Goal: Task Accomplishment & Management: Use online tool/utility

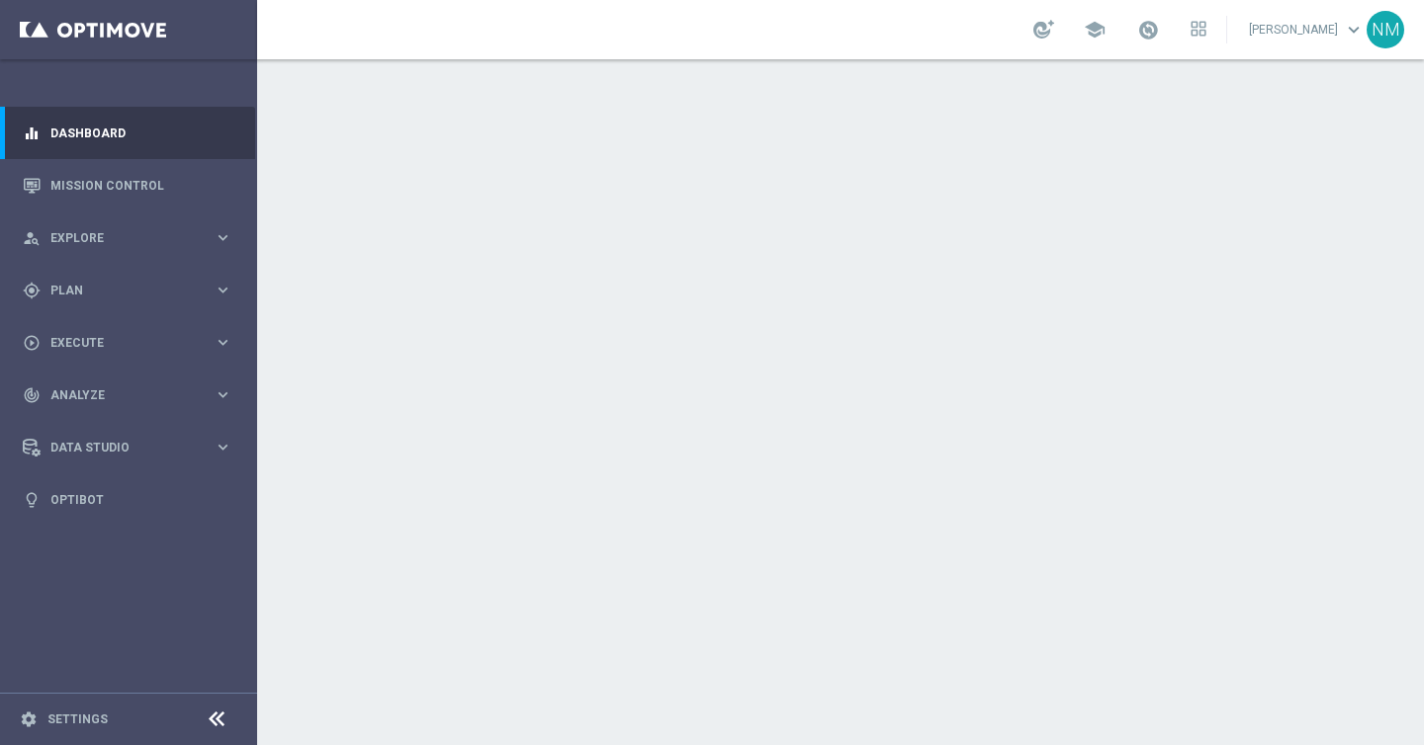
click at [966, 205] on div at bounding box center [840, 402] width 1167 height 686
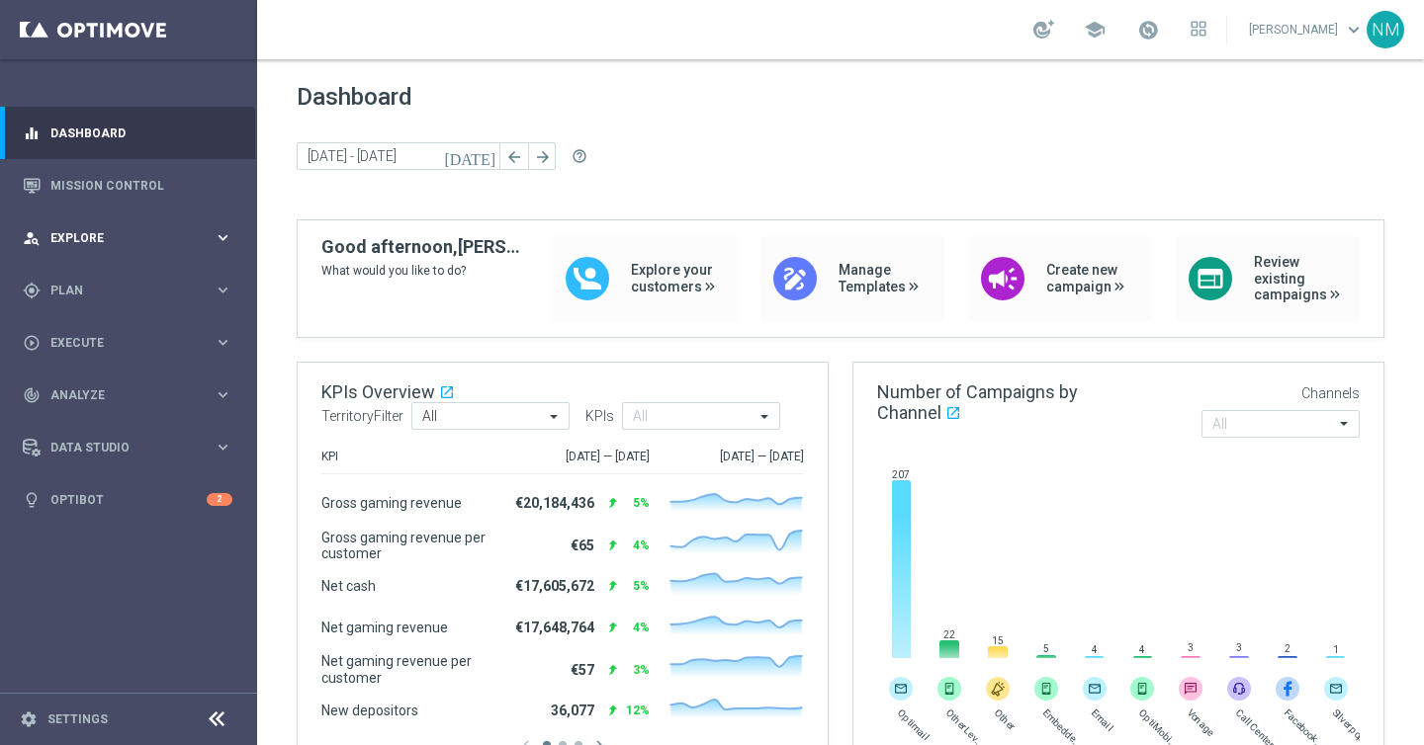
click at [109, 258] on div "person_search Explore keyboard_arrow_right" at bounding box center [127, 238] width 255 height 52
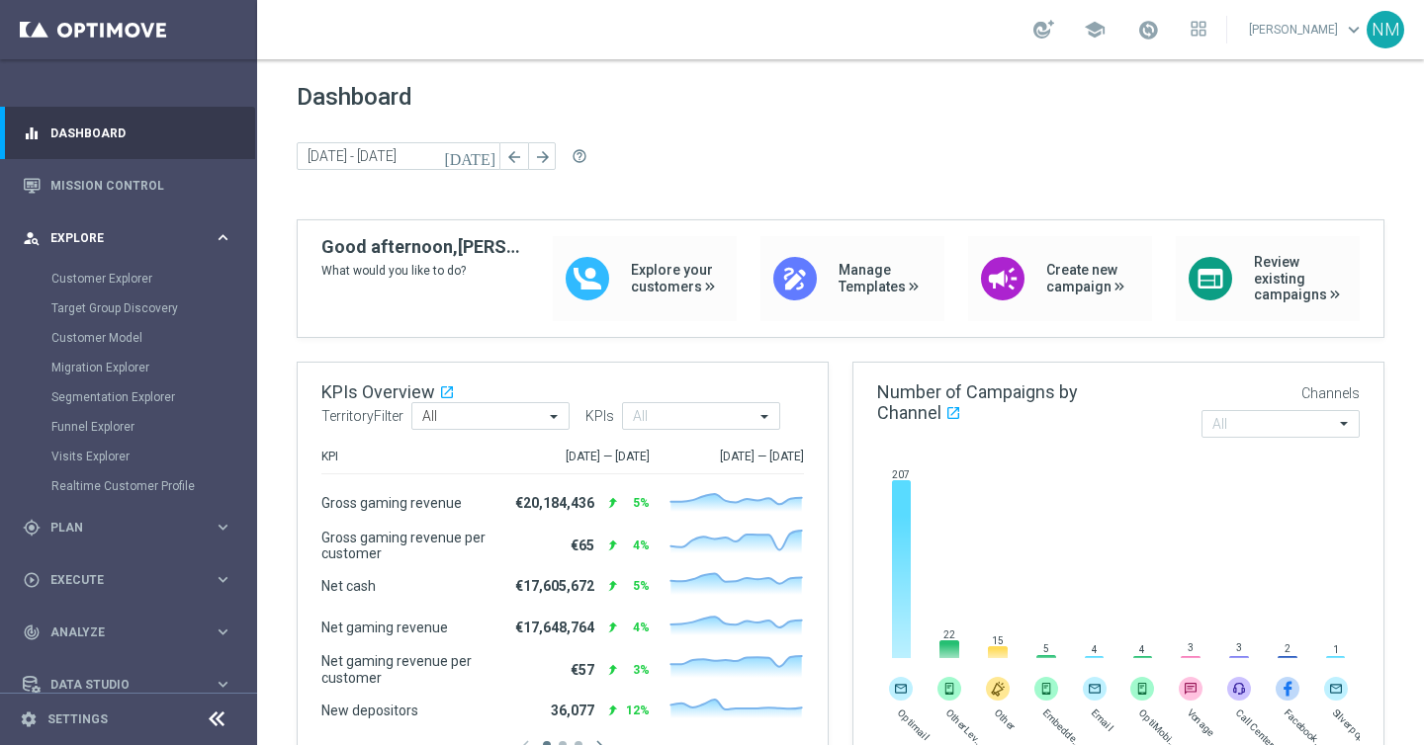
click at [80, 243] on div "person_search Explore" at bounding box center [118, 238] width 191 height 18
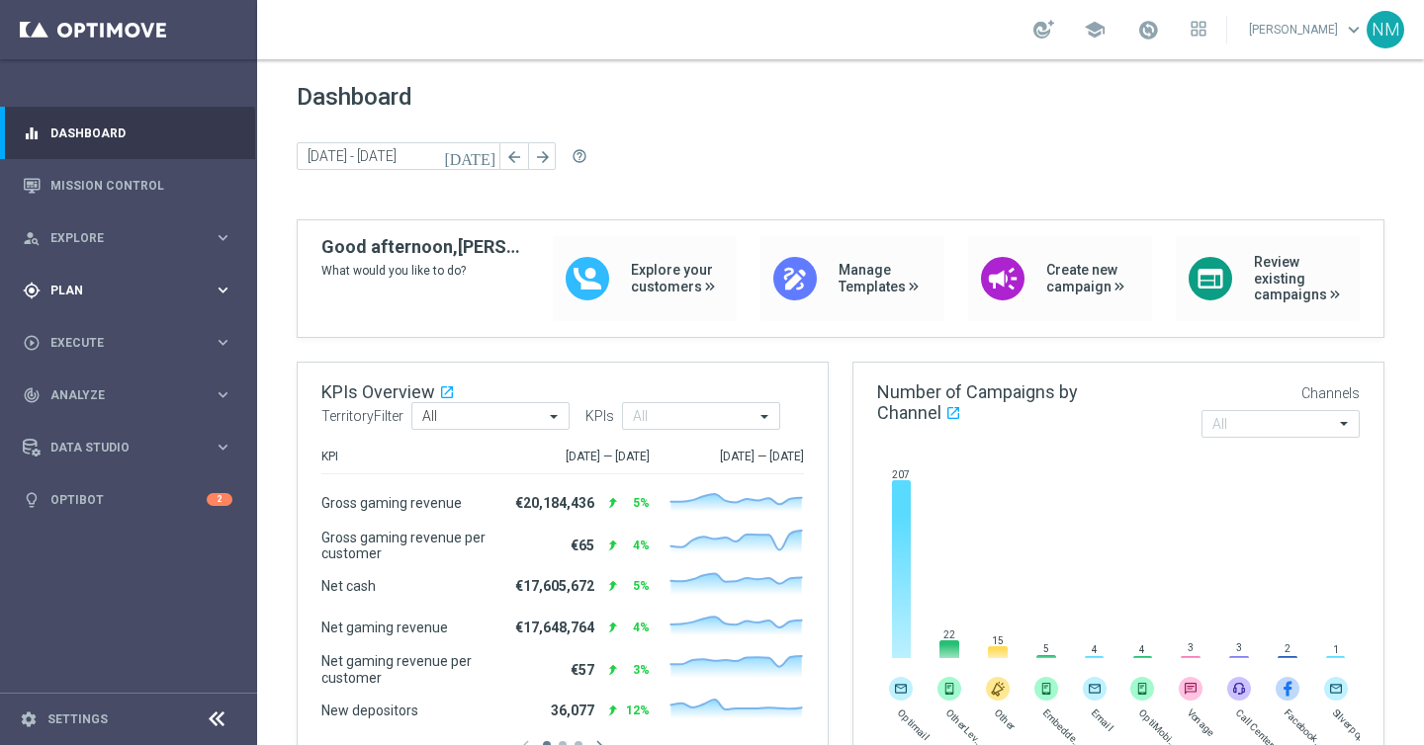
click at [84, 283] on div "gps_fixed Plan" at bounding box center [118, 291] width 191 height 18
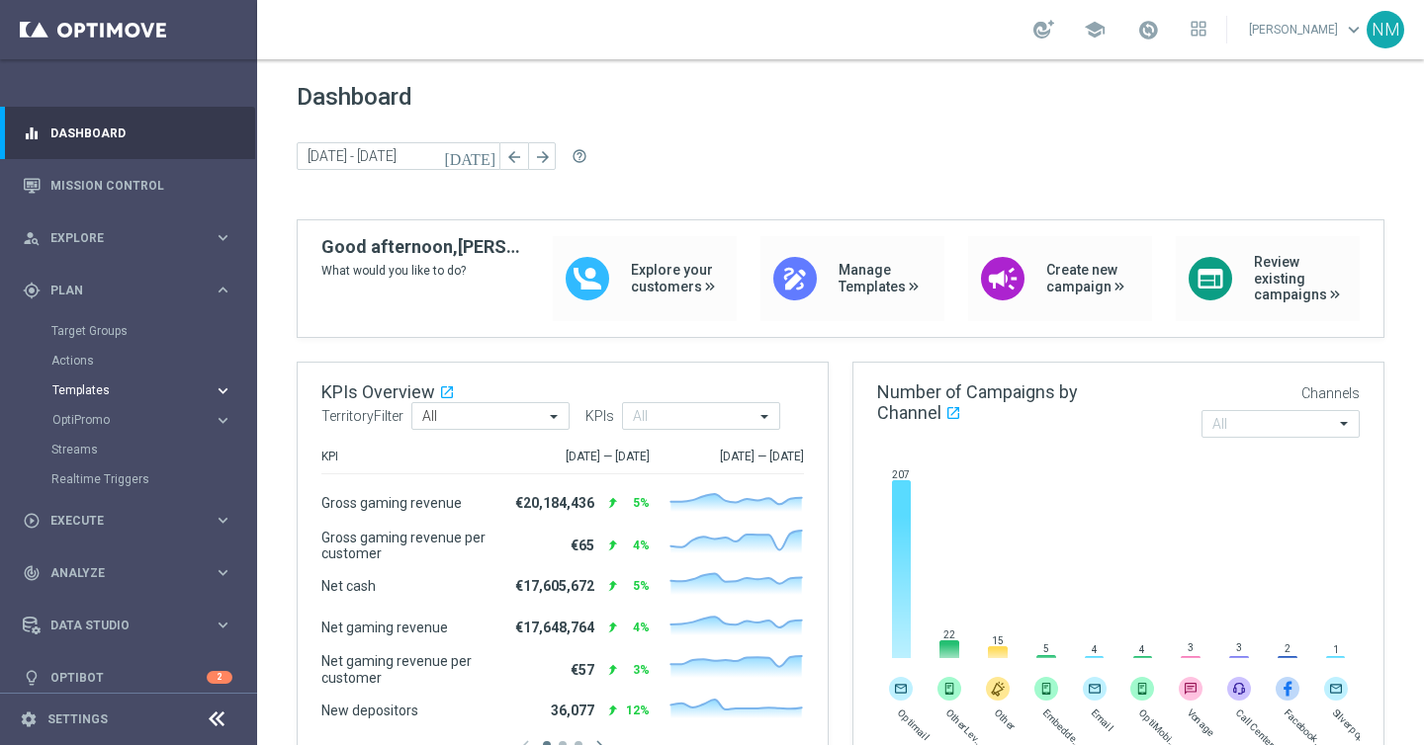
click at [84, 382] on accordion "Templates keyboard_arrow_right Optimail OptiMobile In-App OptiMobile Push Embed…" at bounding box center [153, 391] width 204 height 30
click at [84, 393] on span "Templates" at bounding box center [122, 391] width 141 height 12
click at [83, 418] on link "Optimail" at bounding box center [133, 420] width 144 height 16
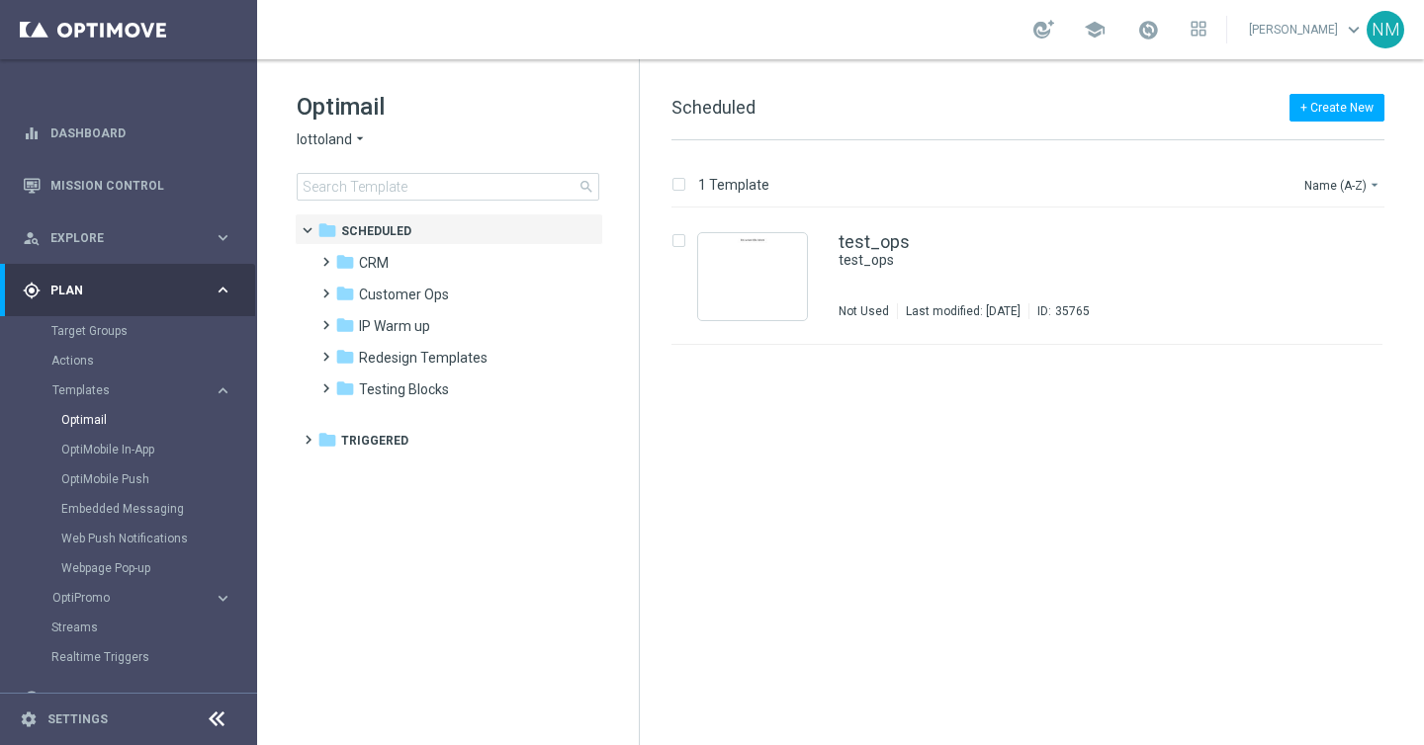
click at [352, 134] on icon "arrow_drop_down" at bounding box center [360, 140] width 16 height 19
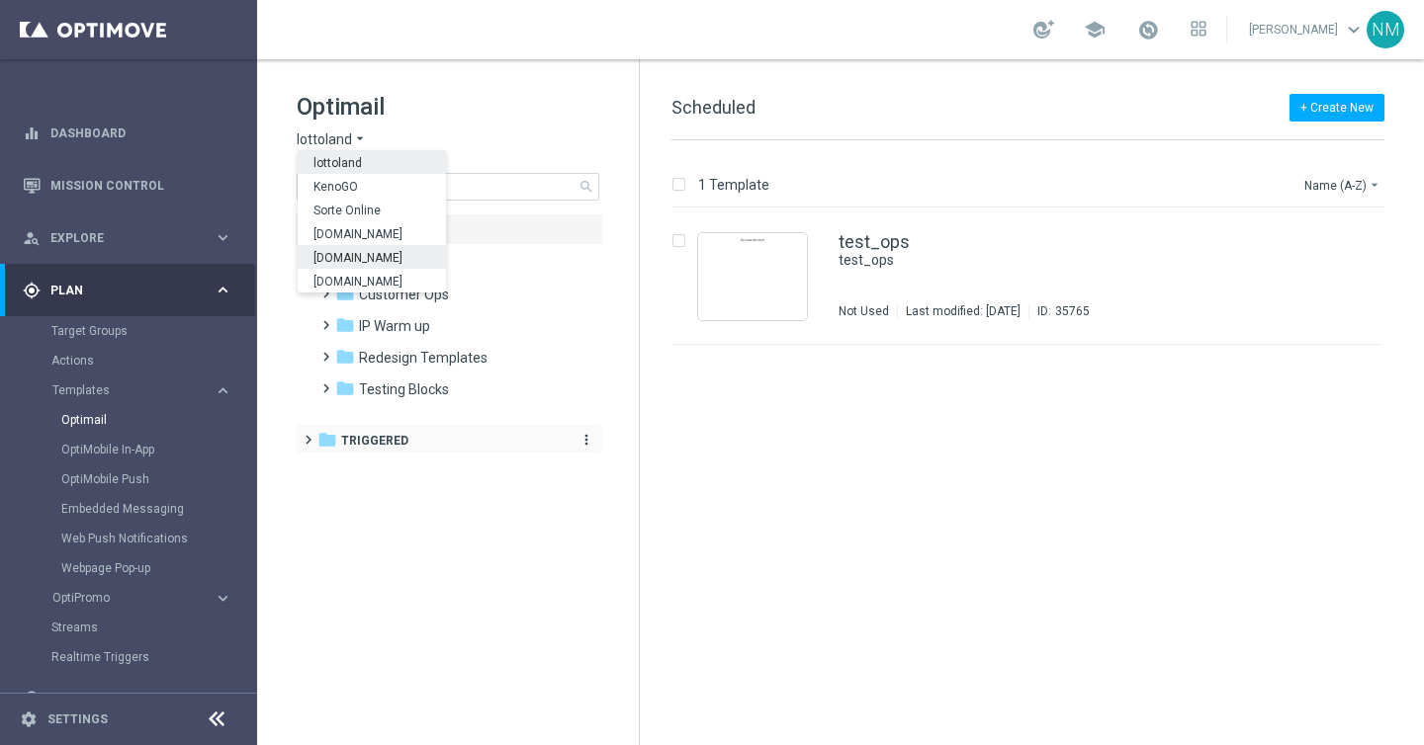
click at [347, 442] on span "Triggered" at bounding box center [374, 441] width 67 height 18
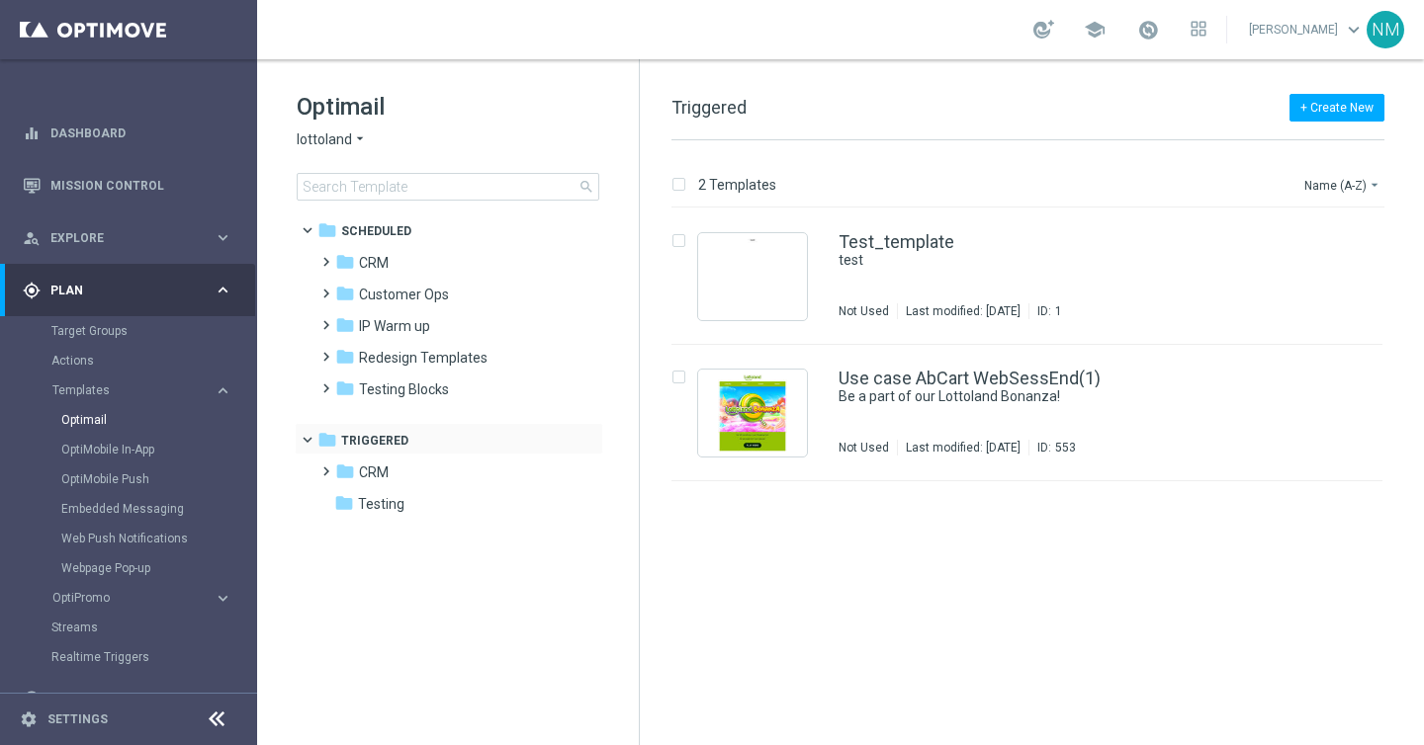
click at [312, 439] on span at bounding box center [316, 435] width 8 height 9
click at [325, 257] on span at bounding box center [321, 253] width 9 height 8
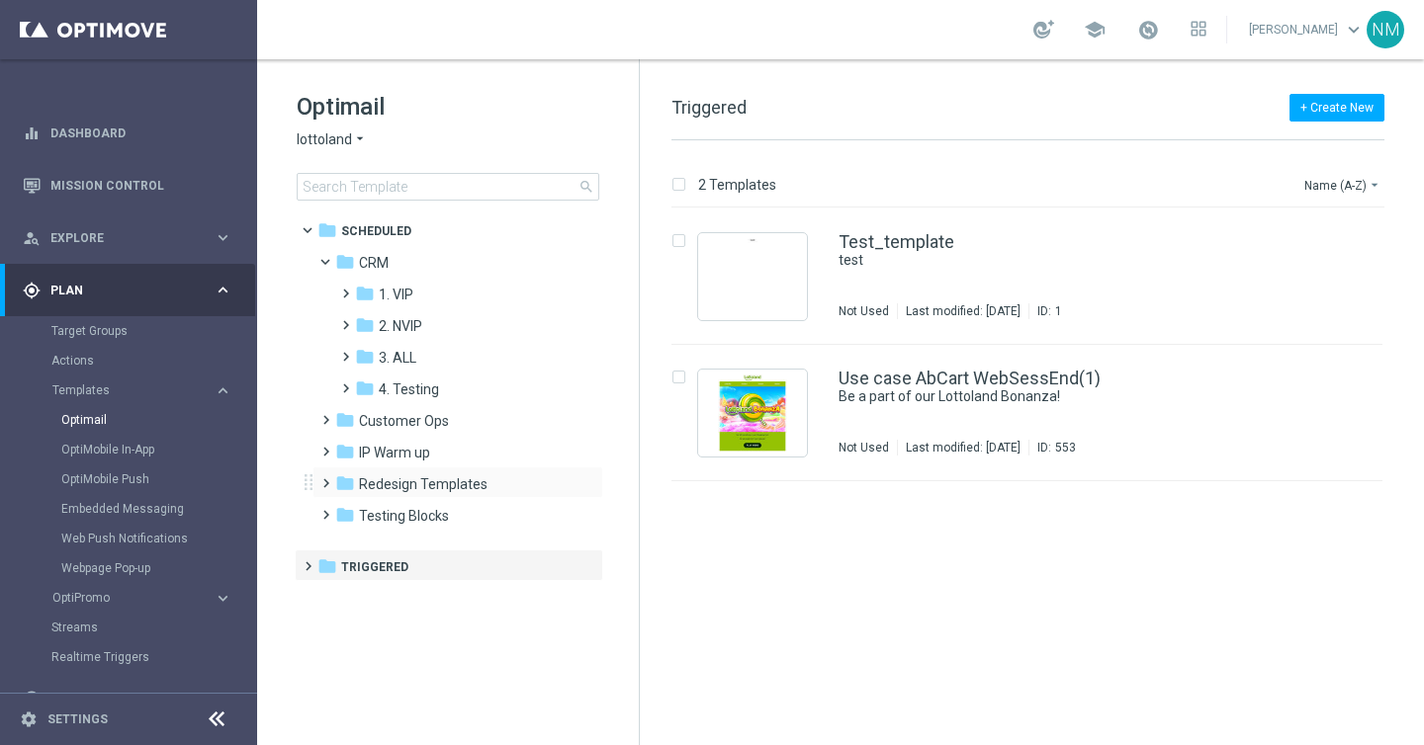
click at [325, 479] on span at bounding box center [321, 475] width 9 height 8
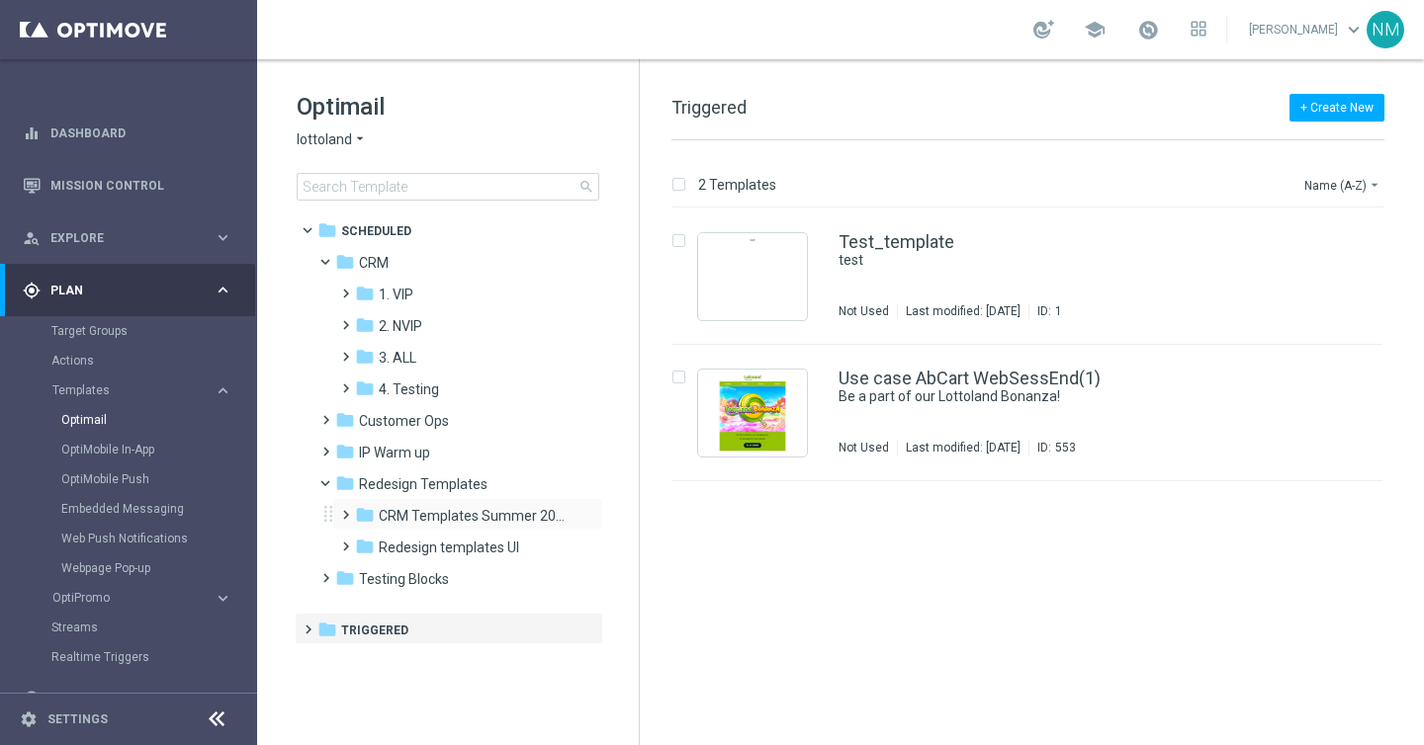
click at [344, 510] on span at bounding box center [341, 506] width 9 height 8
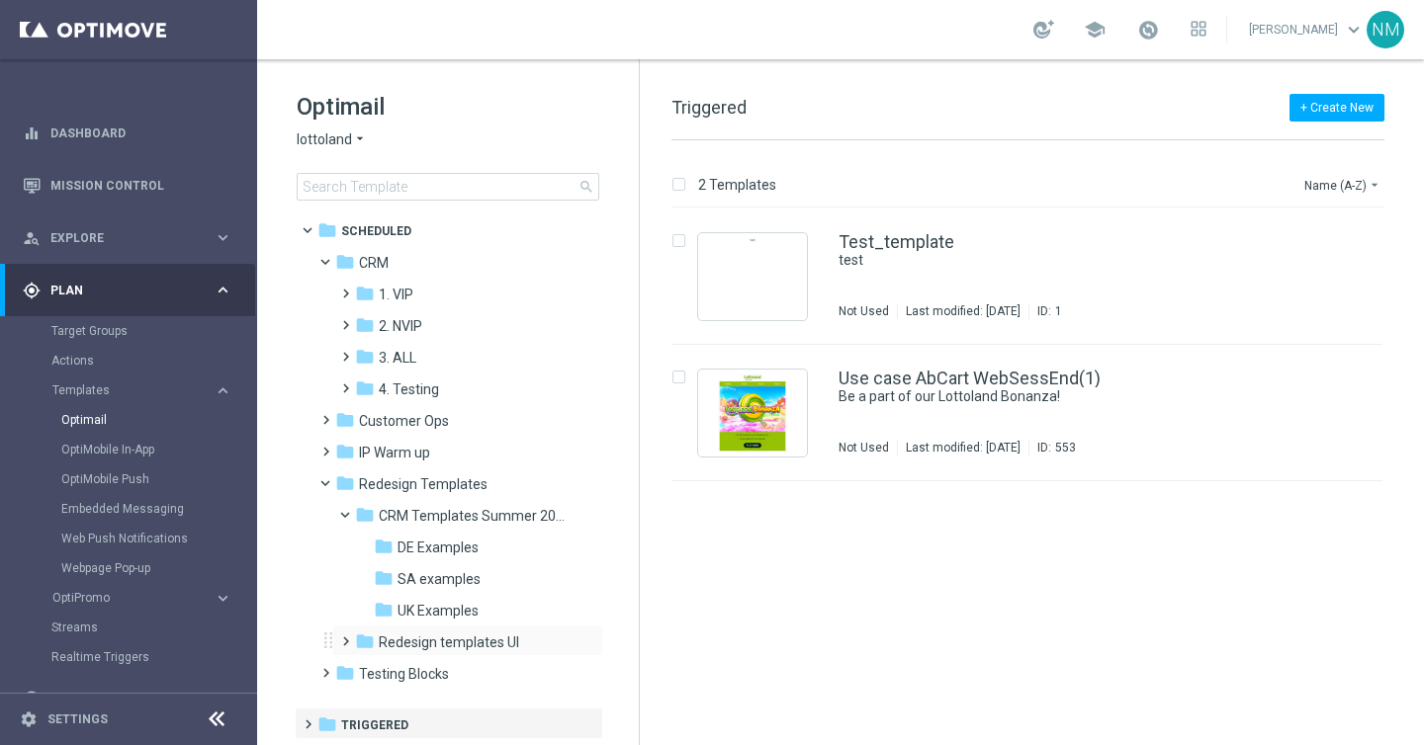
click at [343, 637] on span at bounding box center [341, 633] width 9 height 8
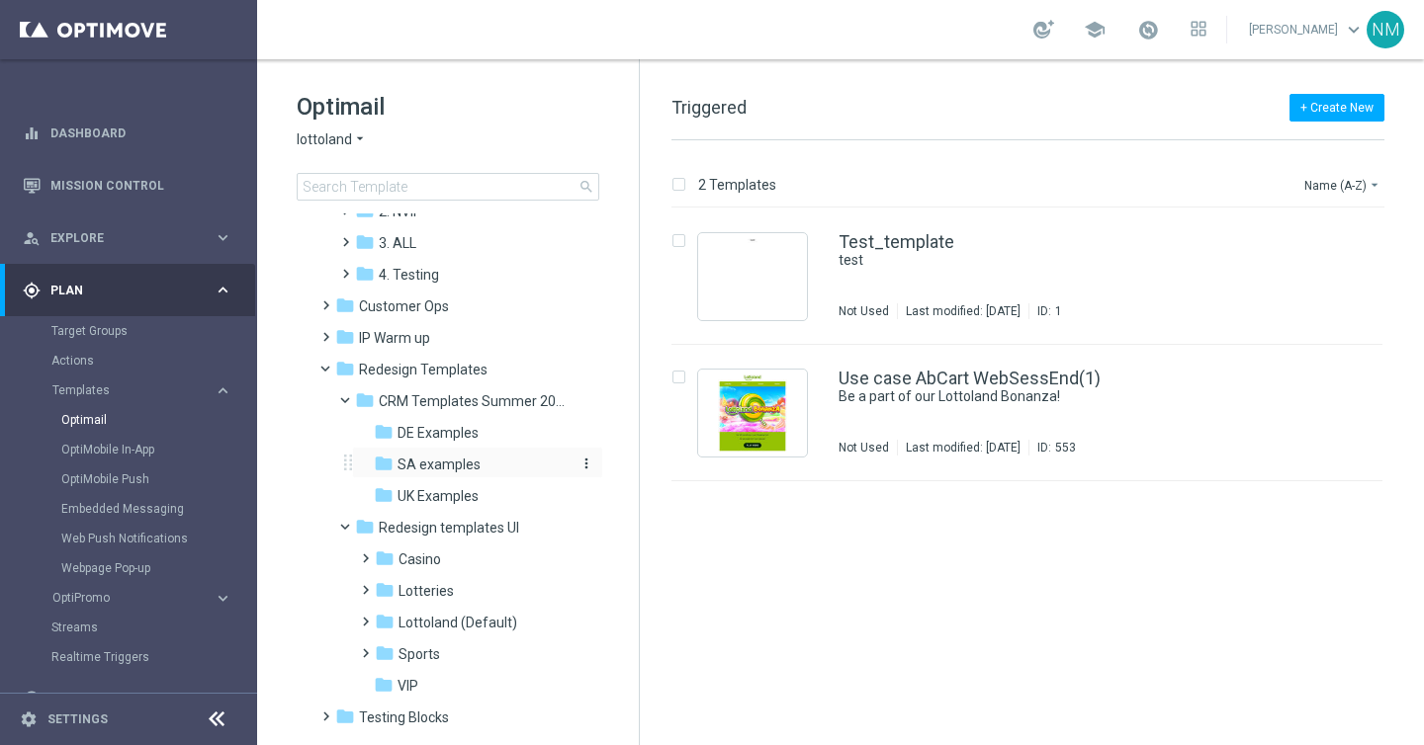
scroll to position [122, 0]
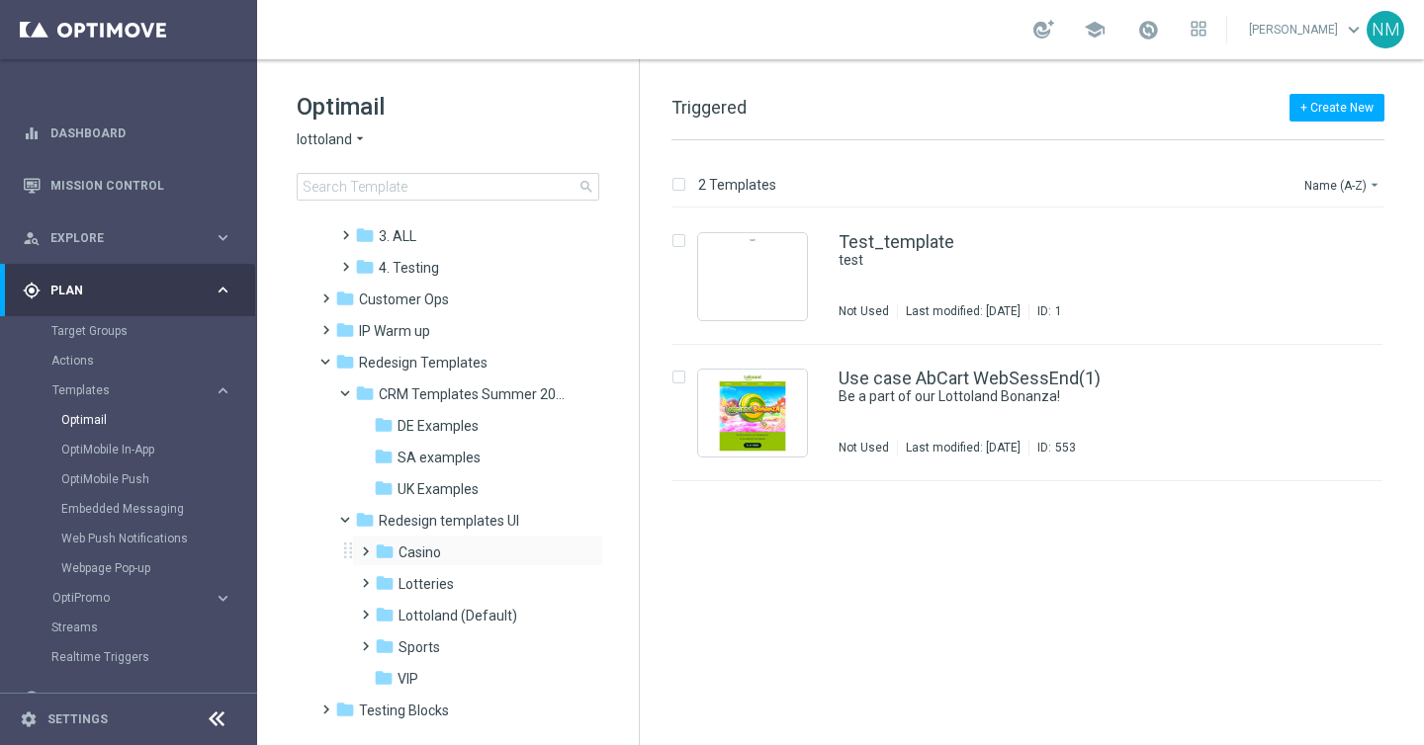
click at [363, 547] on span at bounding box center [361, 543] width 9 height 8
click at [422, 576] on span "Casino Emails" at bounding box center [460, 584] width 87 height 18
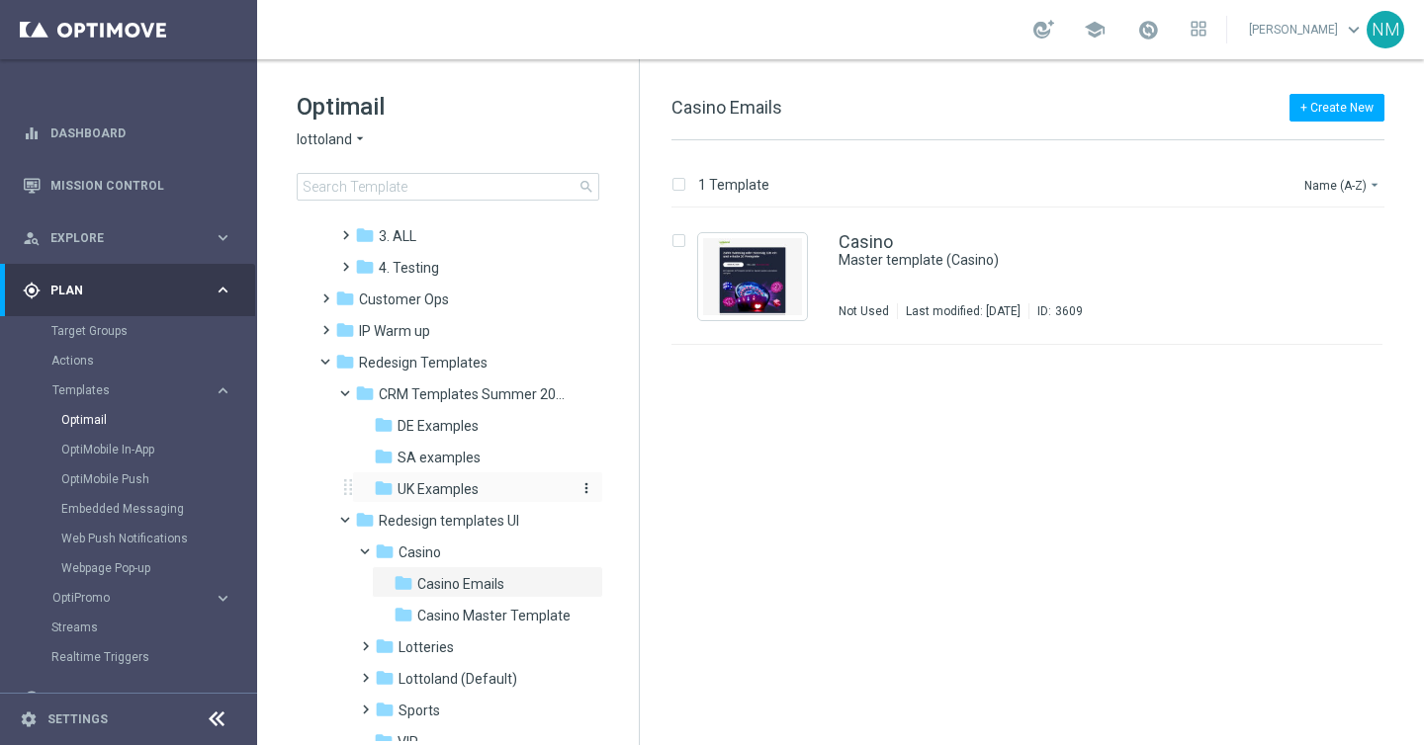
click at [407, 482] on span "UK Examples" at bounding box center [437, 489] width 81 height 18
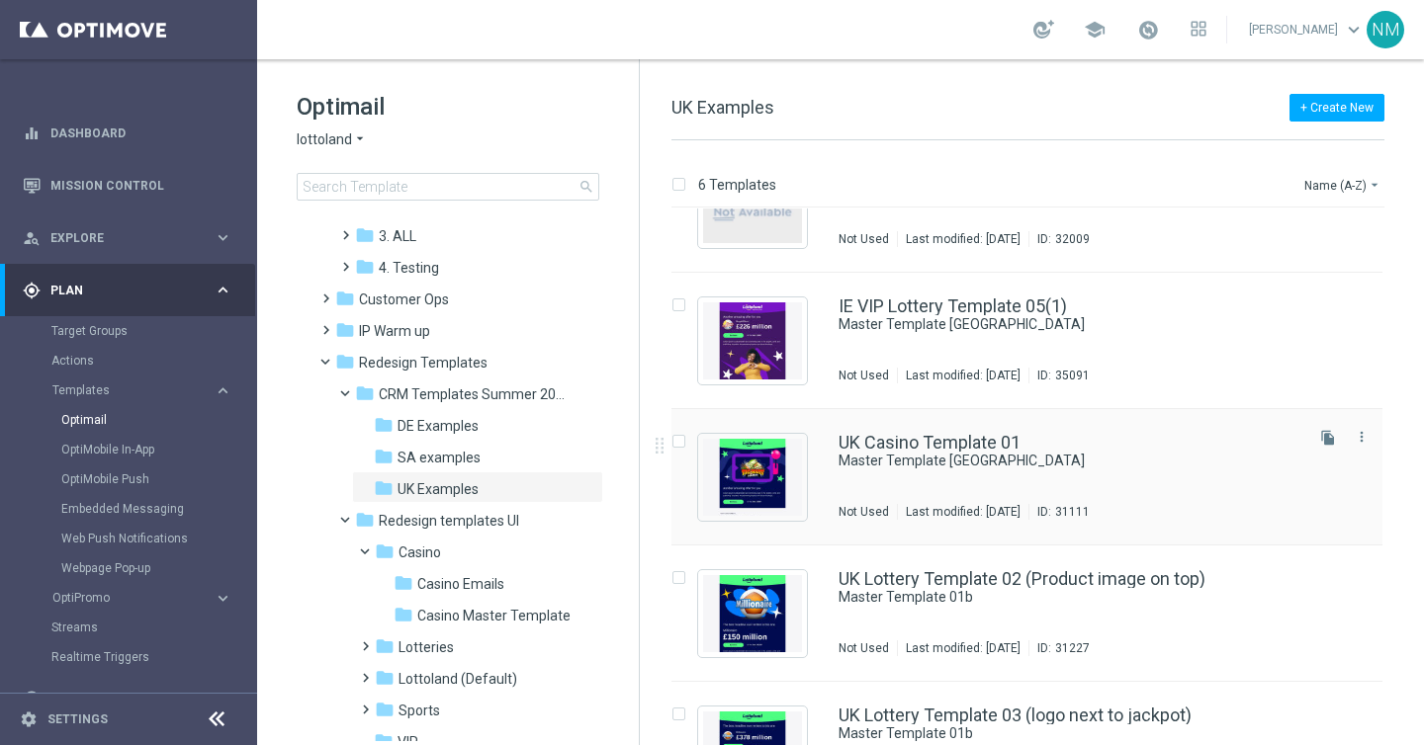
scroll to position [282, 0]
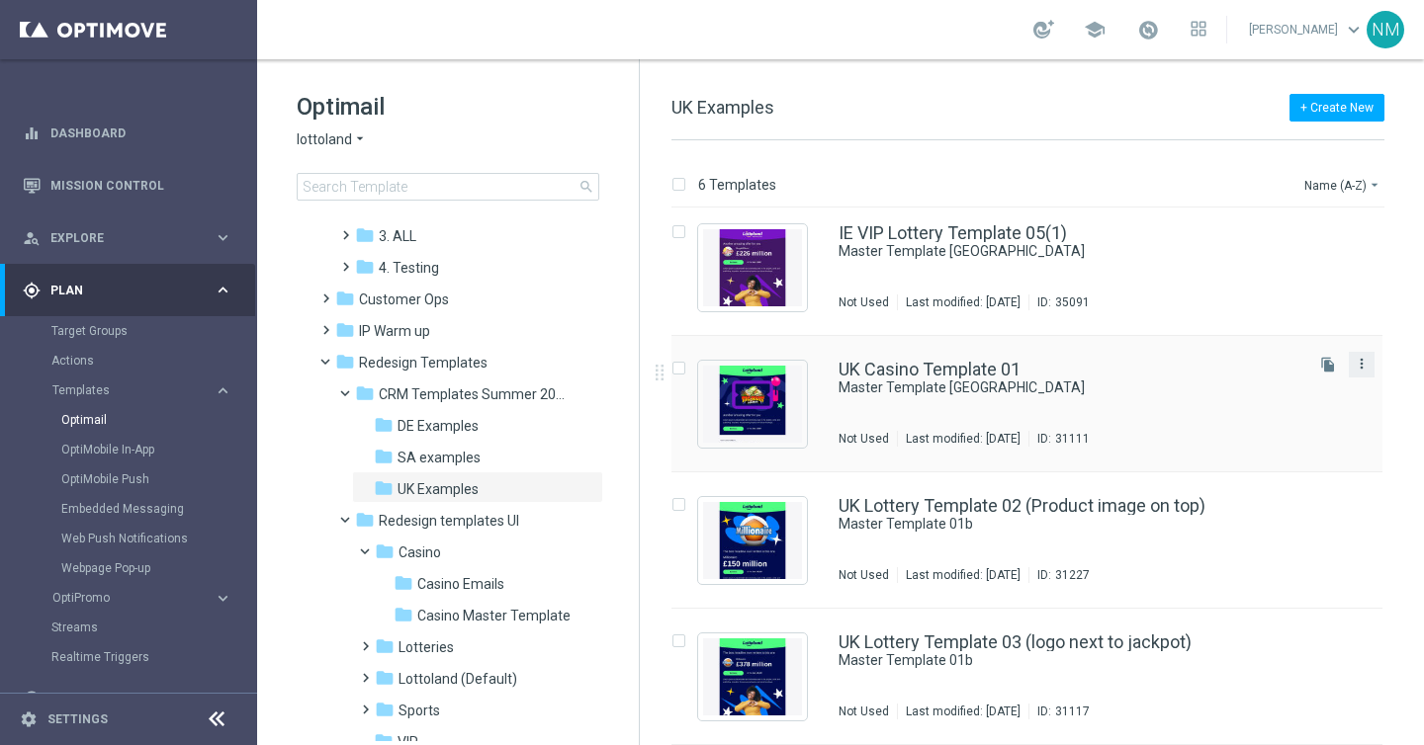
click at [1364, 358] on icon "more_vert" at bounding box center [1361, 364] width 16 height 16
click at [1257, 408] on span "Copy To" at bounding box center [1241, 413] width 44 height 14
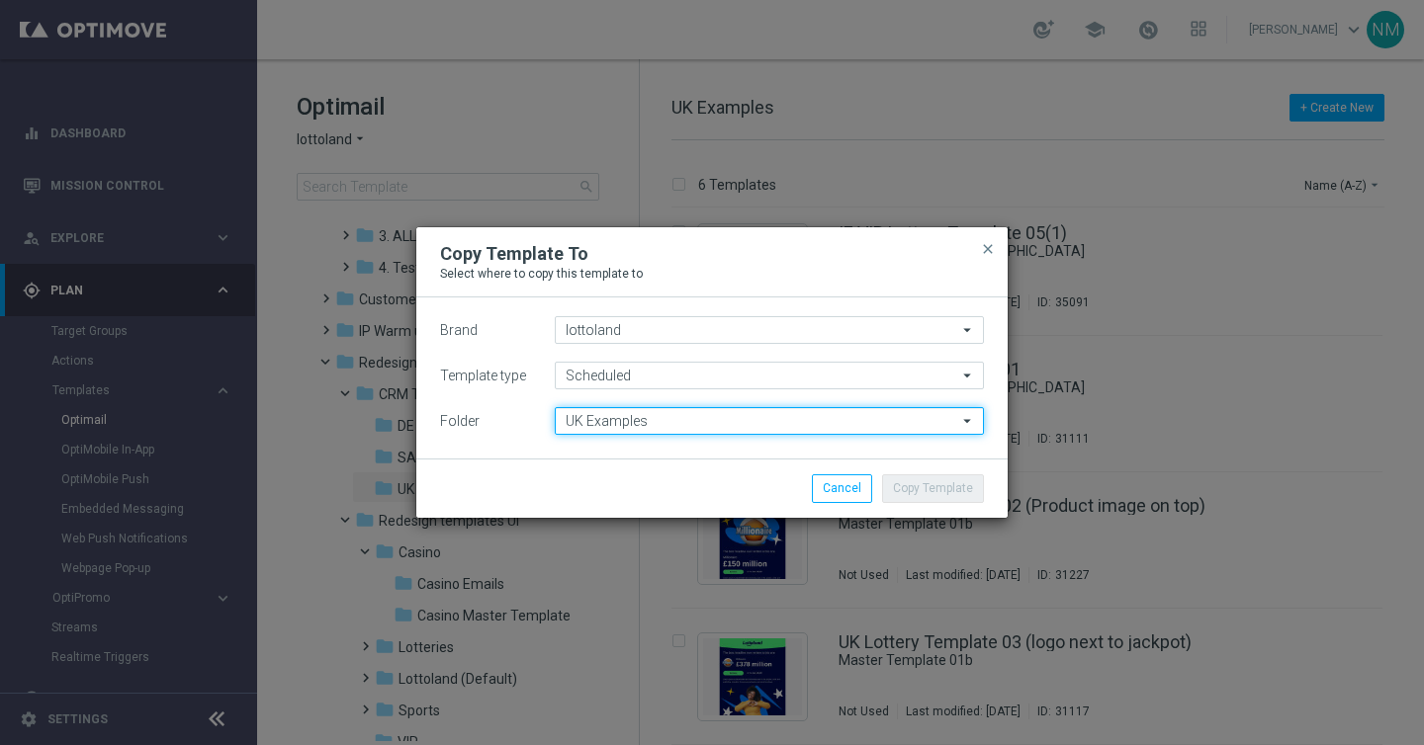
click at [736, 425] on input "UK Examples" at bounding box center [769, 421] width 429 height 28
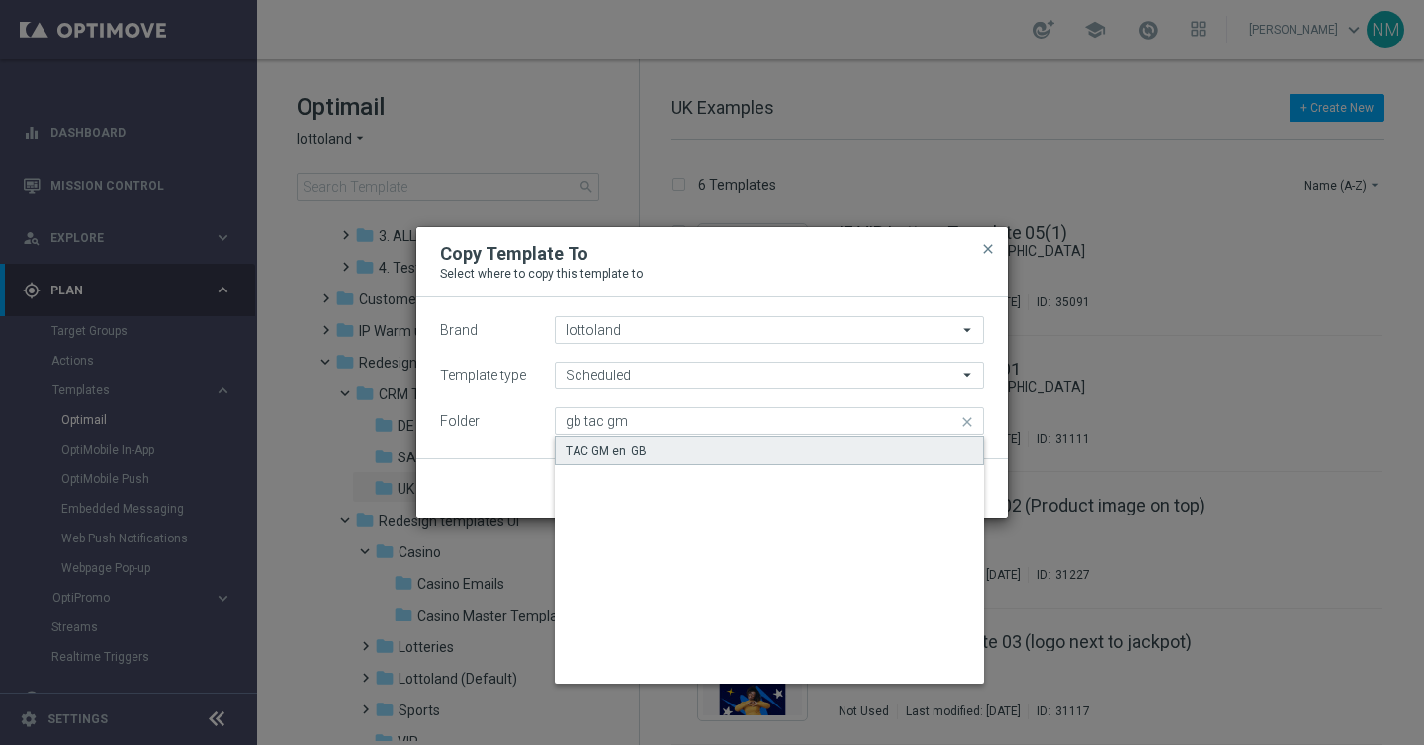
click at [677, 452] on div "TAC GM en_GB" at bounding box center [769, 451] width 429 height 30
type input "TAC GM en_GB"
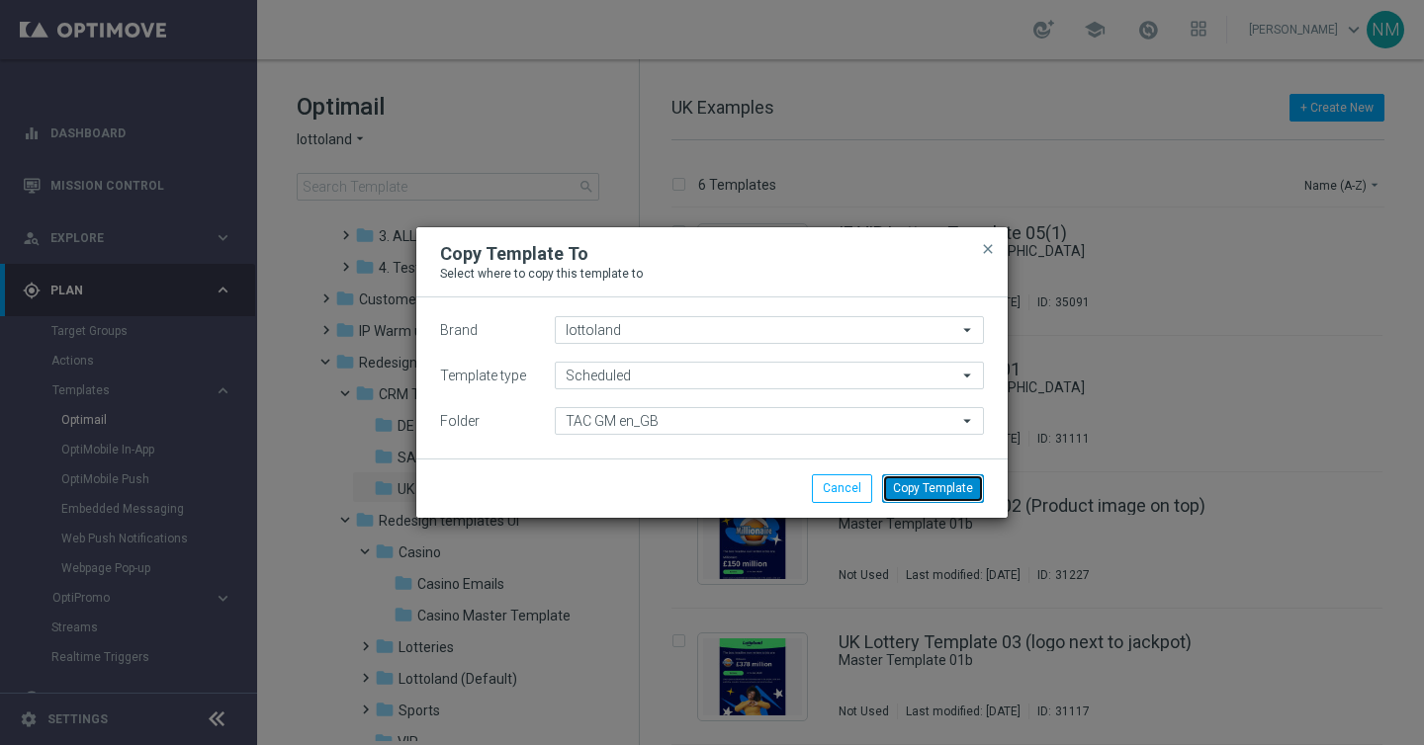
click at [934, 485] on button "Copy Template" at bounding box center [933, 489] width 102 height 28
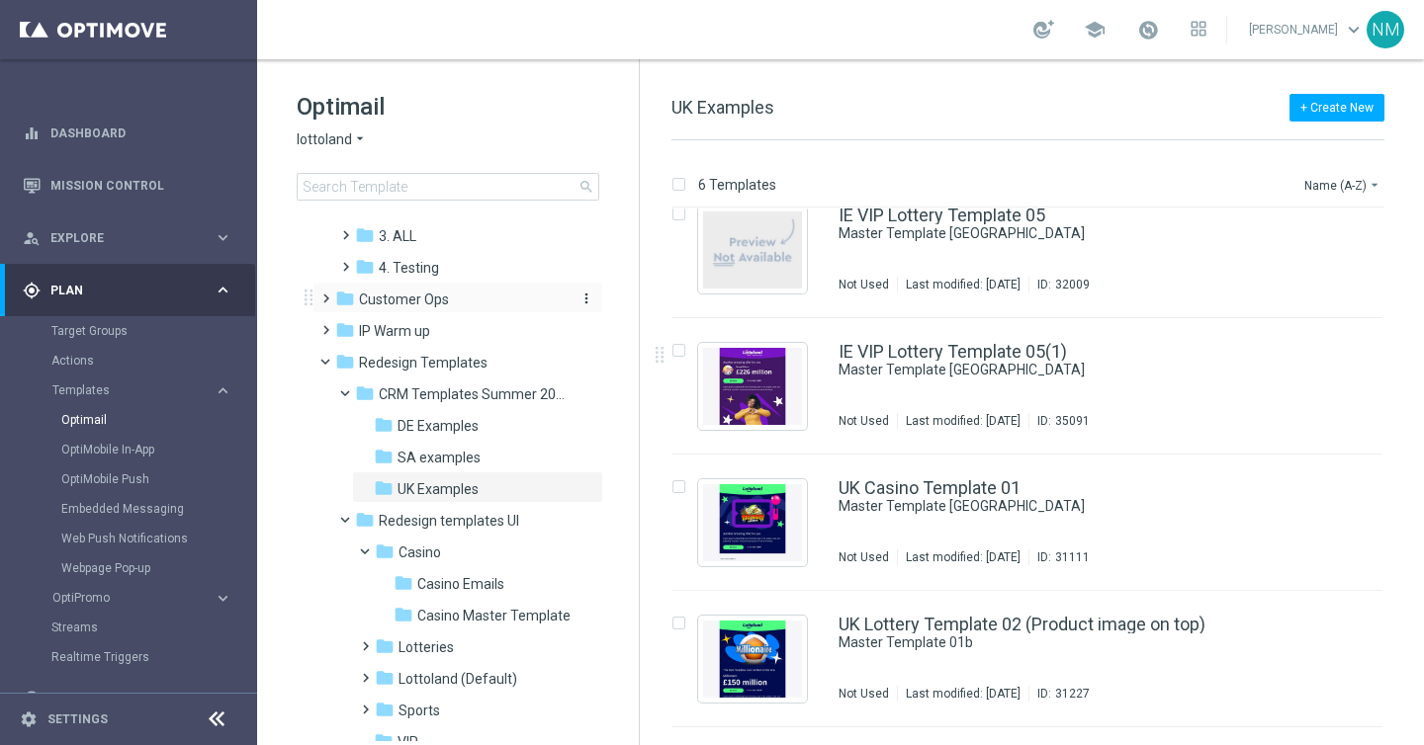
scroll to position [0, 0]
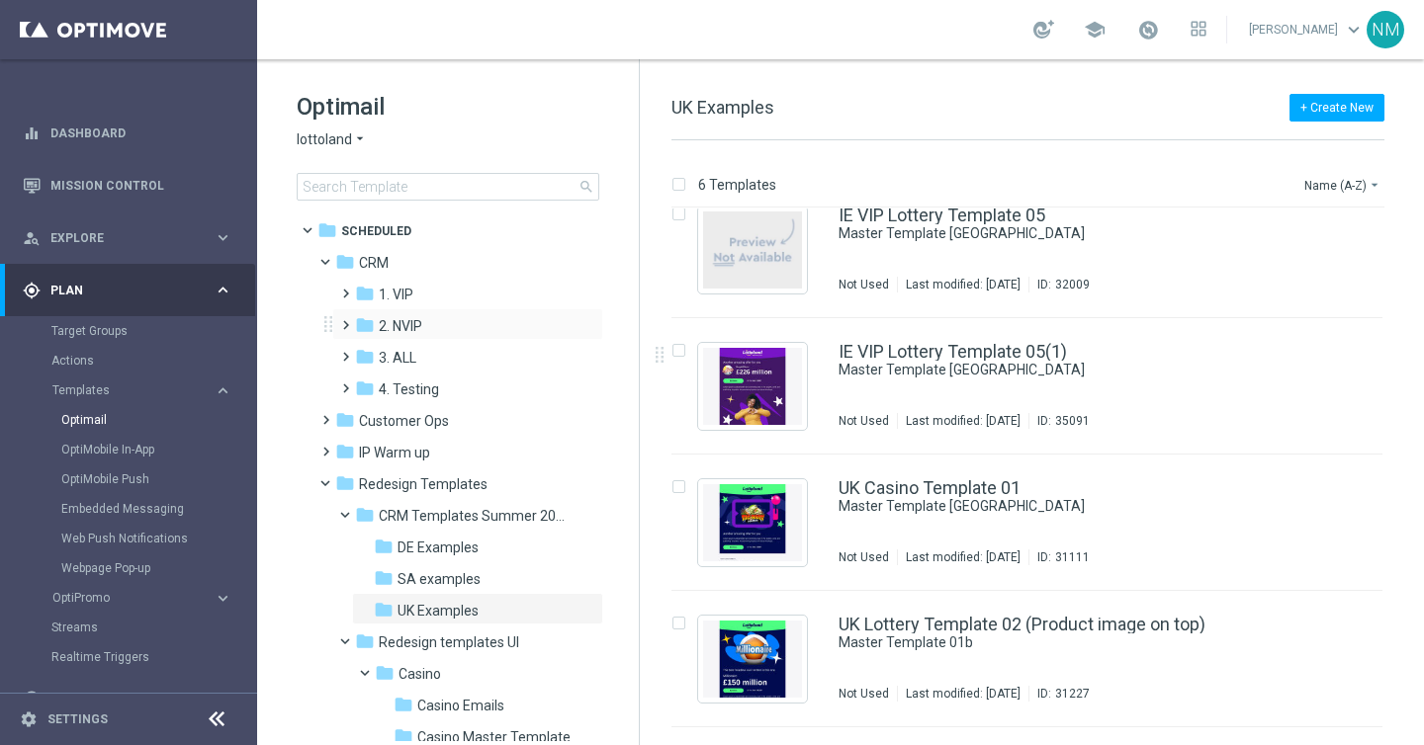
click at [344, 320] on span at bounding box center [341, 316] width 9 height 8
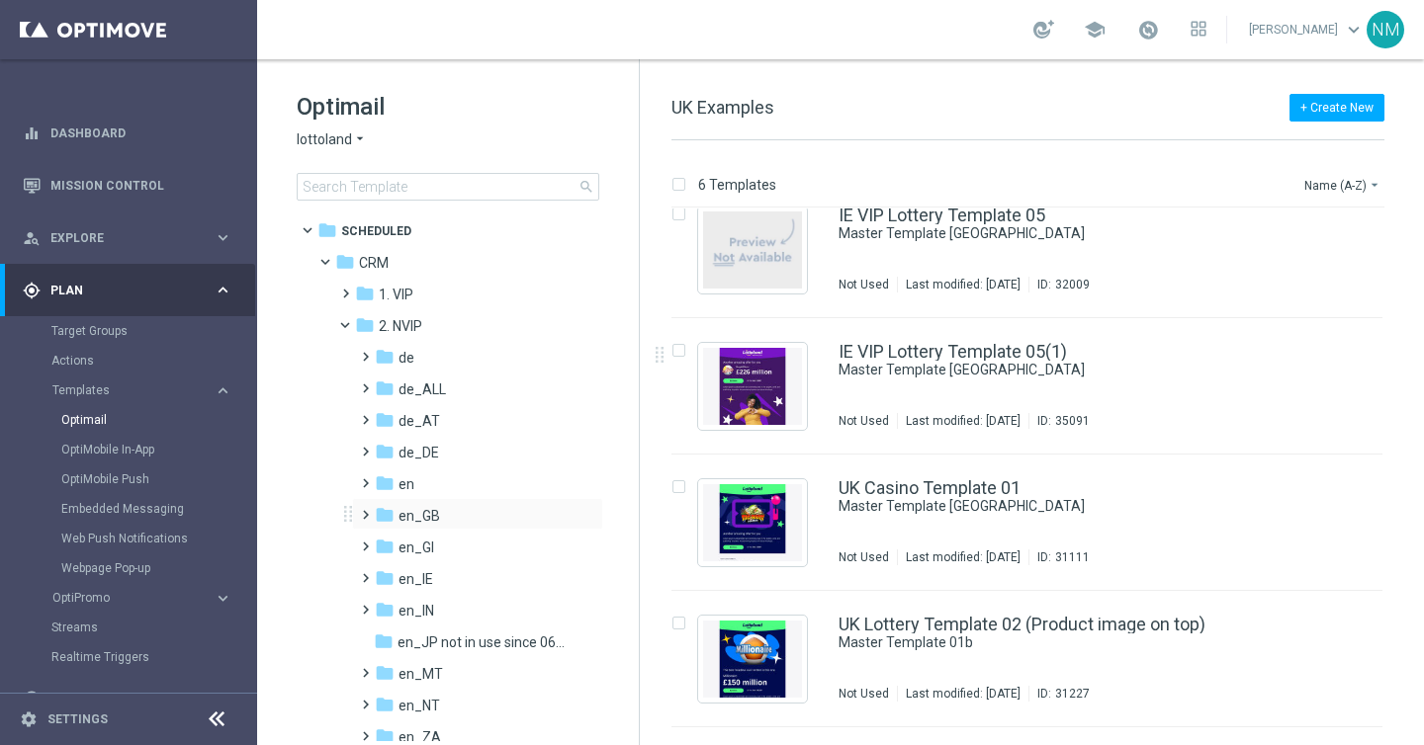
click at [364, 510] on span at bounding box center [361, 506] width 9 height 8
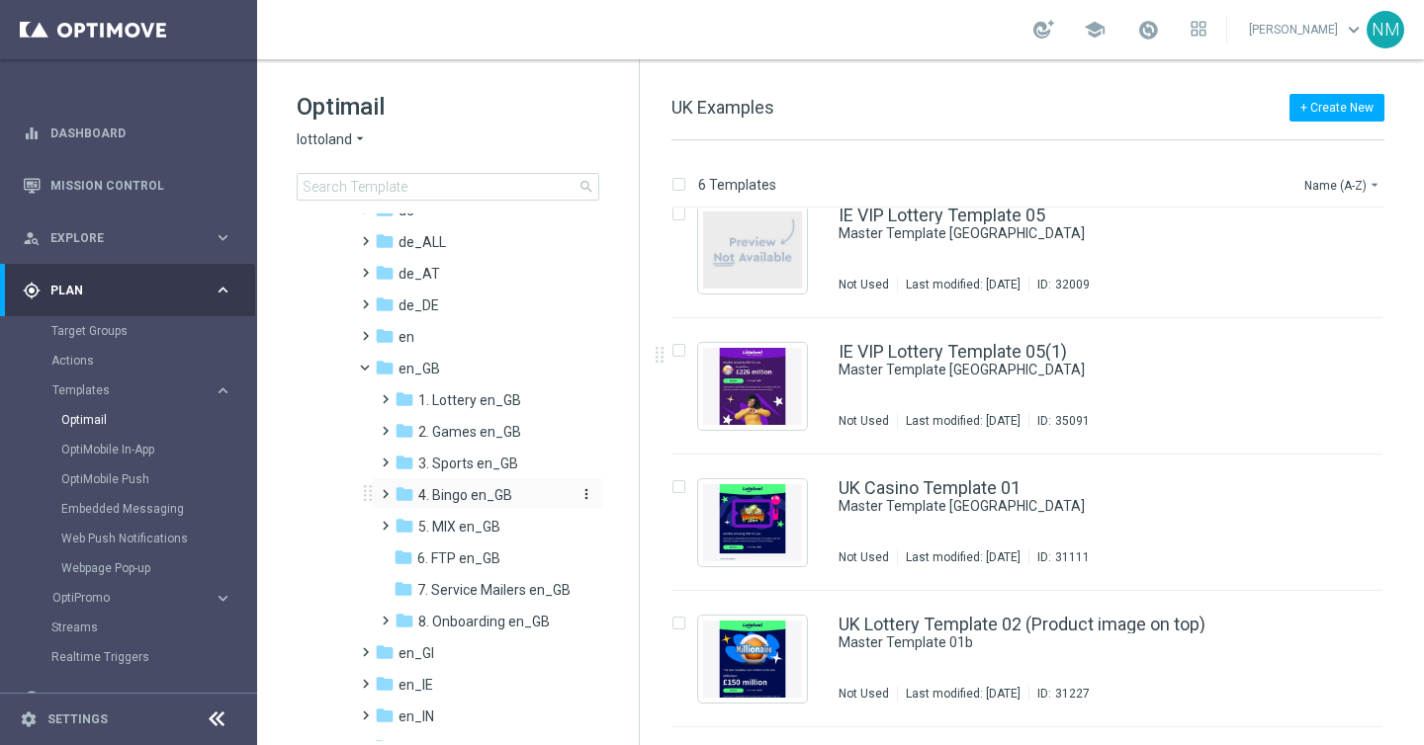
scroll to position [149, 0]
click at [386, 424] on span at bounding box center [381, 420] width 9 height 8
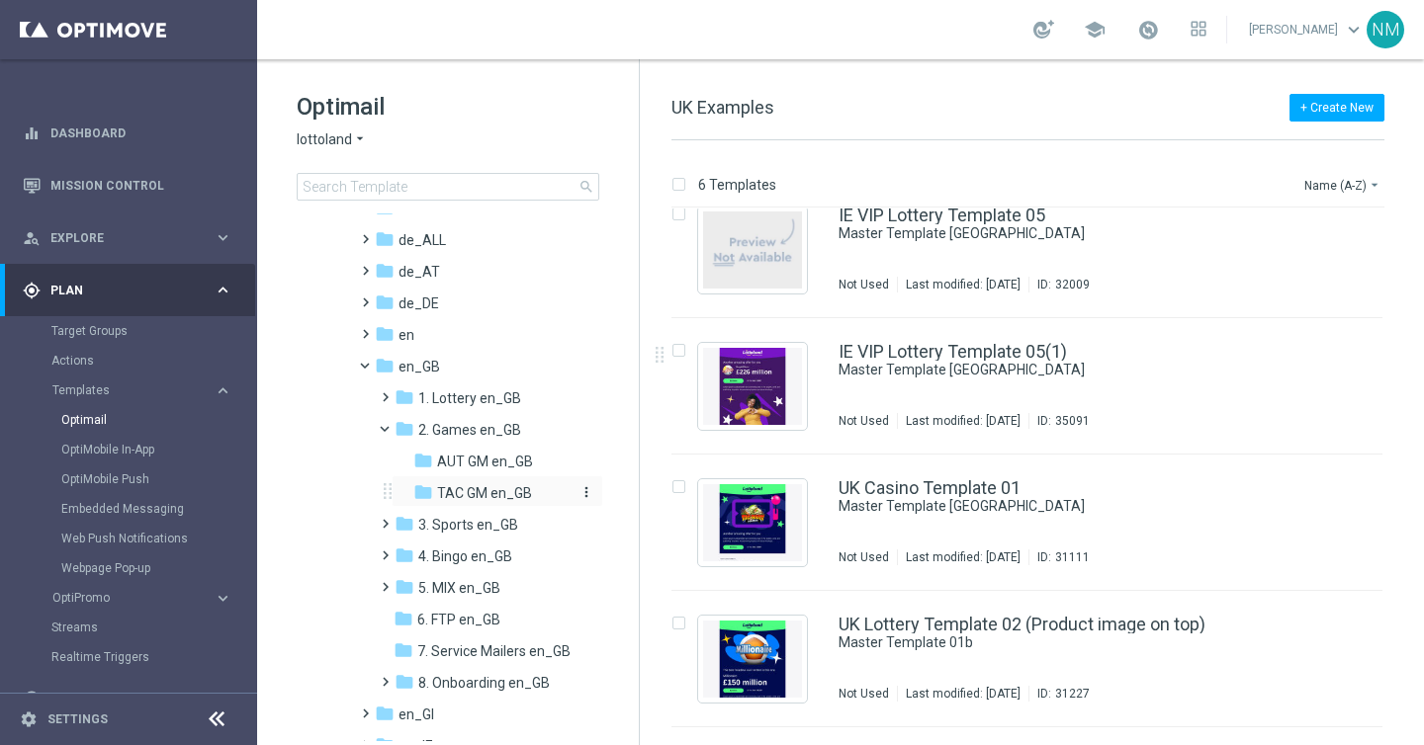
click at [418, 489] on icon "folder" at bounding box center [423, 492] width 20 height 20
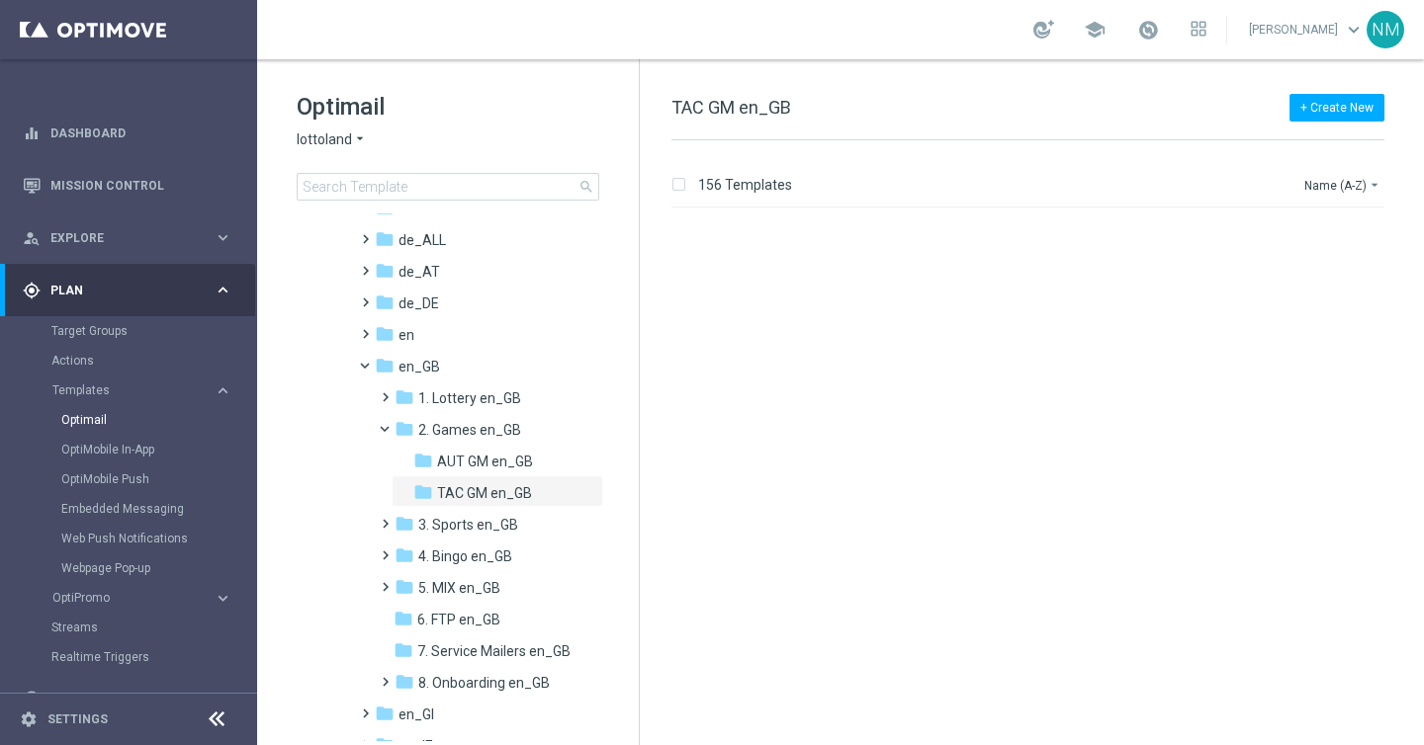
scroll to position [20747, 0]
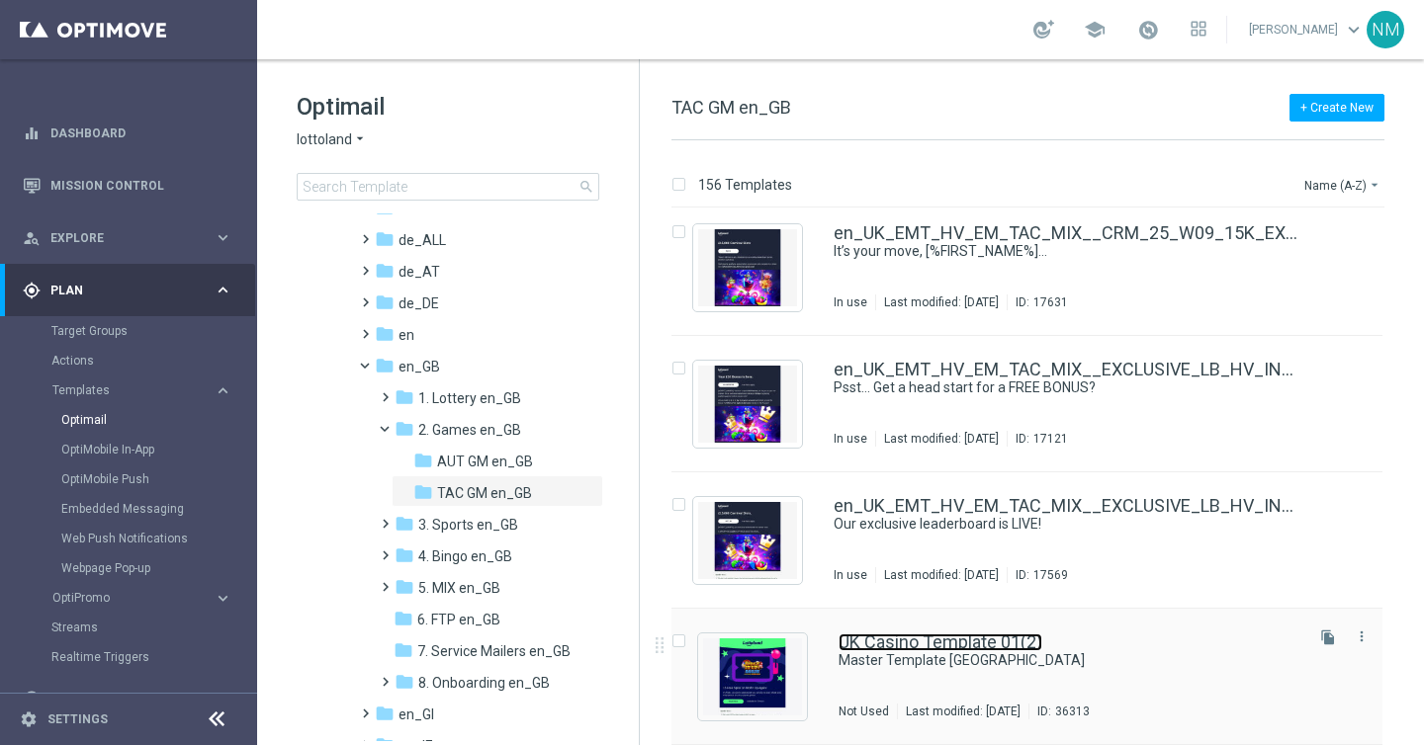
click at [856, 646] on link "UK Casino Template 01(2)" at bounding box center [940, 643] width 204 height 18
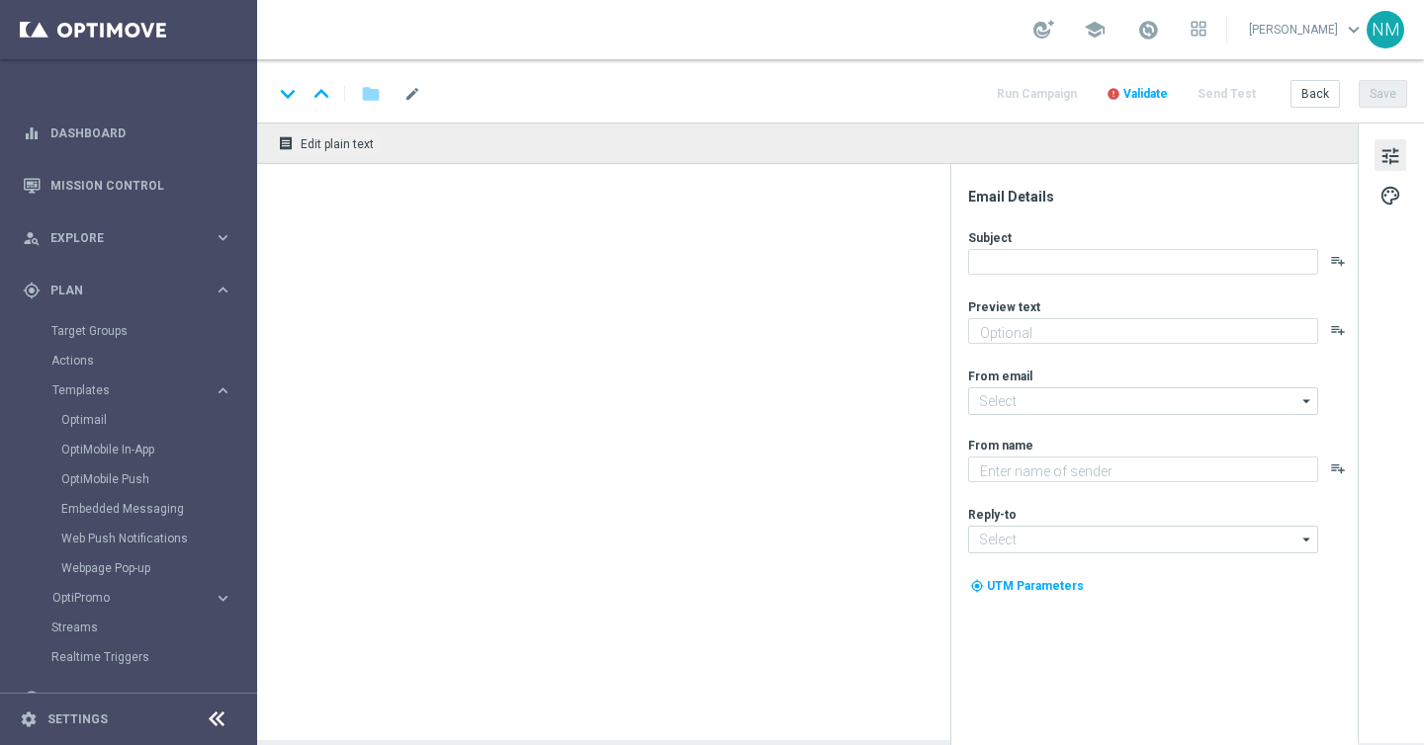
type textarea "preview text"
type textarea "Lottoland"
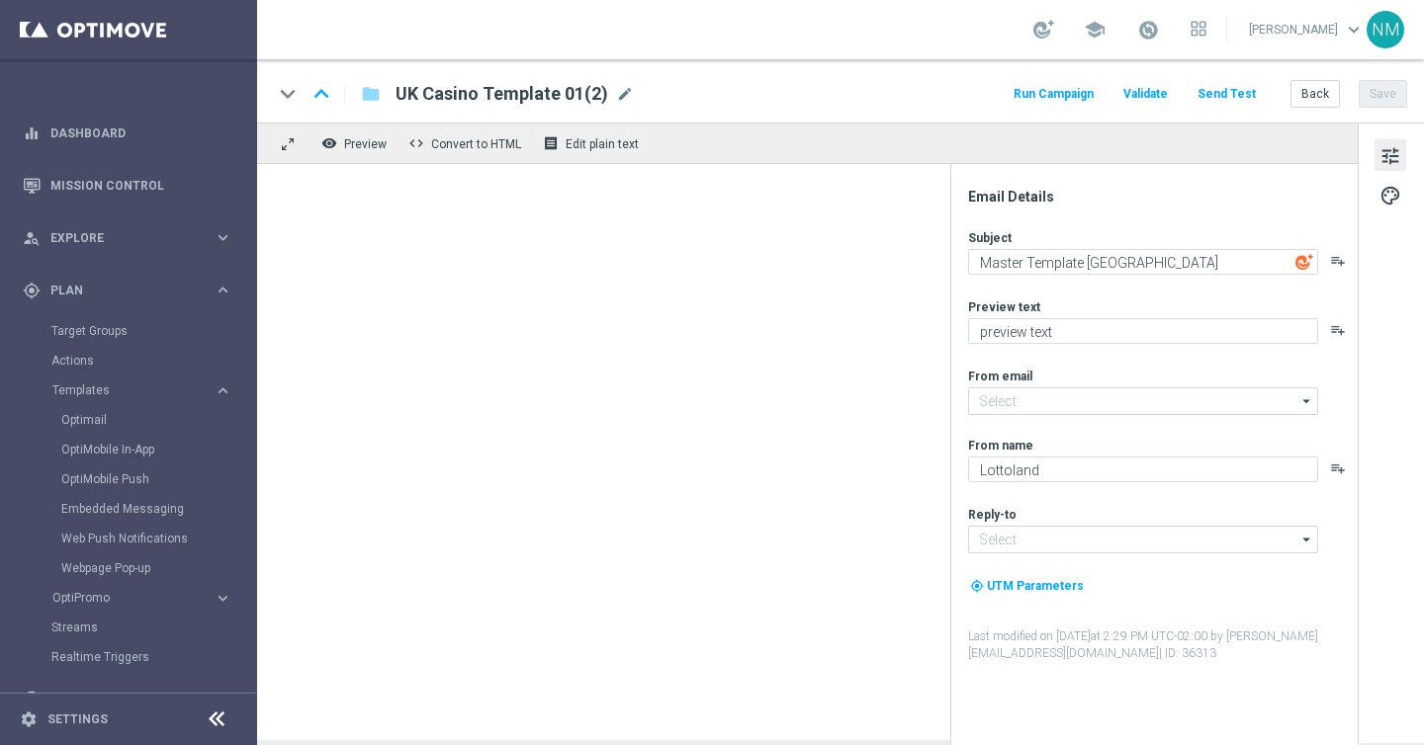
type input "[EMAIL_ADDRESS][DOMAIN_NAME]"
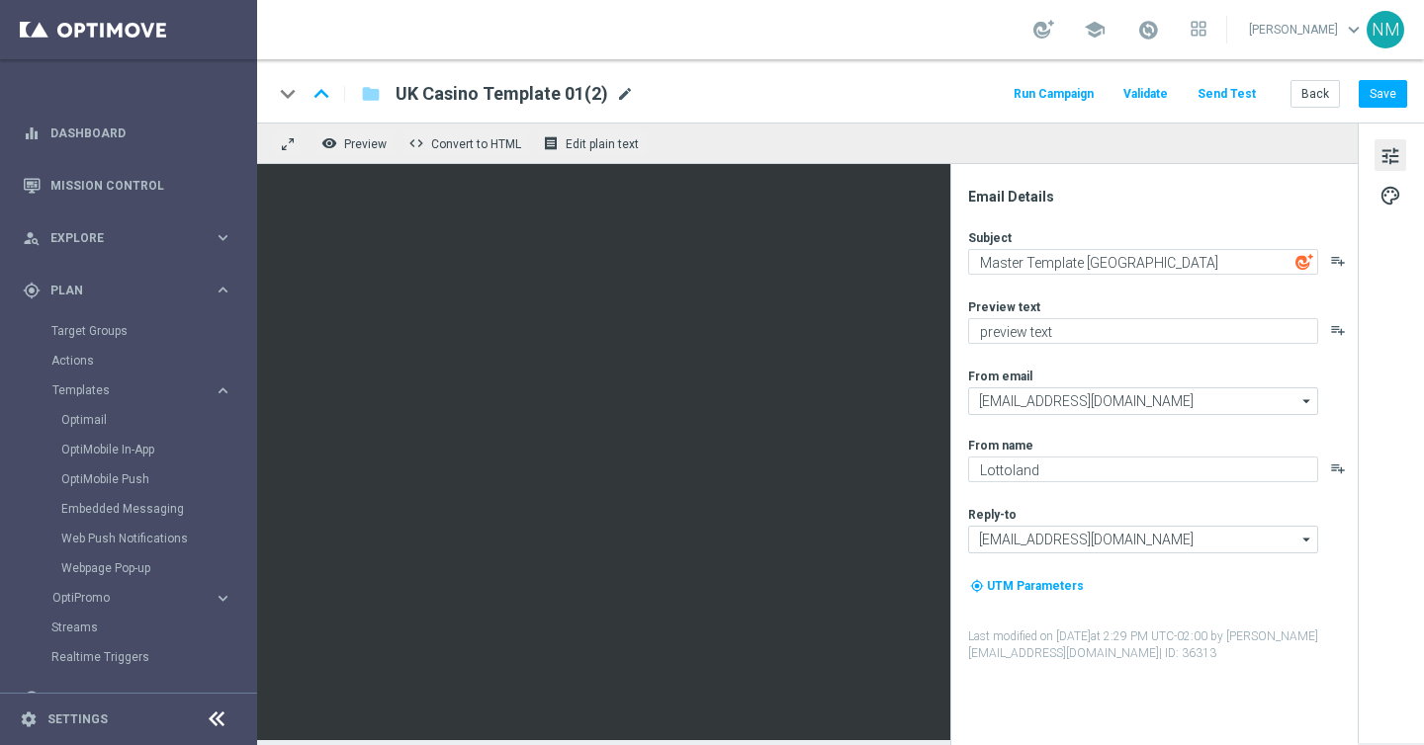
click at [617, 95] on span "mode_edit" at bounding box center [625, 94] width 18 height 18
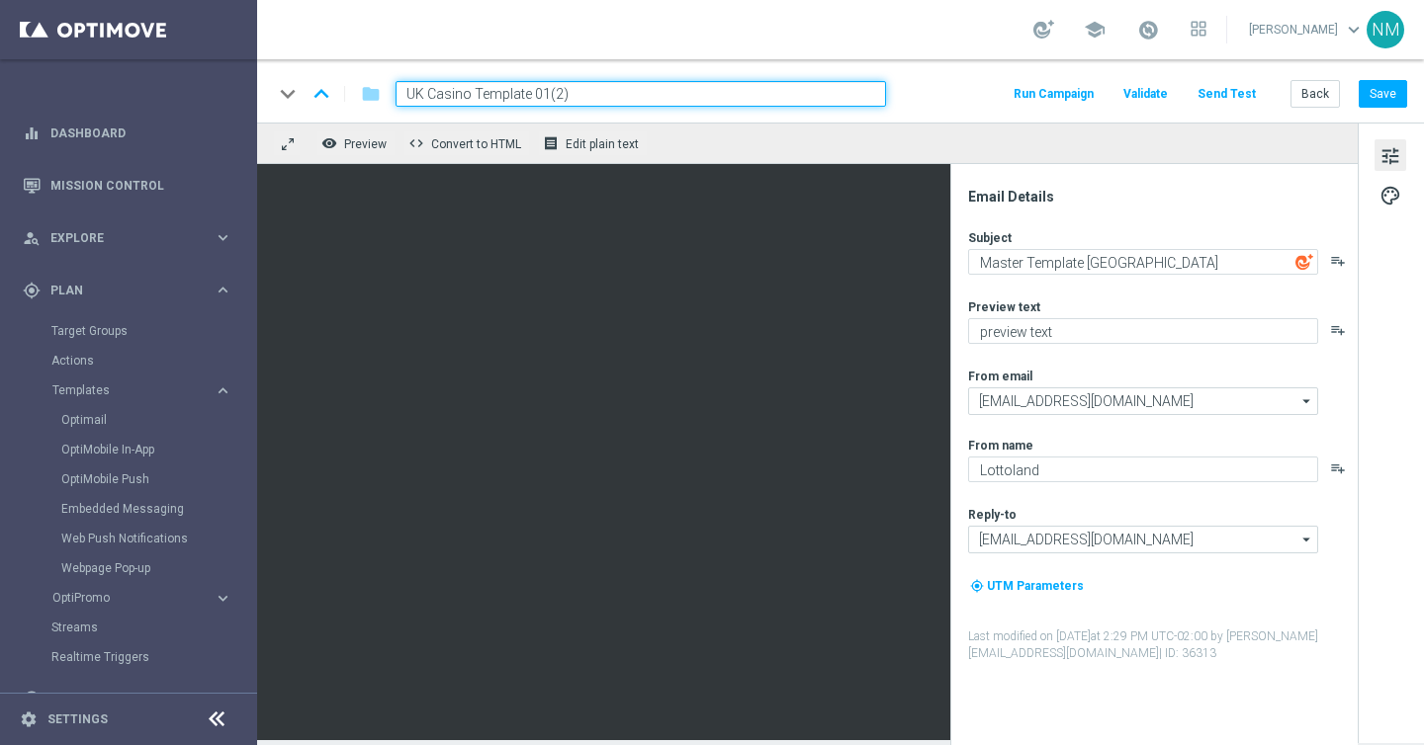
click at [538, 95] on input "UK Casino Template 01(2)" at bounding box center [640, 94] width 490 height 26
paste input "en_GB_EMT_NVIP_EM_TAC_GM__WK39_2025_GAMESREACT_WOLF_IT_UP_AGAIN"
type input "en_GB_EMT_NVIP_EM_TAC_GM__WK39_2025_GAMESREACT_WOLF_IT_UP_AGAIN"
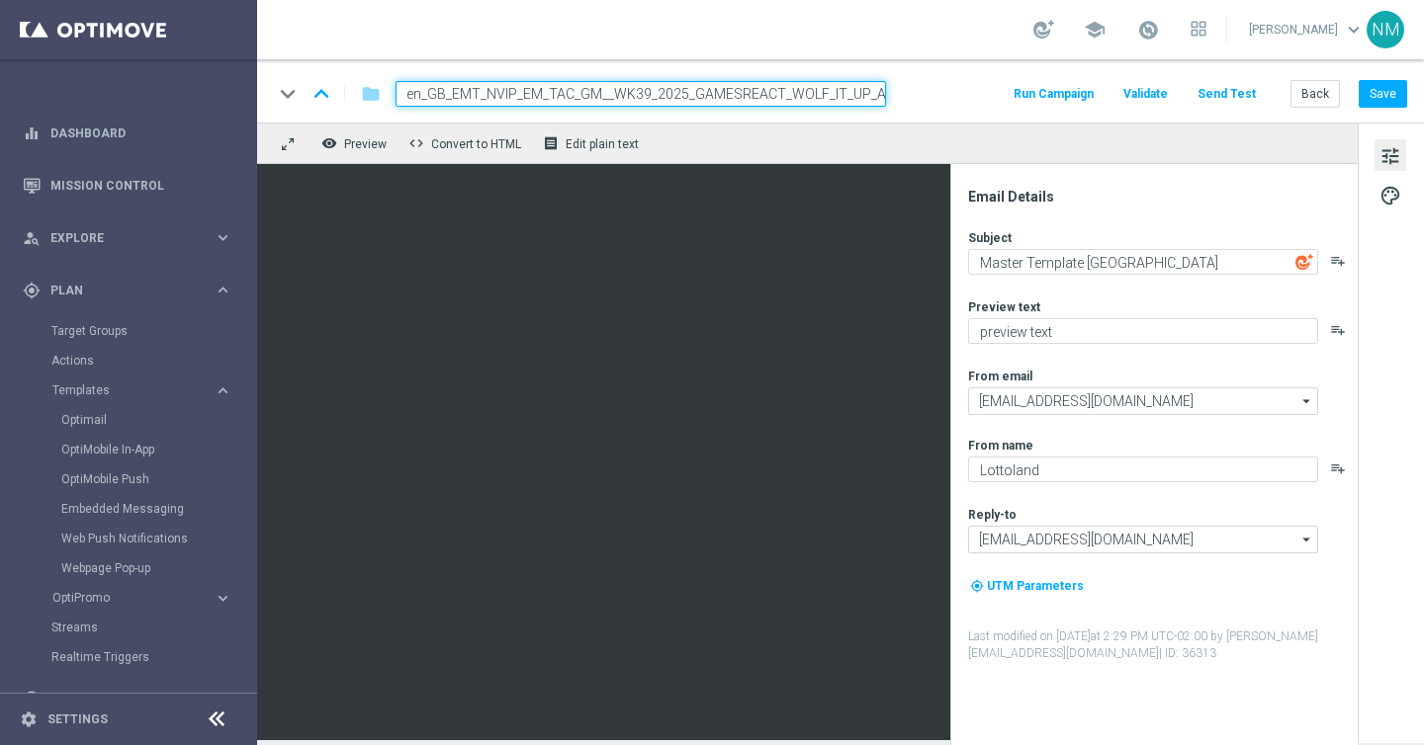
click at [642, 88] on input "en_GB_EMT_NVIP_EM_TAC_GM__WK39_2025_GAMESREACT_WOLF_IT_UP_AGAIN" at bounding box center [640, 94] width 490 height 26
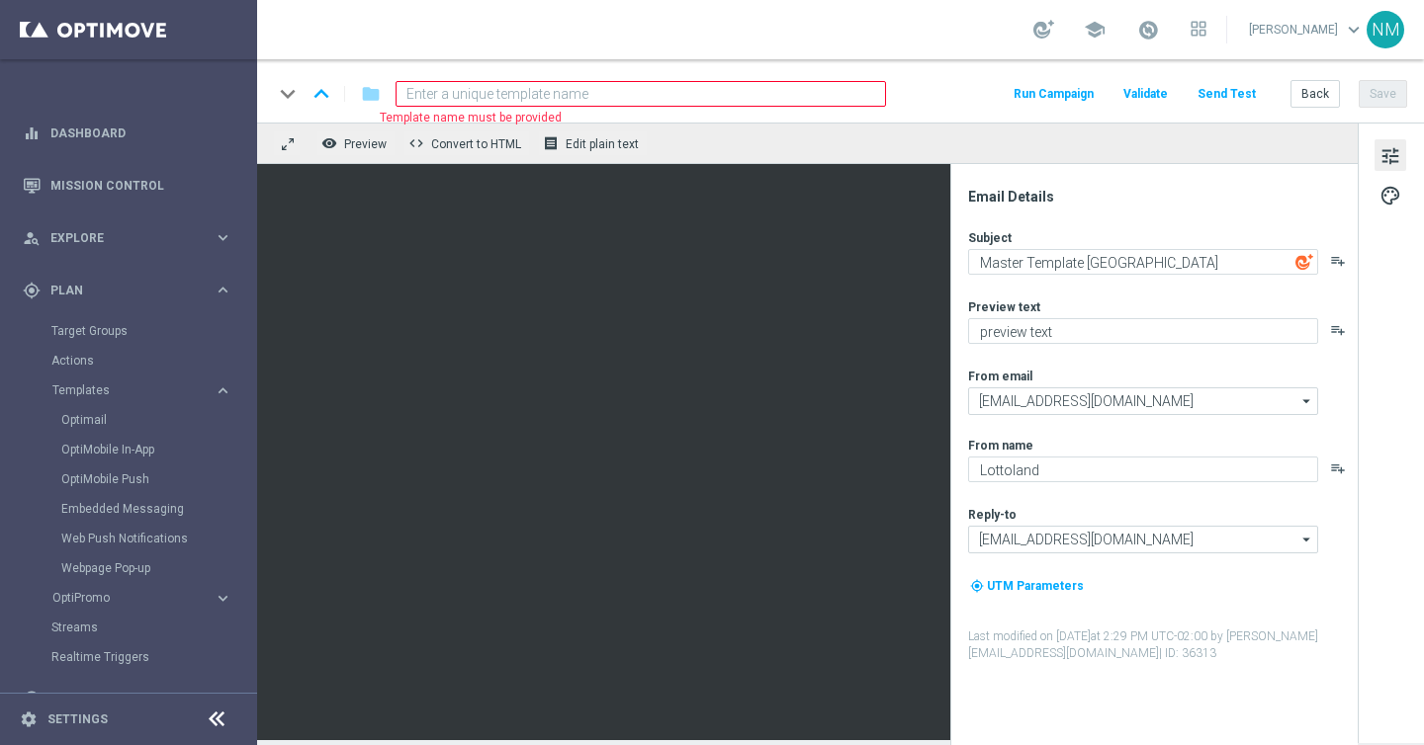
paste input "en_GB_EMT_NVIP_EM_TAC_GM__WK39_2025_GAMESREACT_WOLF_IT_UP_AGAIN"
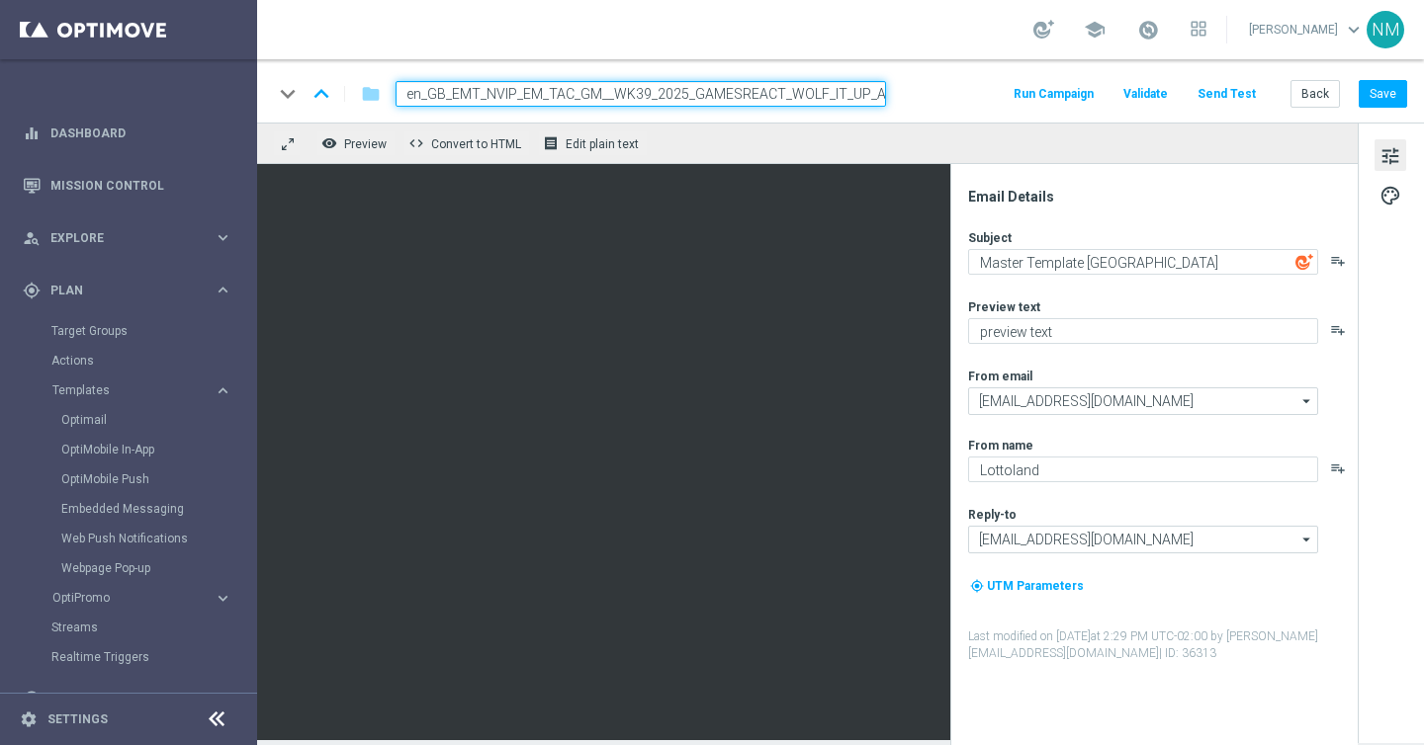
scroll to position [0, 25]
type input "en_GB_EMT_NVIP_EM_TAC_GM__WK39_2025_GAMESREACT_WOLF_IT_UP_AGAIN"
click at [938, 91] on div "keyboard_arrow_down keyboard_arrow_up folder en_GB_EMT_NVIP_EM_TAC_GM__WK39_202…" at bounding box center [840, 94] width 1134 height 26
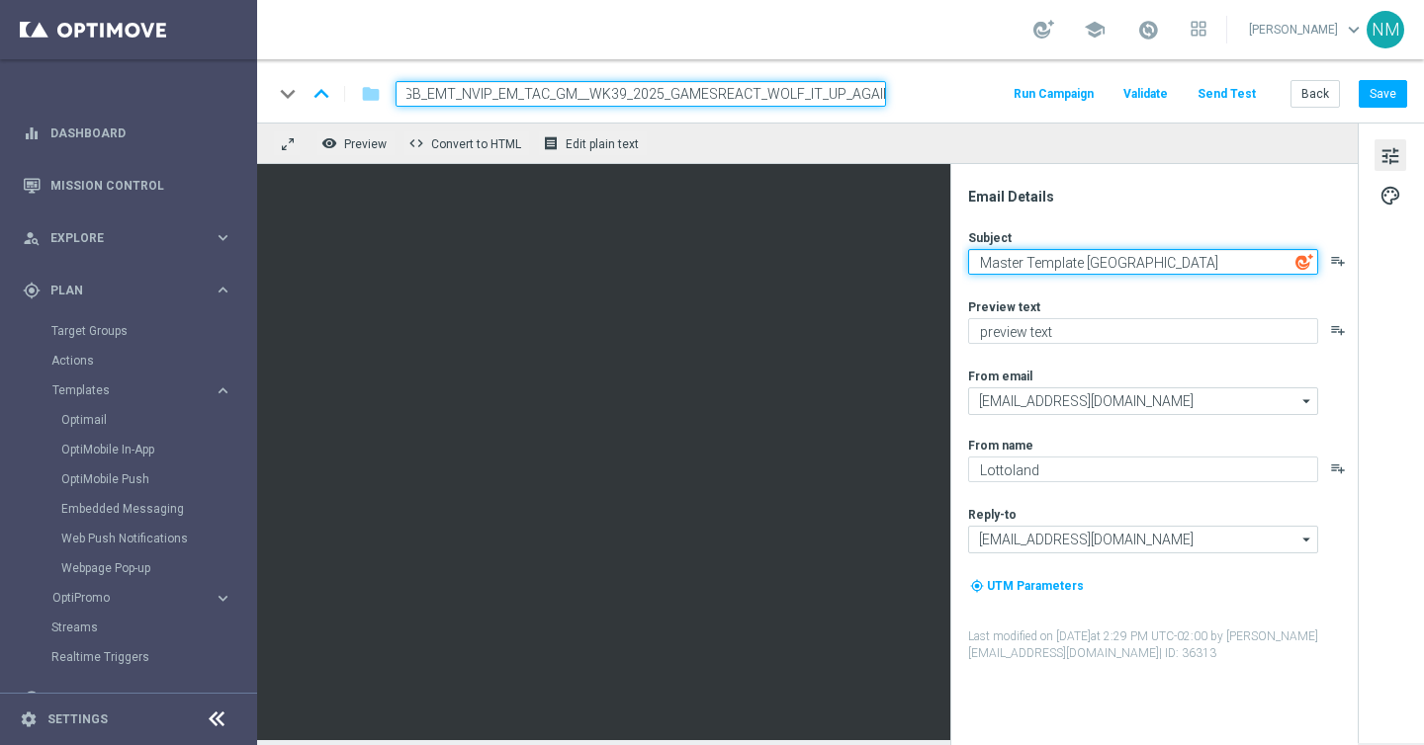
click at [1019, 257] on textarea "Master Template [GEOGRAPHIC_DATA]" at bounding box center [1143, 262] width 350 height 26
type textarea "W"
type textarea "Free Spins 💥"
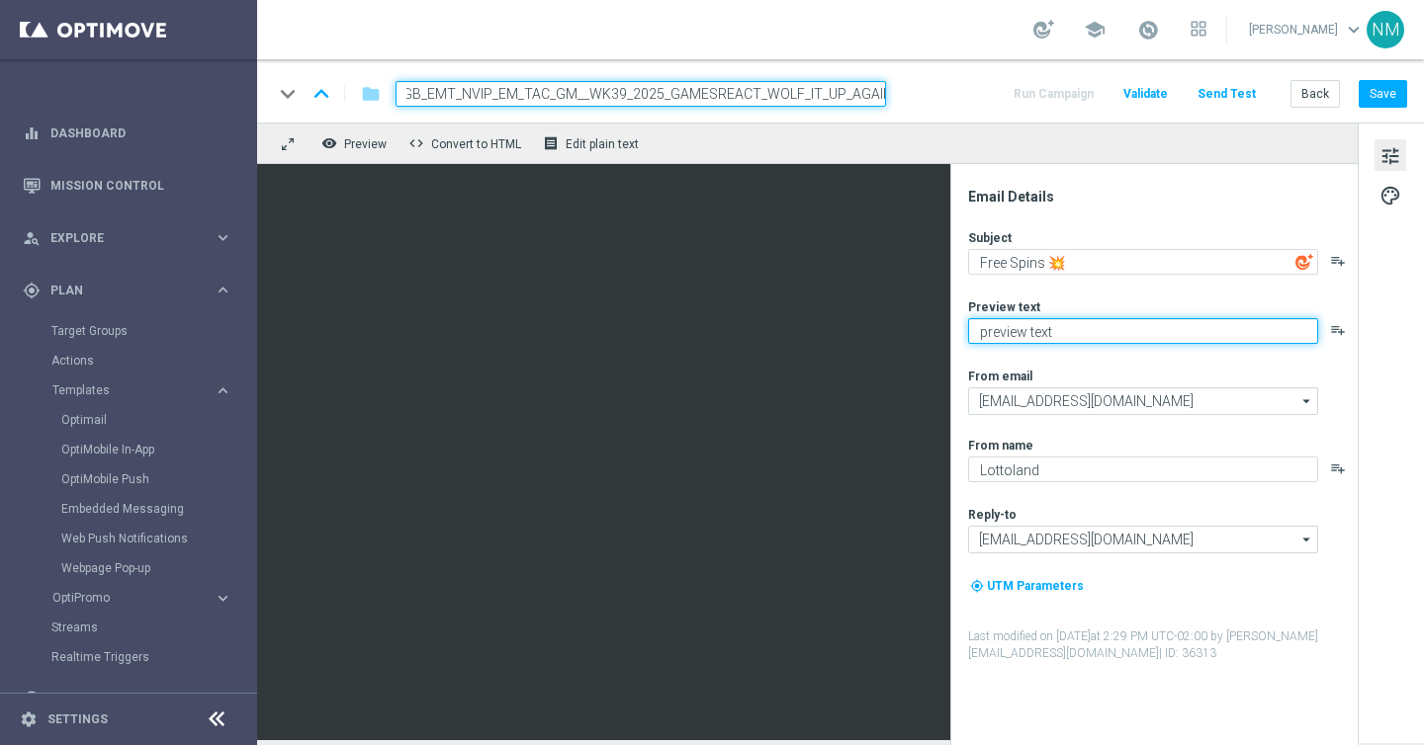
click at [1059, 338] on textarea "preview text" at bounding box center [1143, 331] width 350 height 26
click at [1030, 336] on textarea "preview text" at bounding box center [1143, 331] width 350 height 26
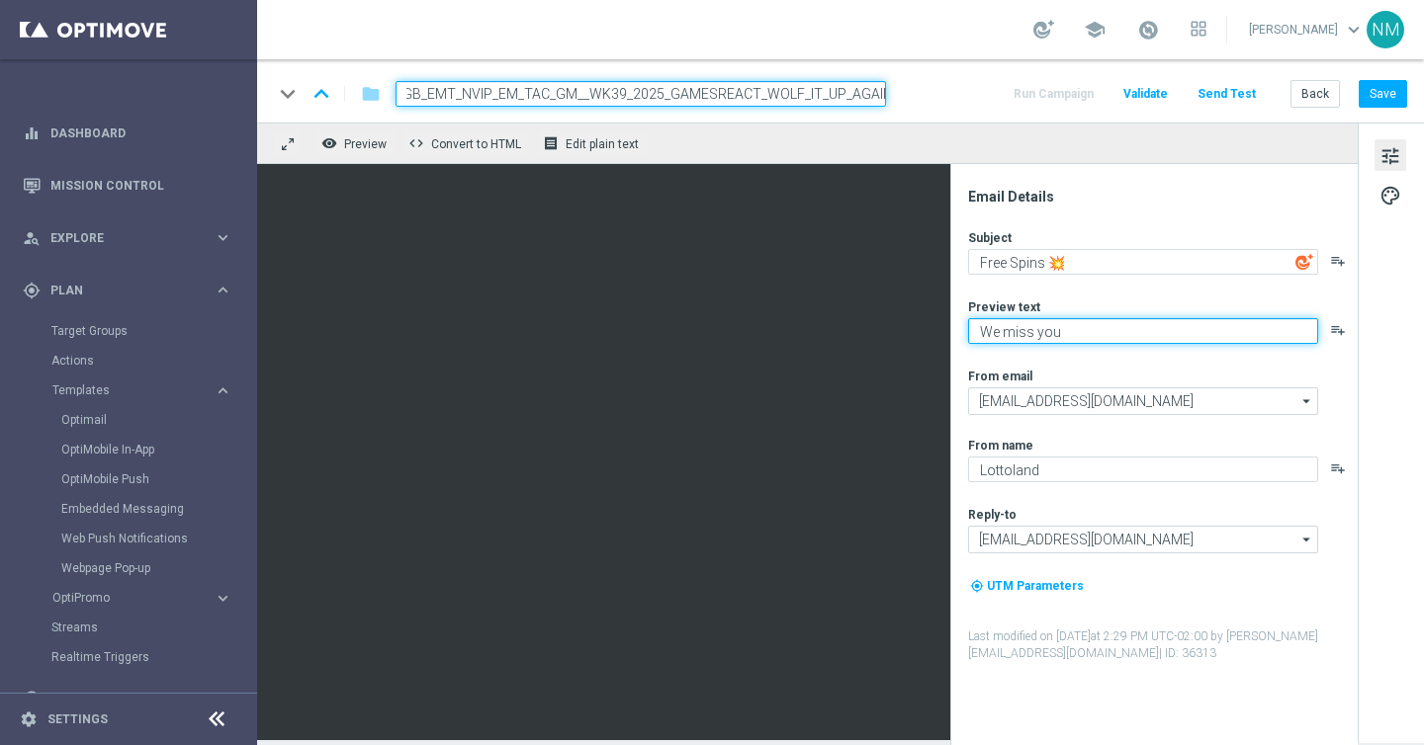
type textarea "We miss you 🥹"
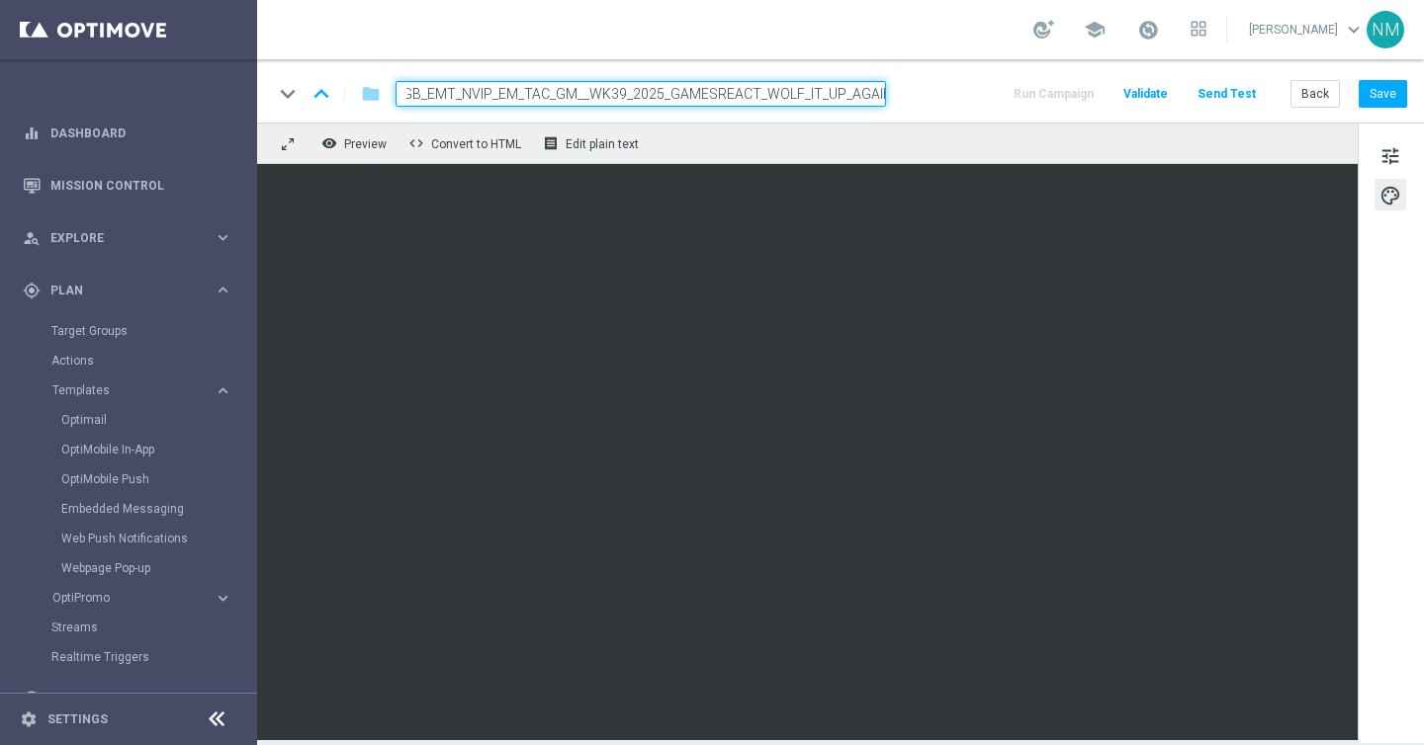
click at [1158, 98] on span "Validate" at bounding box center [1145, 94] width 44 height 14
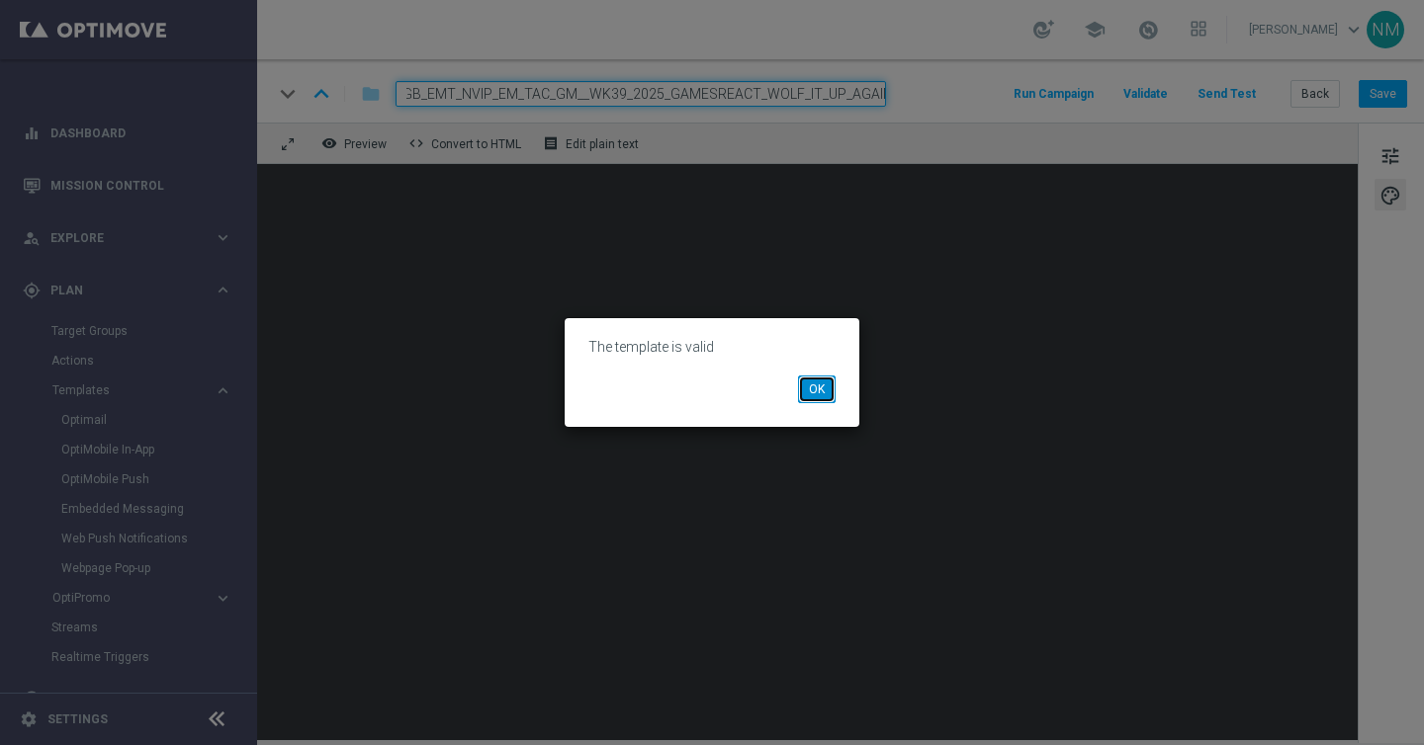
click at [812, 401] on button "OK" at bounding box center [817, 390] width 38 height 28
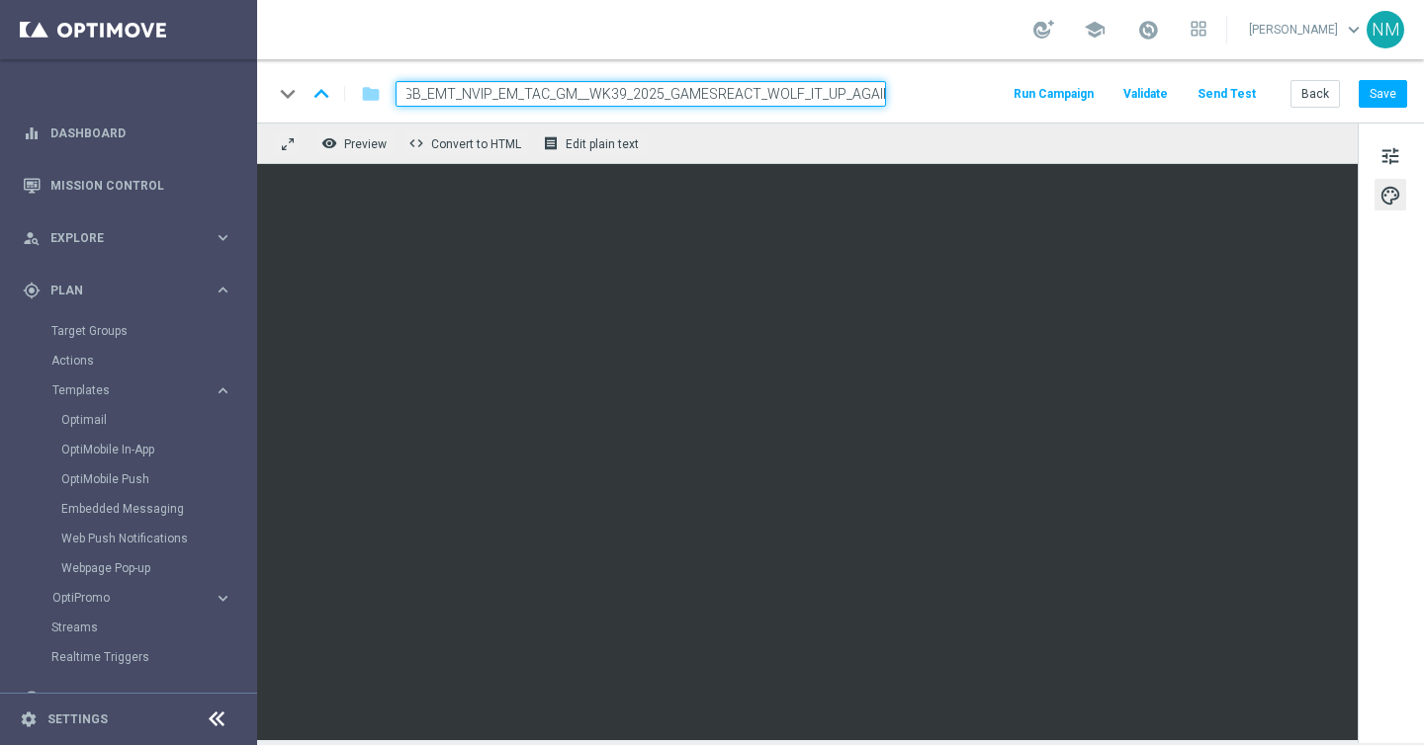
click at [601, 158] on div "remove_red_eye Preview code Convert to HTML receipt Edit plain text" at bounding box center [807, 144] width 1100 height 42
click at [598, 155] on button "receipt Edit plain text" at bounding box center [593, 144] width 110 height 26
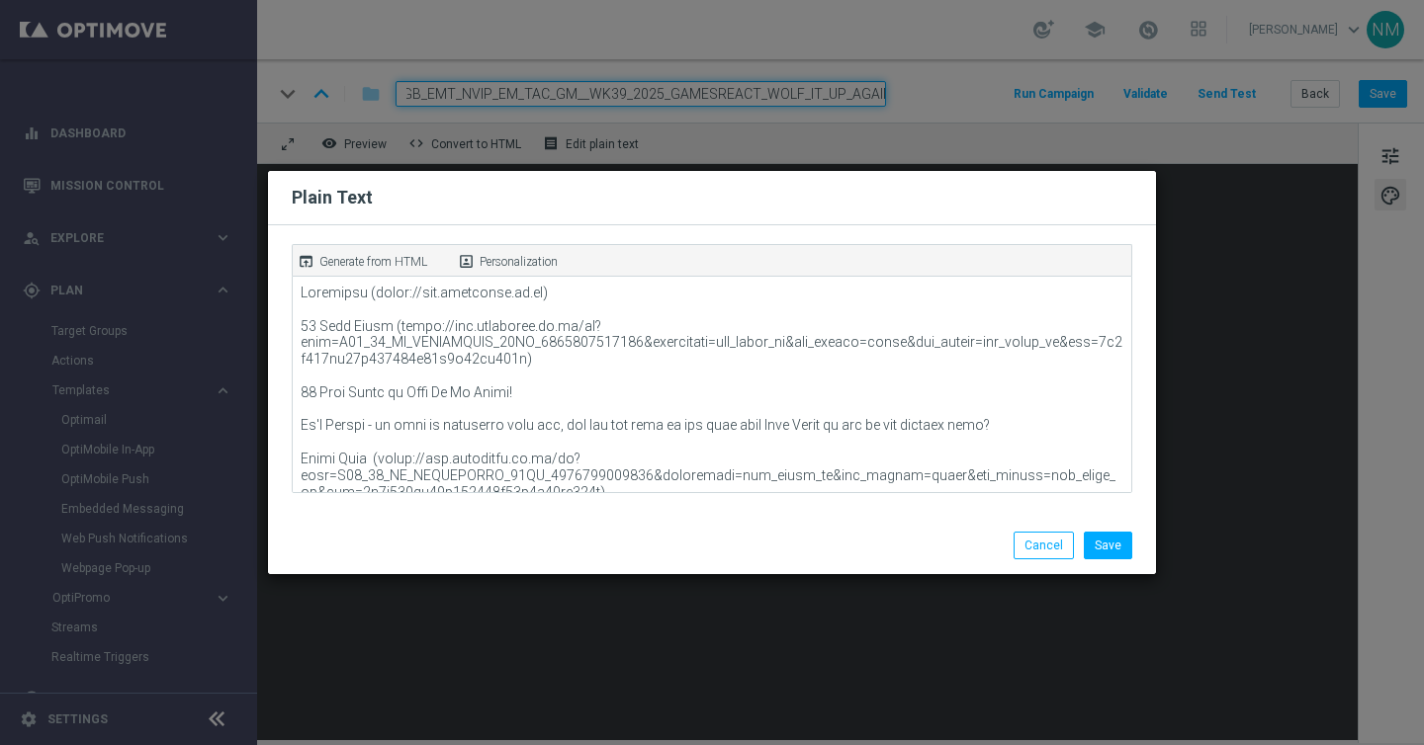
click at [404, 253] on p "Generate from HTML" at bounding box center [373, 262] width 108 height 18
click at [1106, 535] on button "Save" at bounding box center [1108, 546] width 48 height 28
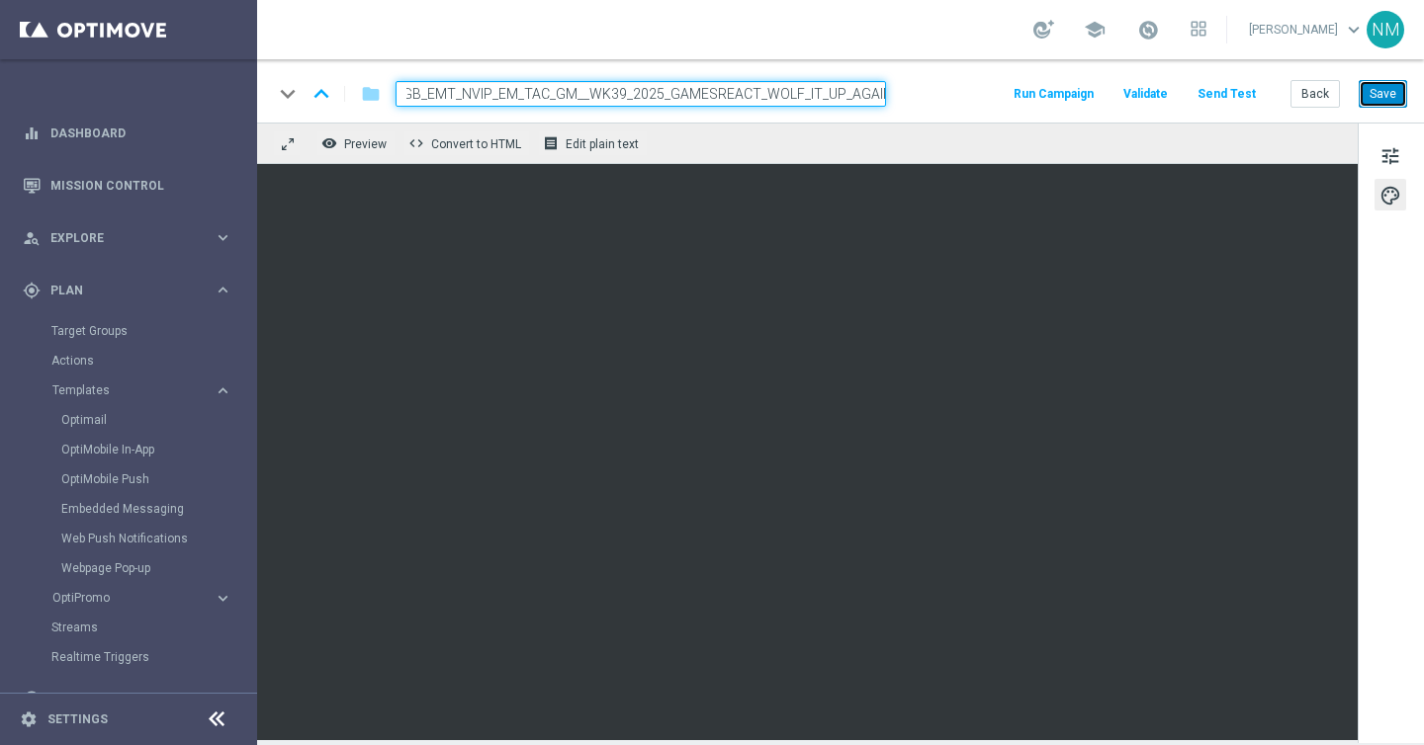
click at [1381, 82] on button "Save" at bounding box center [1382, 94] width 48 height 28
click at [1258, 91] on button "Send Test" at bounding box center [1226, 94] width 64 height 27
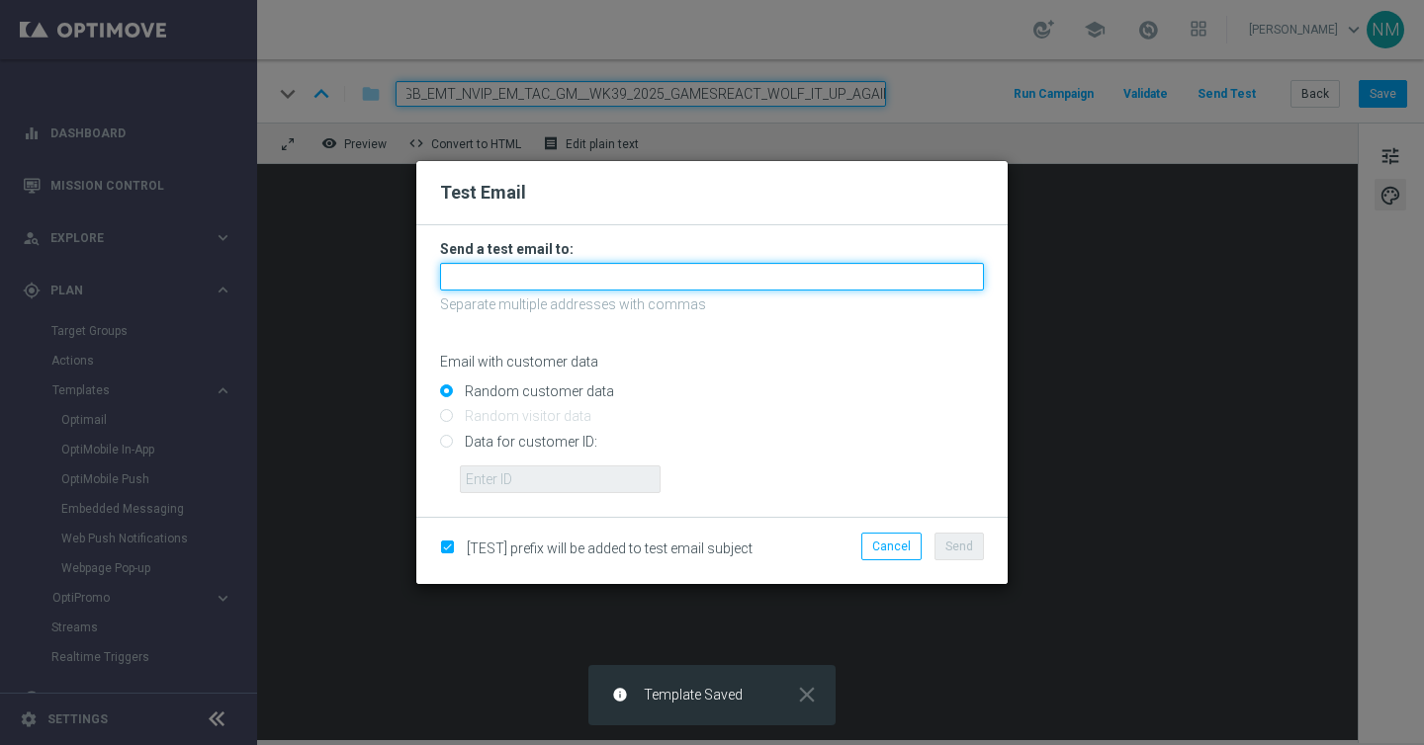
click at [604, 268] on input "text" at bounding box center [712, 277] width 544 height 28
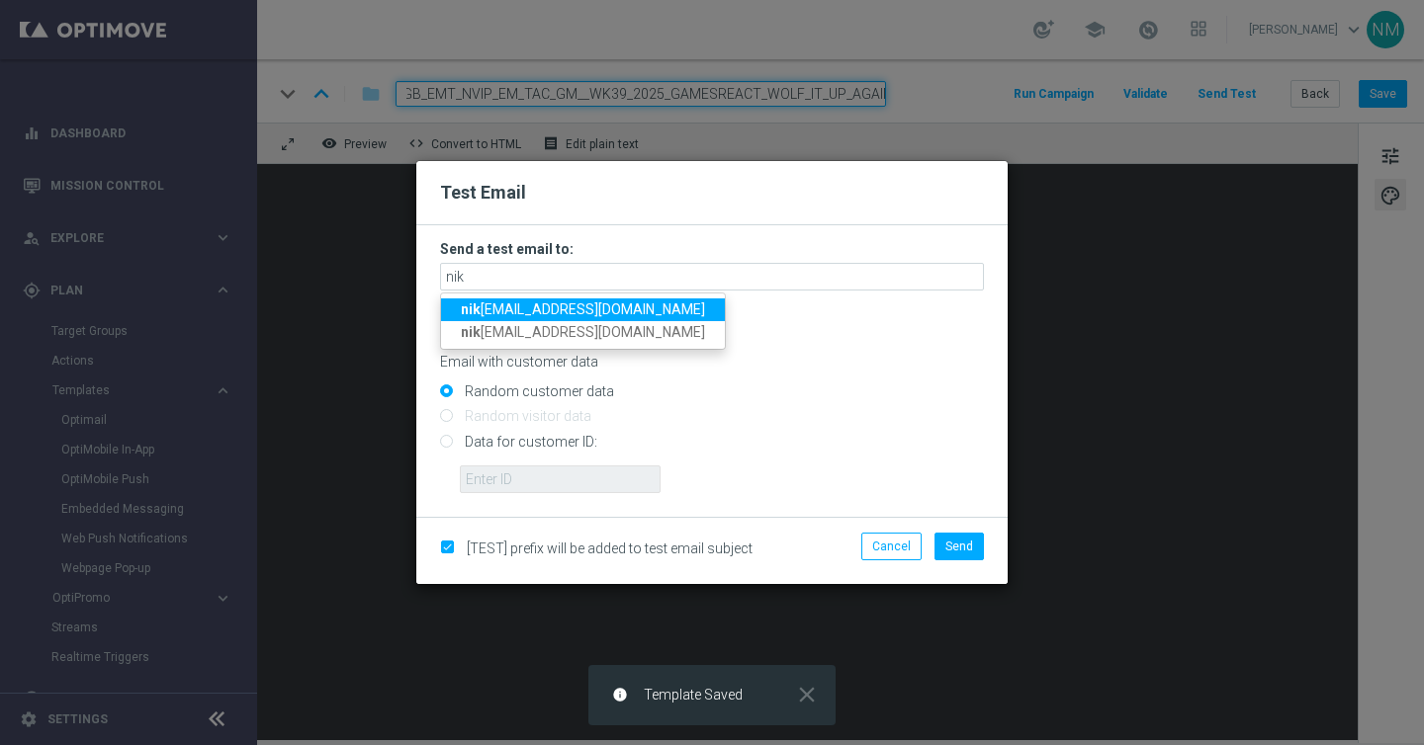
click at [479, 305] on span "[PERSON_NAME] [PERSON_NAME][EMAIL_ADDRESS][DOMAIN_NAME]" at bounding box center [583, 310] width 244 height 16
type input "[PERSON_NAME][EMAIL_ADDRESS][DOMAIN_NAME]"
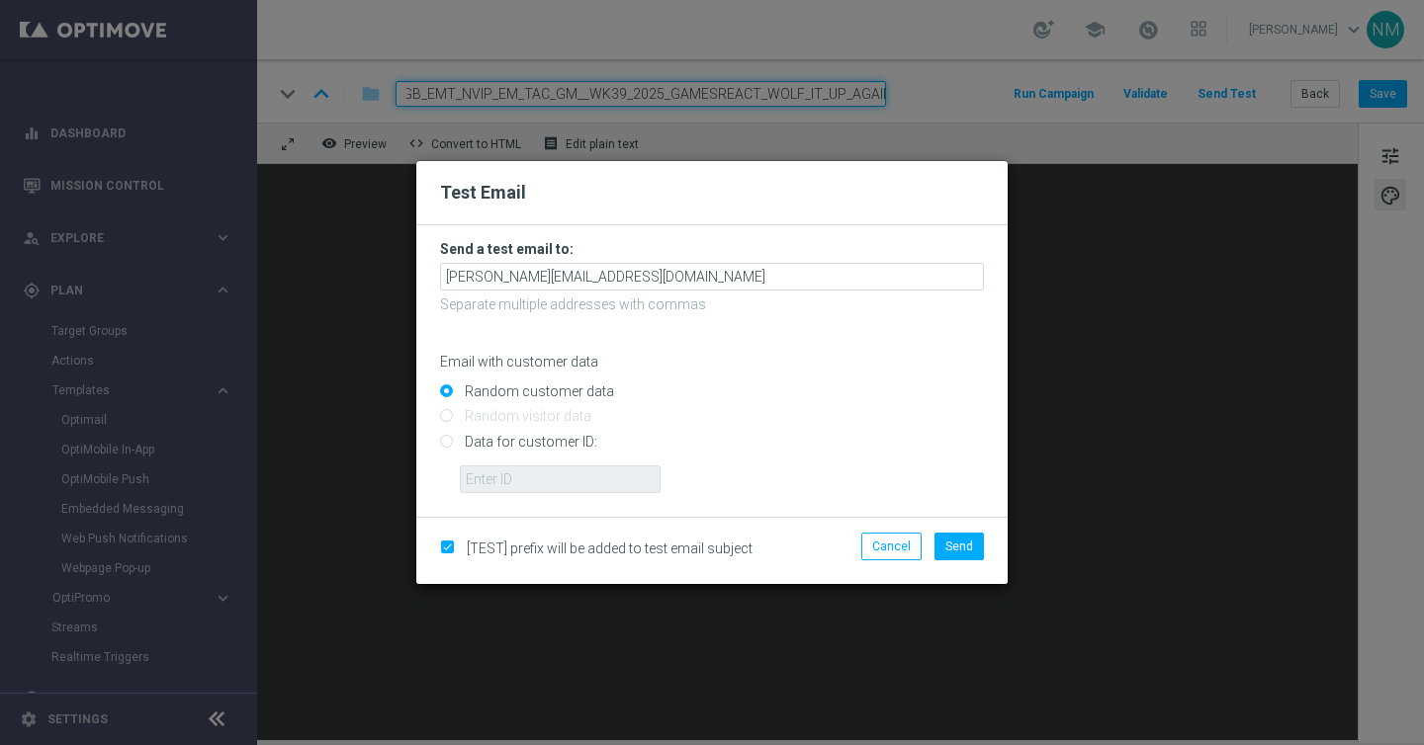
click at [557, 445] on input "Data for customer ID:" at bounding box center [712, 450] width 544 height 28
radio input "true"
click at [557, 480] on input "text" at bounding box center [560, 480] width 201 height 28
paste input "220553462"
type input "220553462"
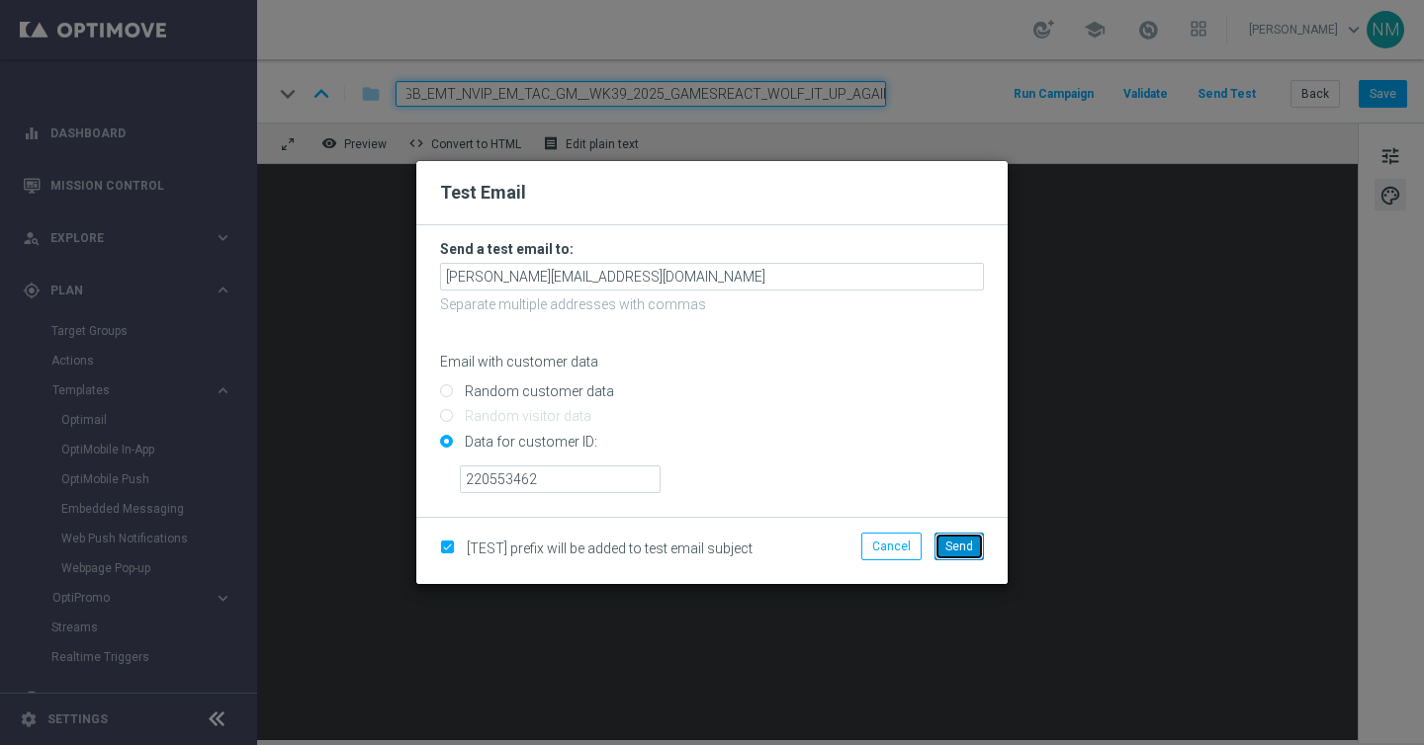
click at [951, 554] on button "Send" at bounding box center [958, 547] width 49 height 28
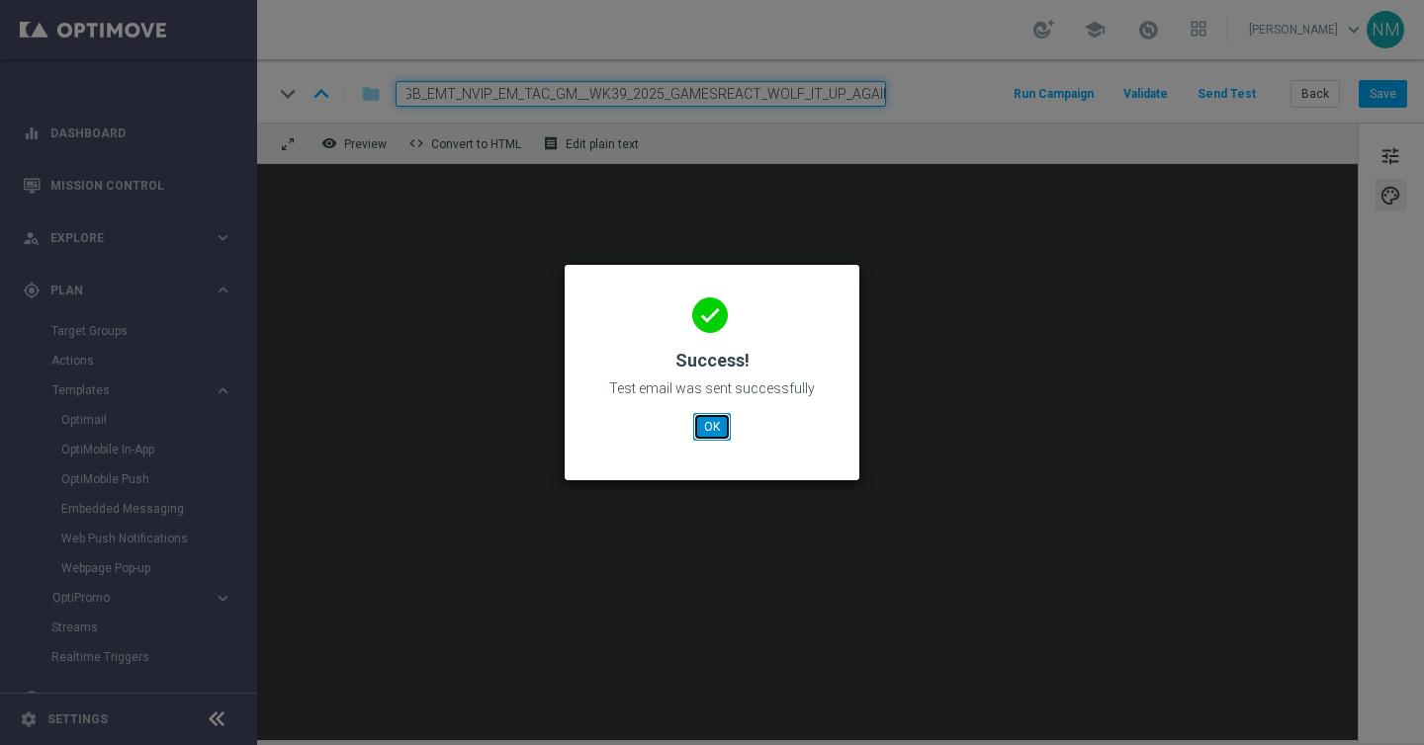
click at [714, 427] on button "OK" at bounding box center [712, 427] width 38 height 28
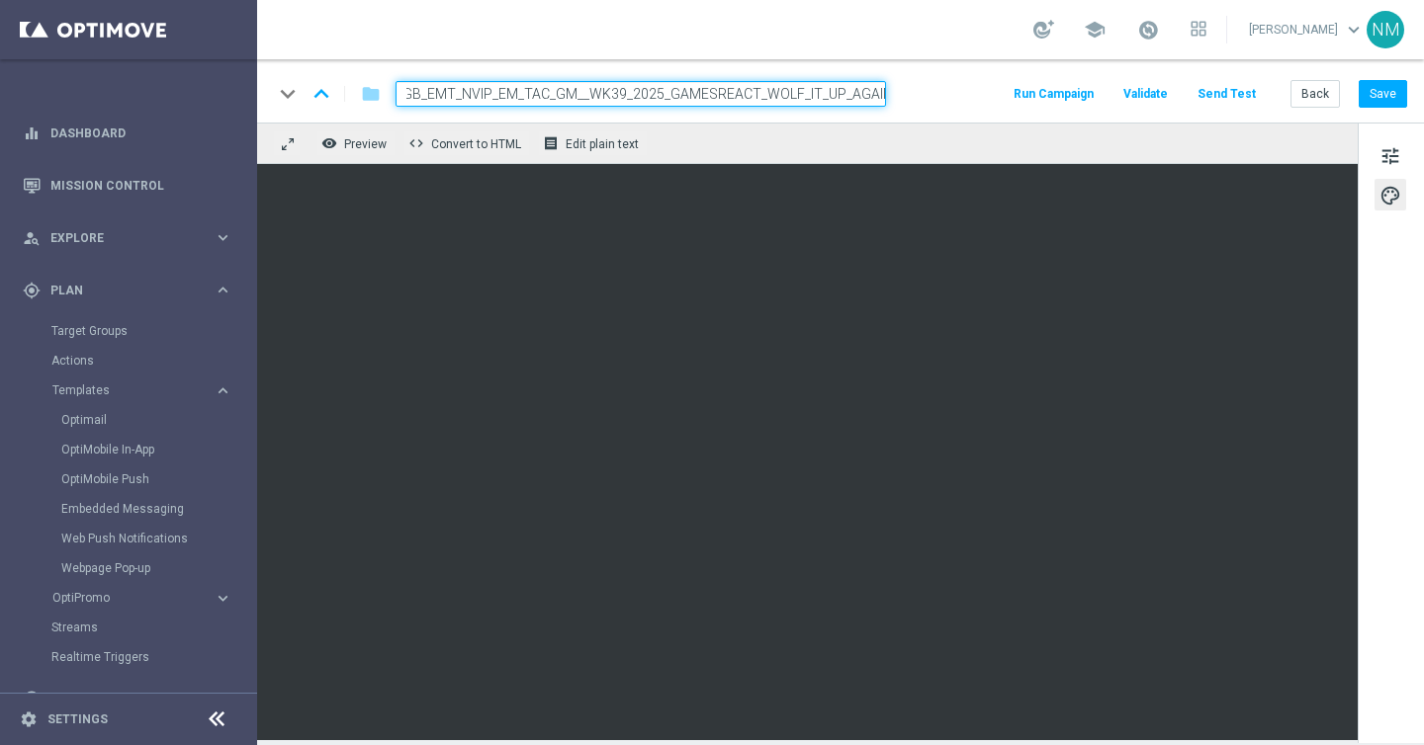
click at [1258, 96] on button "Send Test" at bounding box center [1226, 94] width 64 height 27
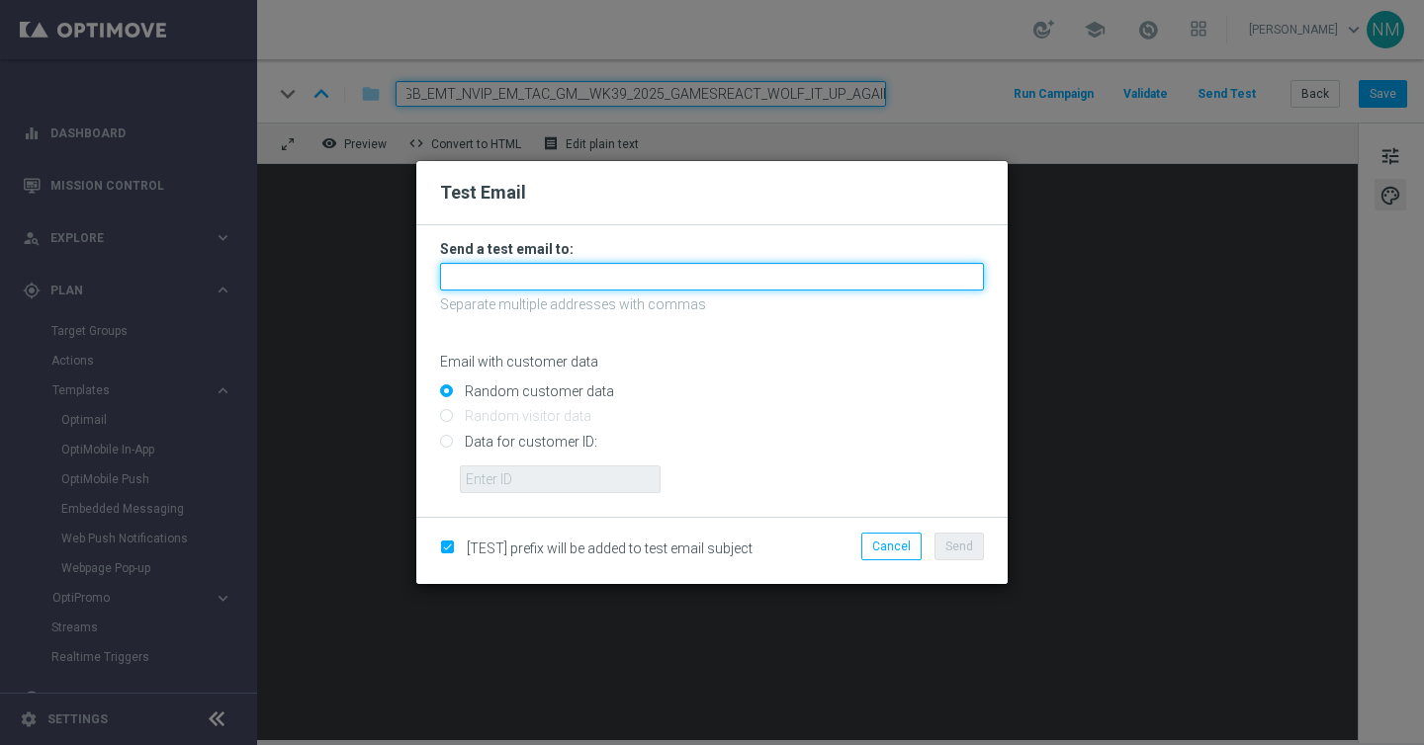
click at [618, 274] on input "text" at bounding box center [712, 277] width 544 height 28
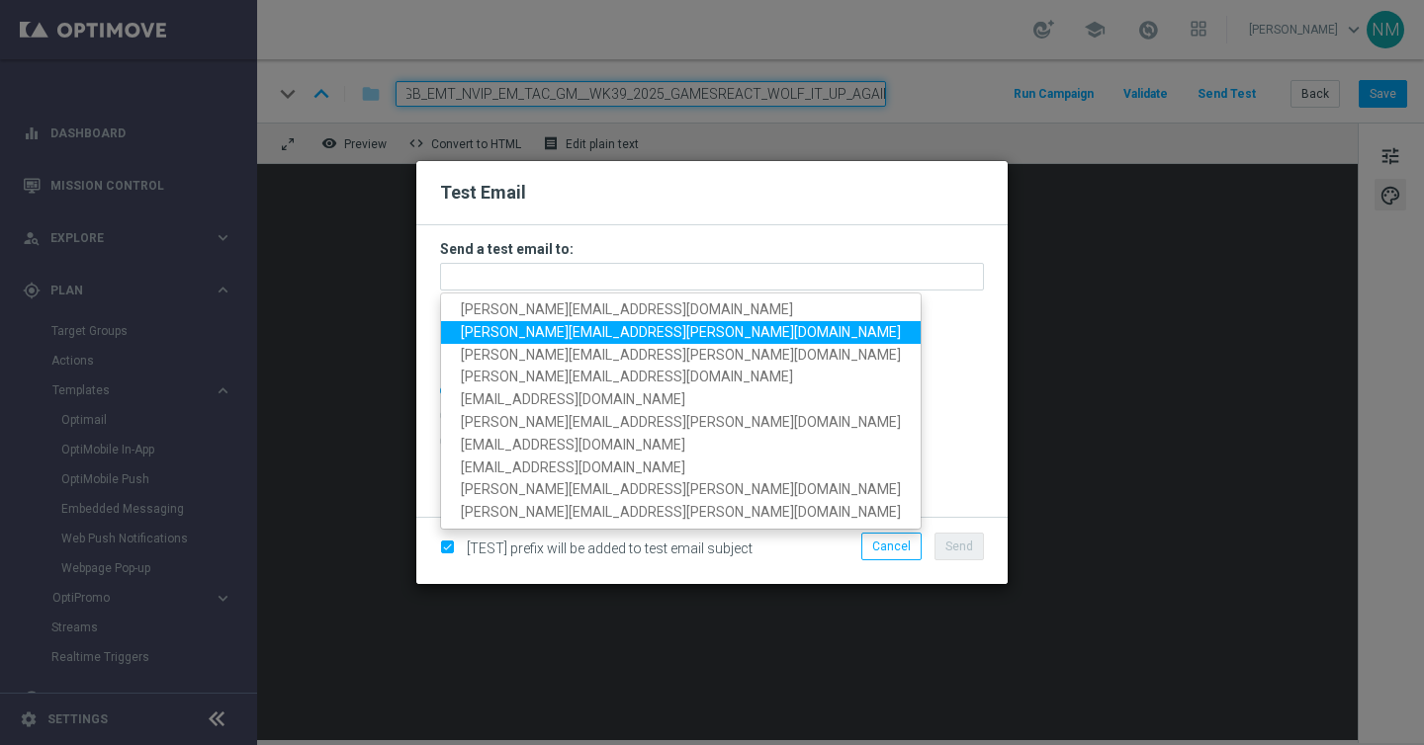
click at [504, 335] on span "[PERSON_NAME][EMAIL_ADDRESS][PERSON_NAME][DOMAIN_NAME]" at bounding box center [681, 332] width 440 height 16
type input "[PERSON_NAME][EMAIL_ADDRESS][PERSON_NAME][DOMAIN_NAME]"
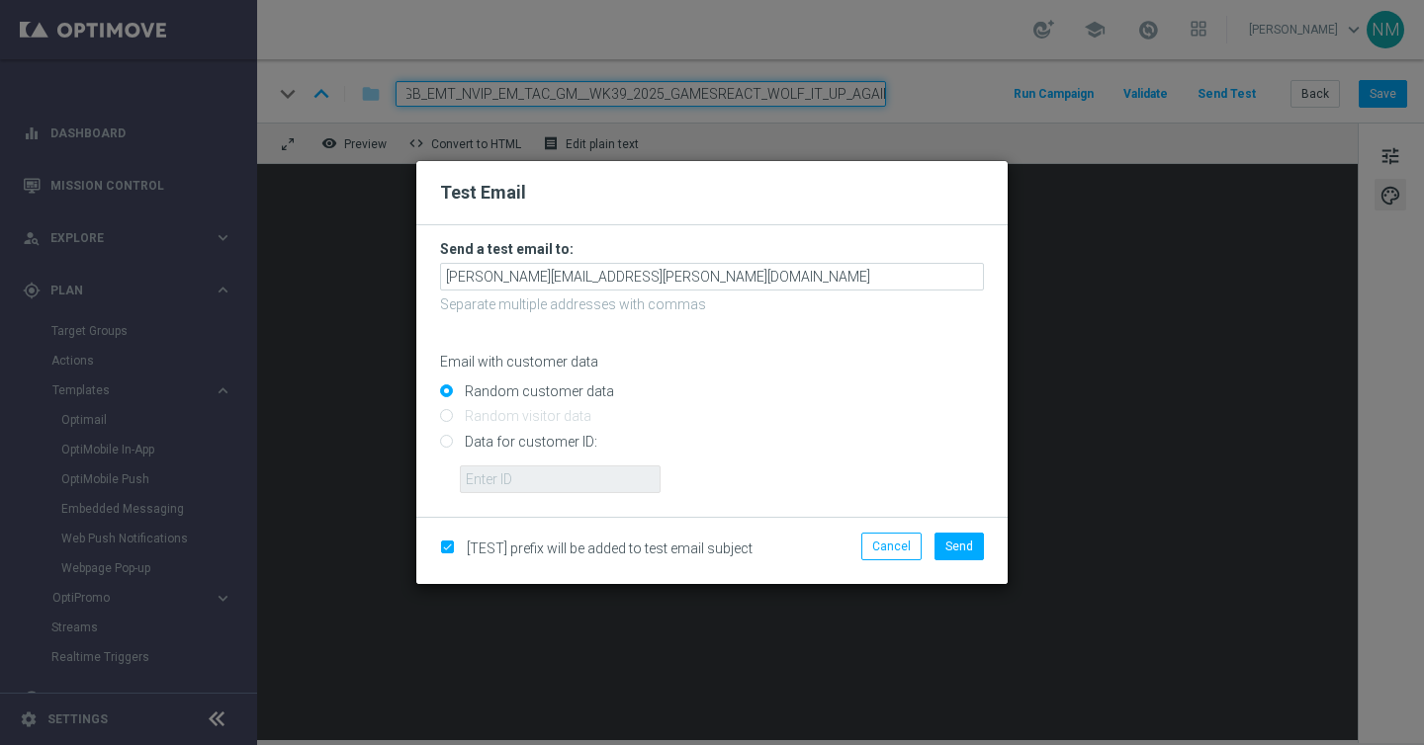
click at [498, 443] on input "Data for customer ID:" at bounding box center [712, 450] width 544 height 28
radio input "true"
click at [498, 472] on input "text" at bounding box center [560, 480] width 201 height 28
paste input "223901476"
type input "223901476"
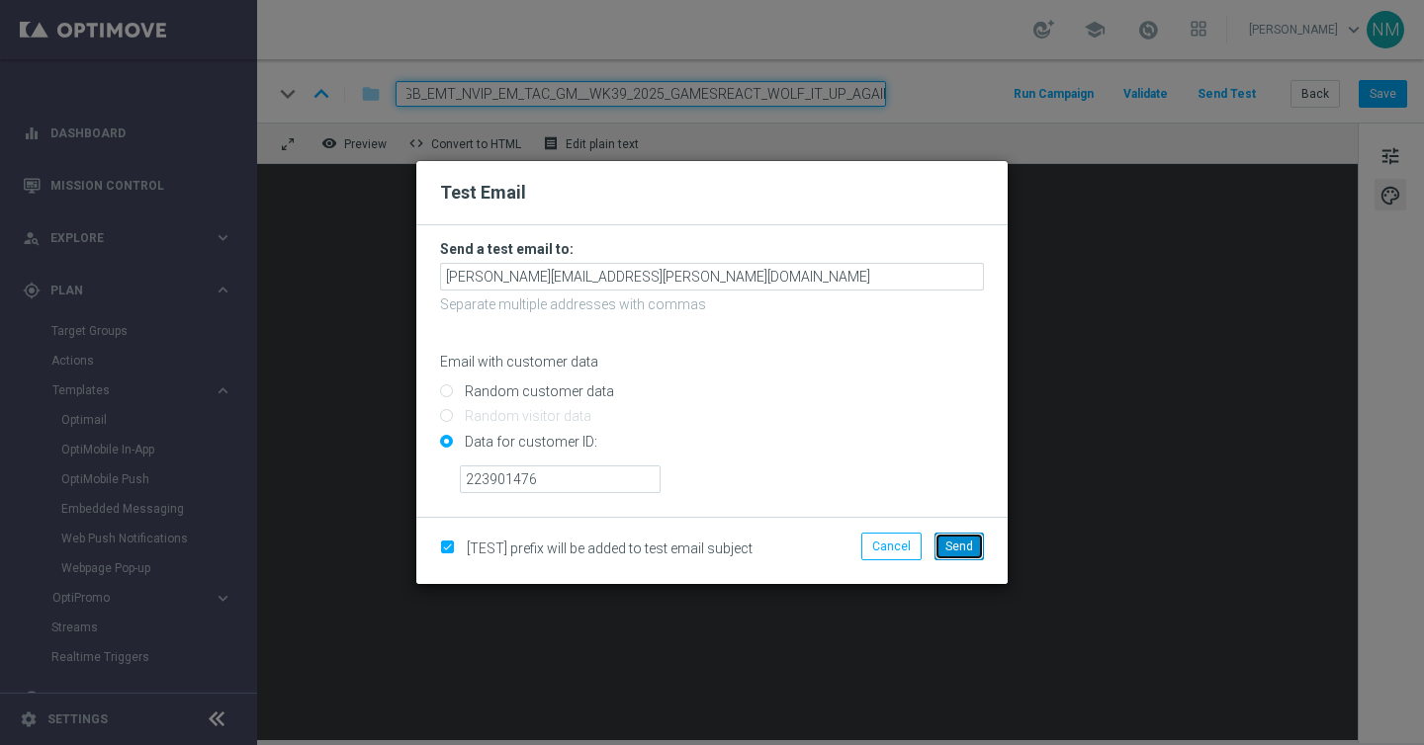
click at [949, 551] on span "Send" at bounding box center [959, 547] width 28 height 14
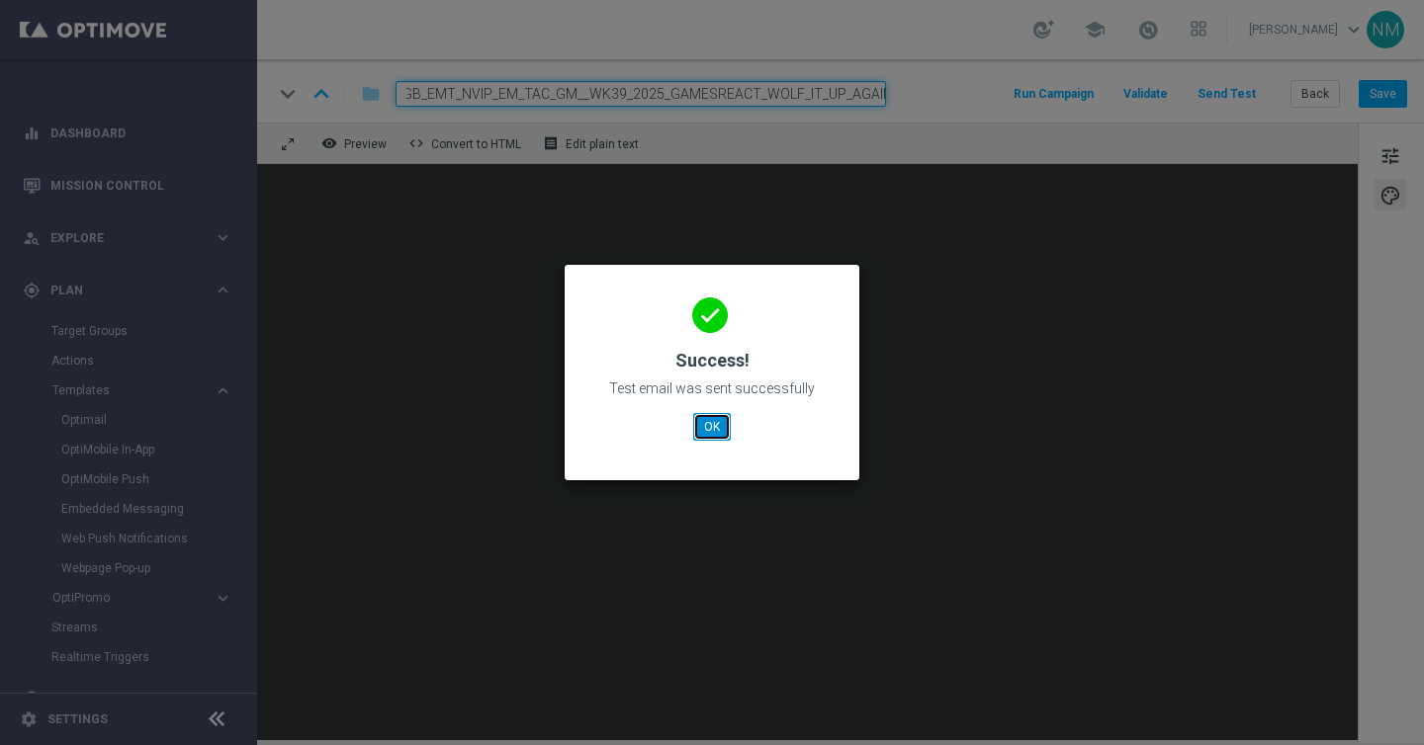
click at [710, 415] on button "OK" at bounding box center [712, 427] width 38 height 28
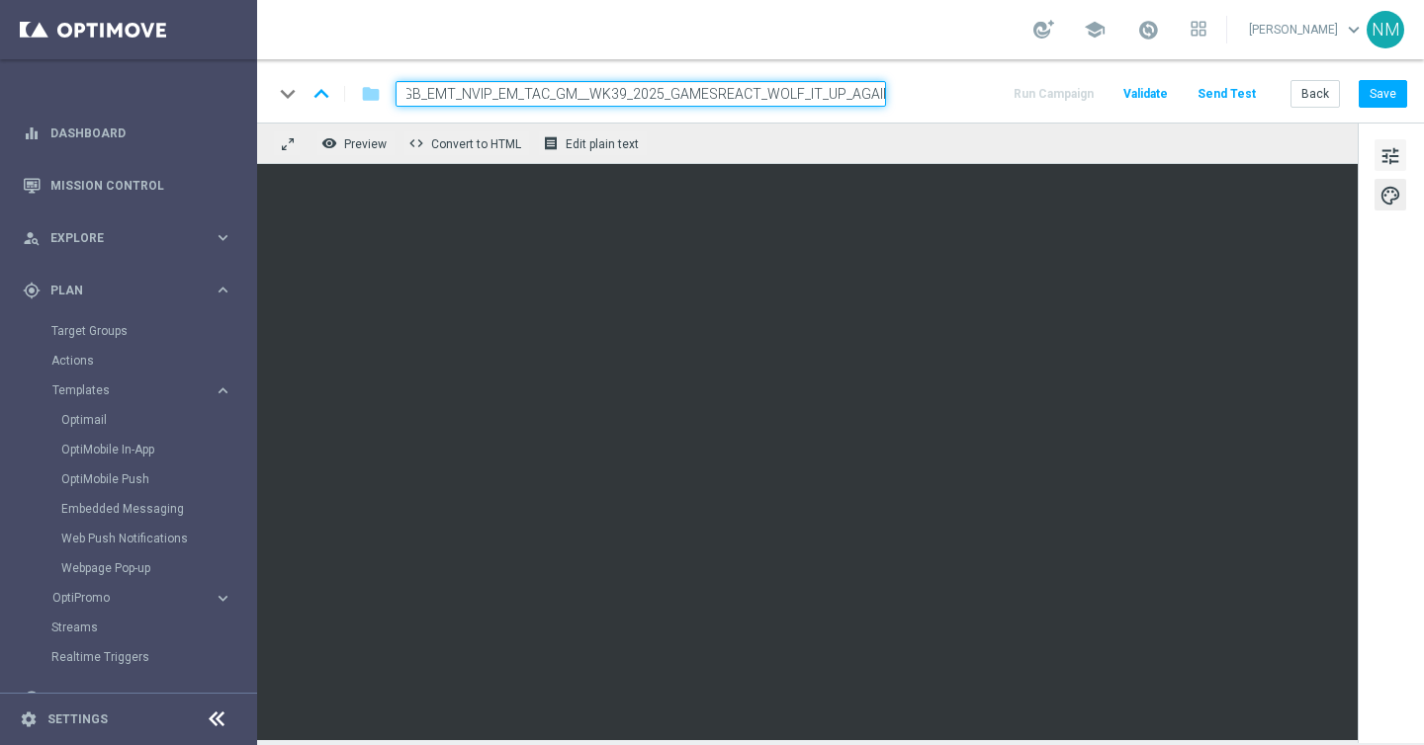
click at [1389, 155] on span "tune" at bounding box center [1390, 156] width 22 height 26
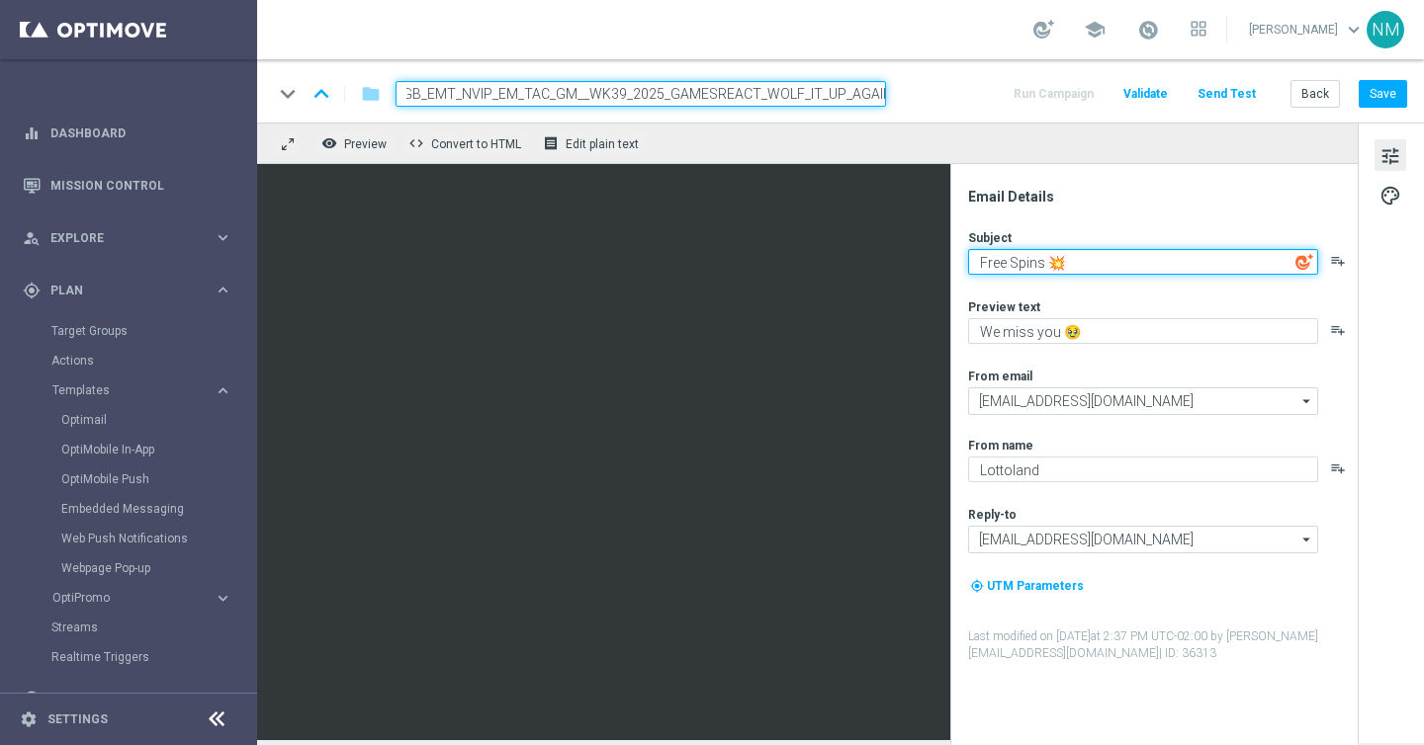
click at [1096, 263] on textarea "Free Spins 💥" at bounding box center [1143, 262] width 350 height 26
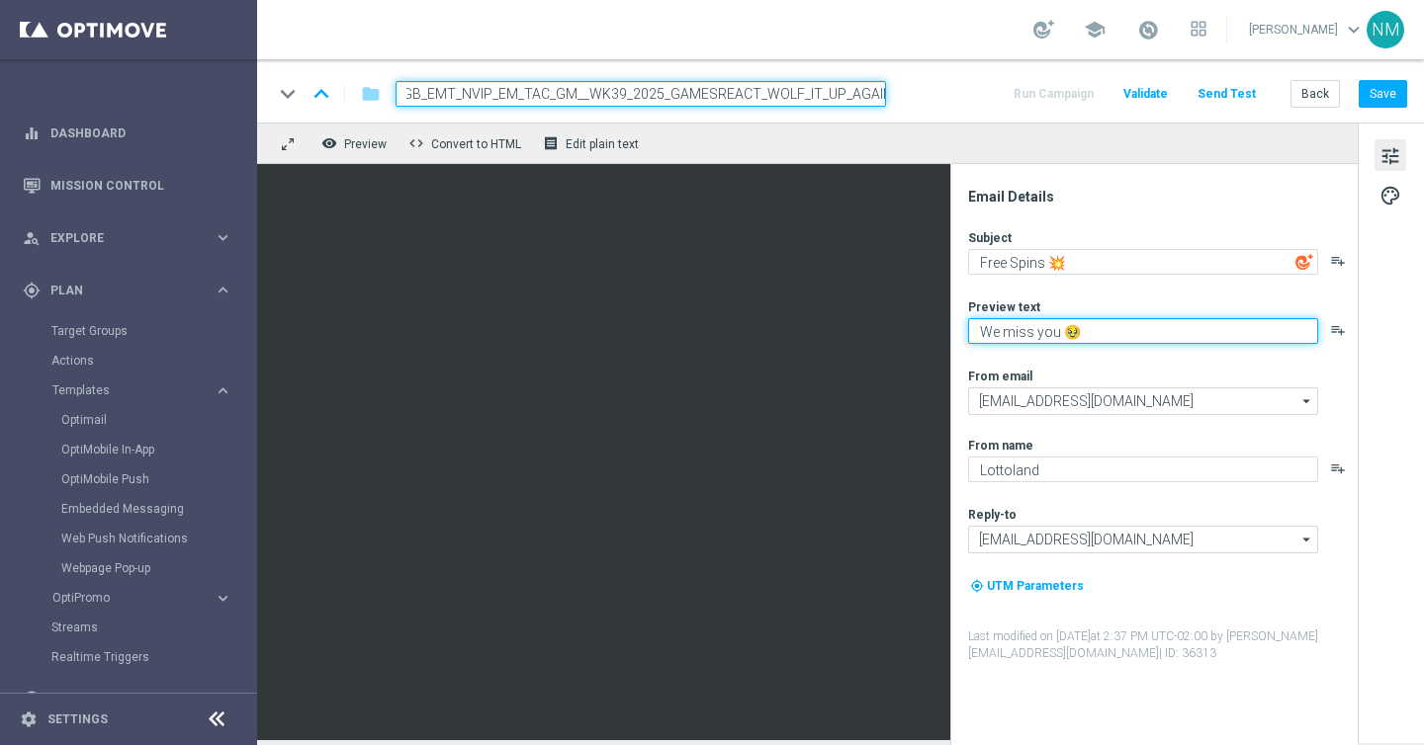
click at [1035, 332] on textarea "We miss you 🥹" at bounding box center [1143, 331] width 350 height 26
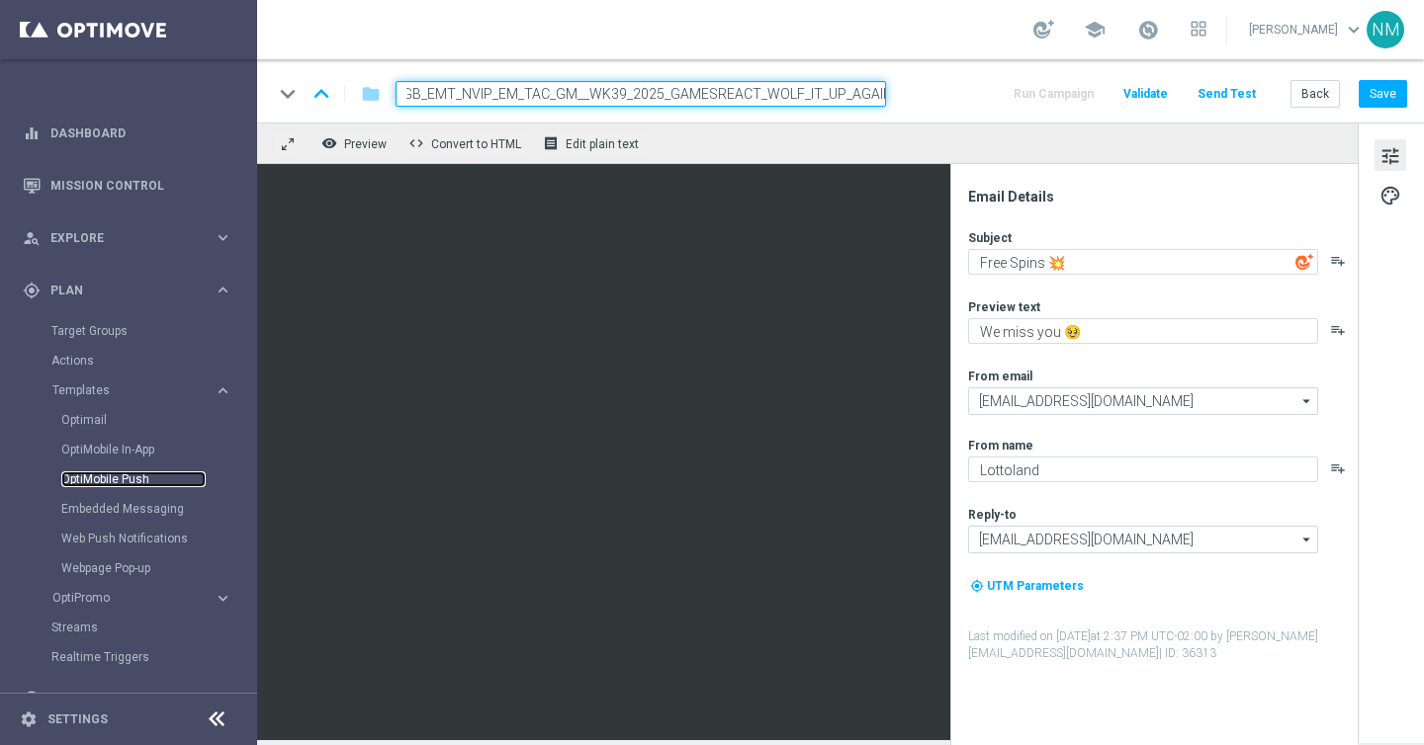
click at [118, 477] on link "OptiMobile Push" at bounding box center [133, 480] width 144 height 16
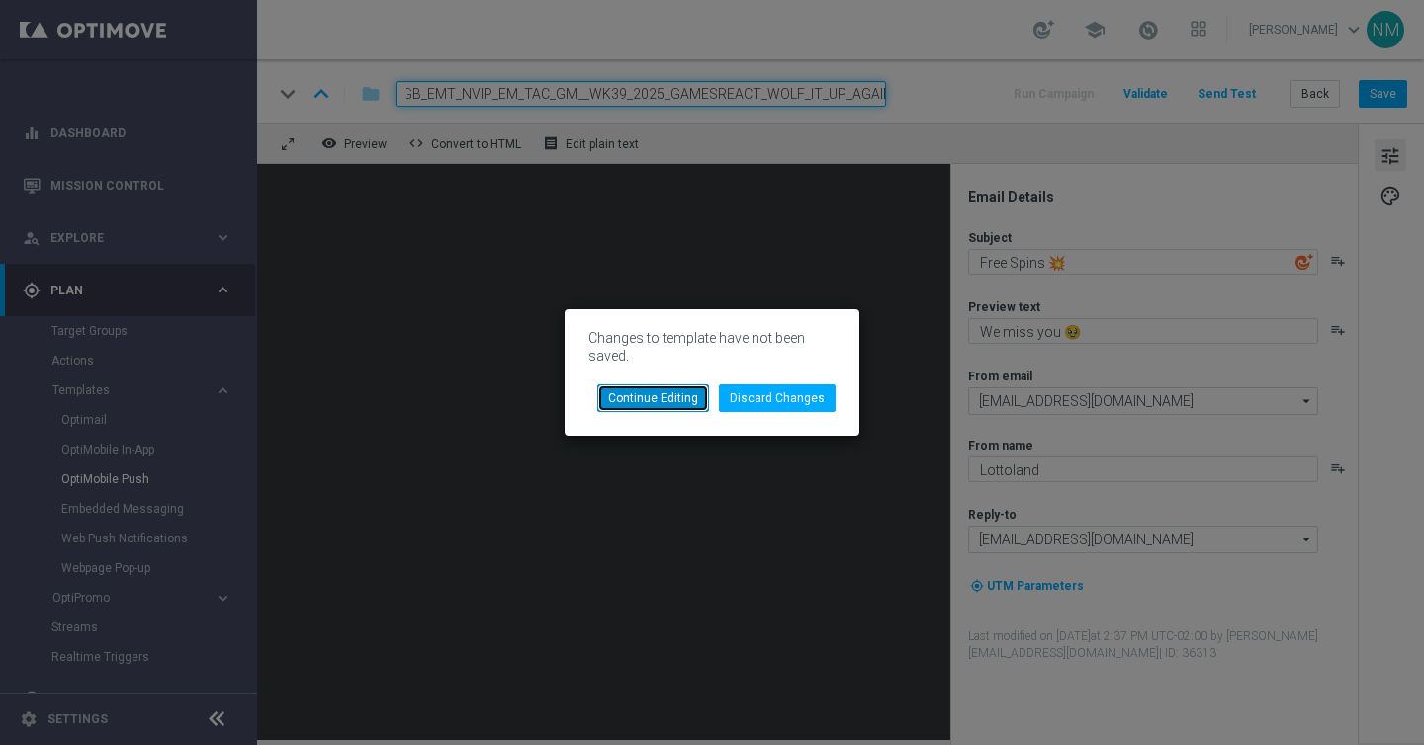
click at [647, 392] on button "Continue Editing" at bounding box center [653, 399] width 112 height 28
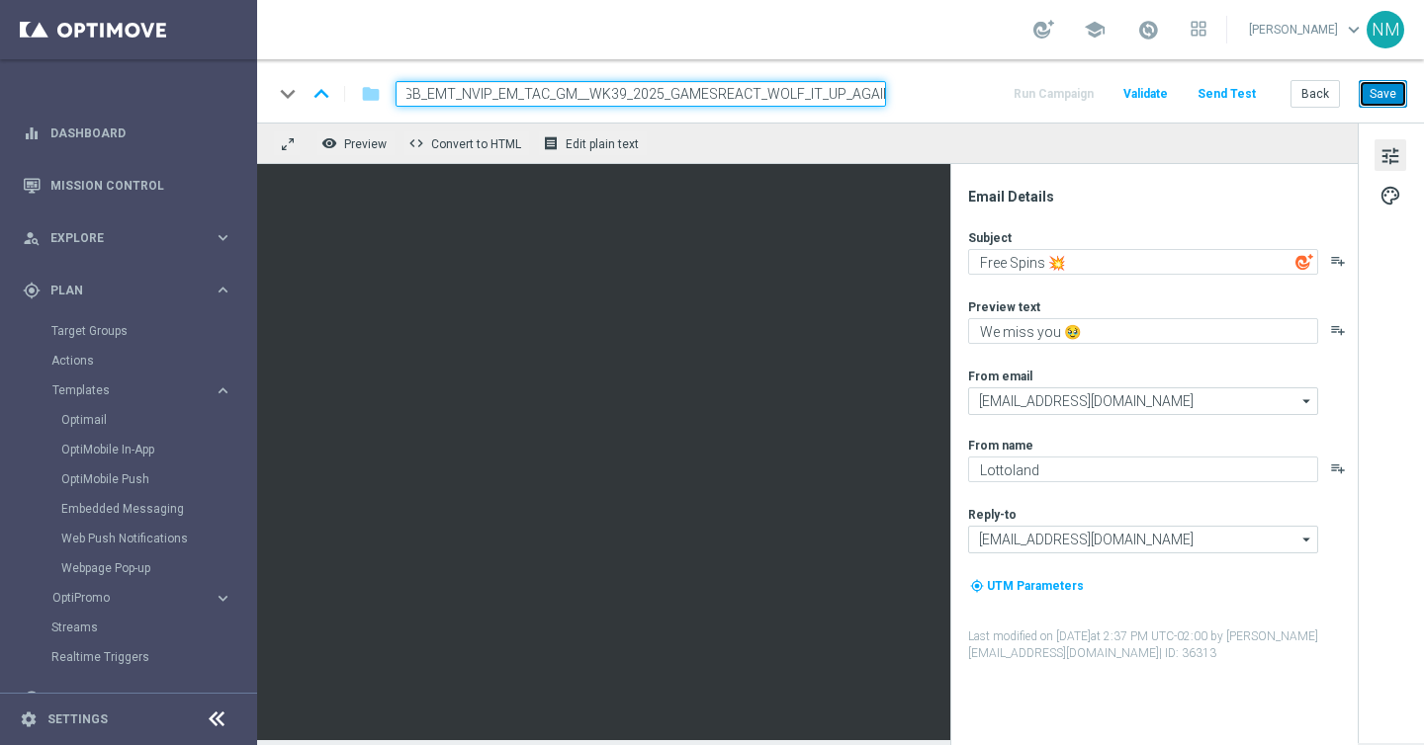
click at [1379, 93] on button "Save" at bounding box center [1382, 94] width 48 height 28
click at [119, 474] on link "OptiMobile Push" at bounding box center [133, 480] width 144 height 16
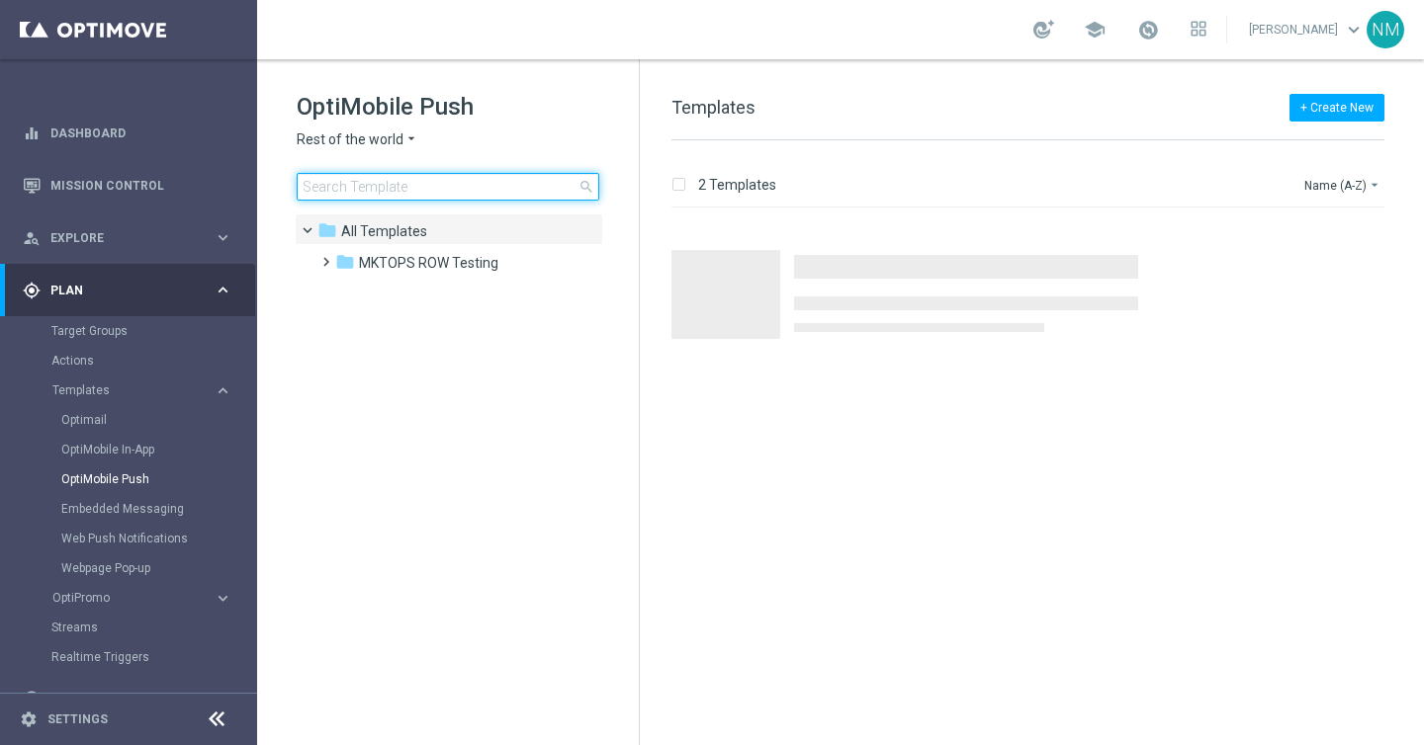
click at [354, 184] on input at bounding box center [448, 187] width 303 height 28
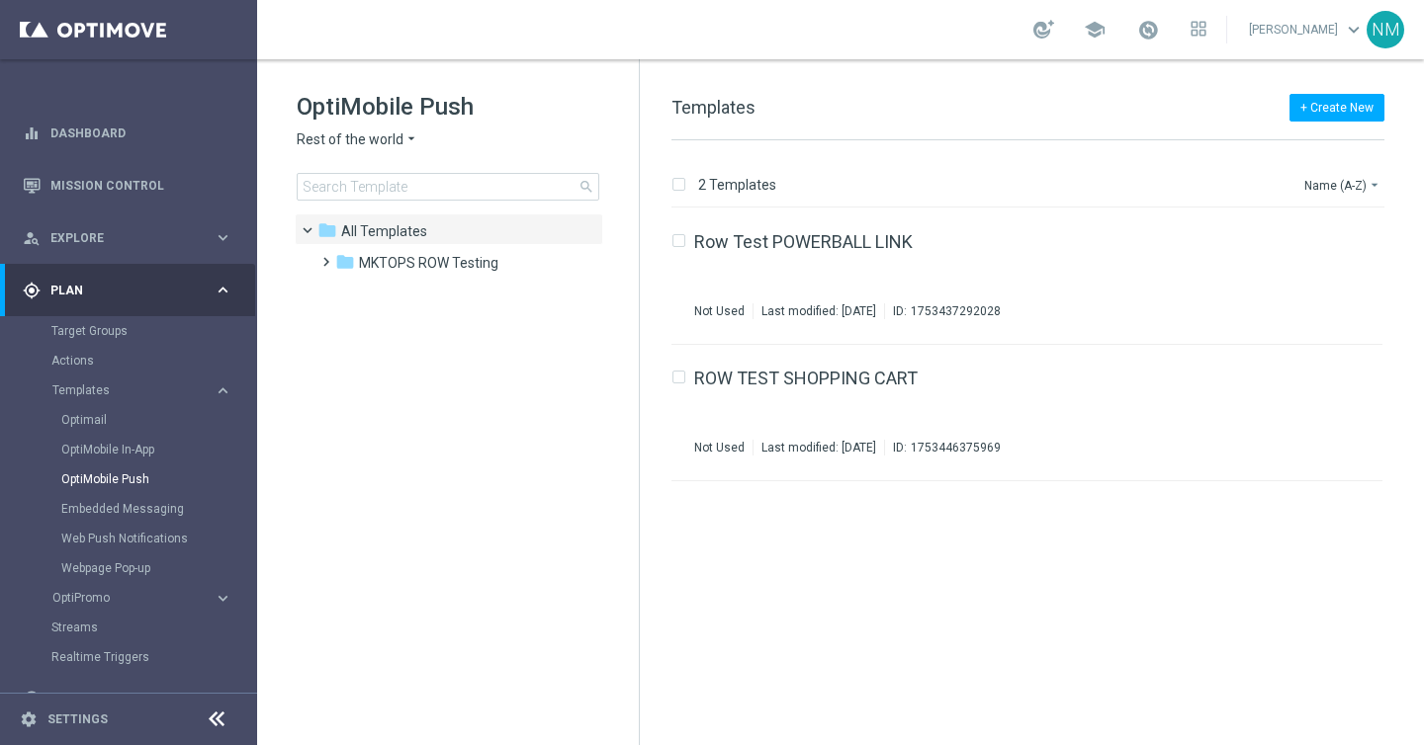
click at [364, 142] on span "Rest of the world" at bounding box center [350, 140] width 107 height 19
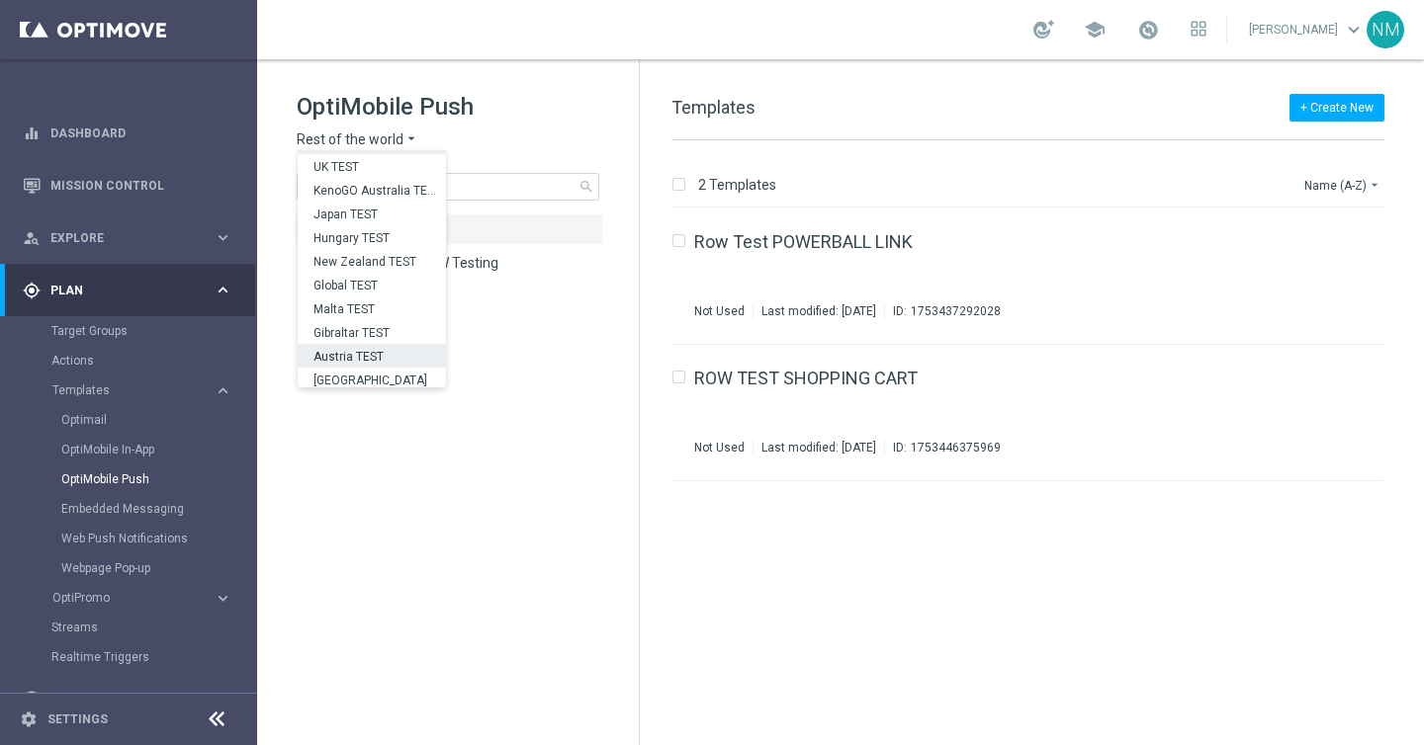
scroll to position [617, 0]
click at [346, 345] on div "UK" at bounding box center [372, 352] width 148 height 24
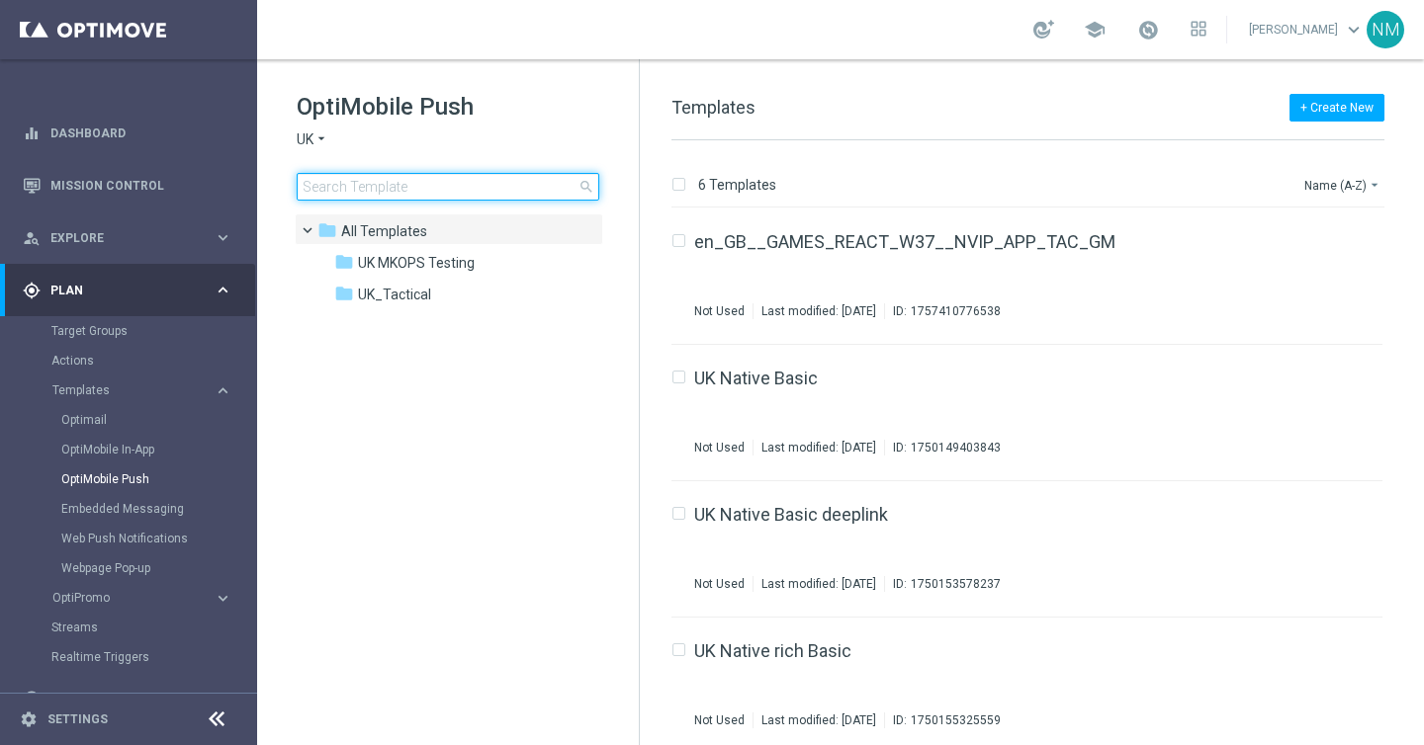
click at [366, 198] on input at bounding box center [448, 187] width 303 height 28
type input "en_GB__GAMES_REACT_W39_2025_NVIP_APP_TAC_GM"
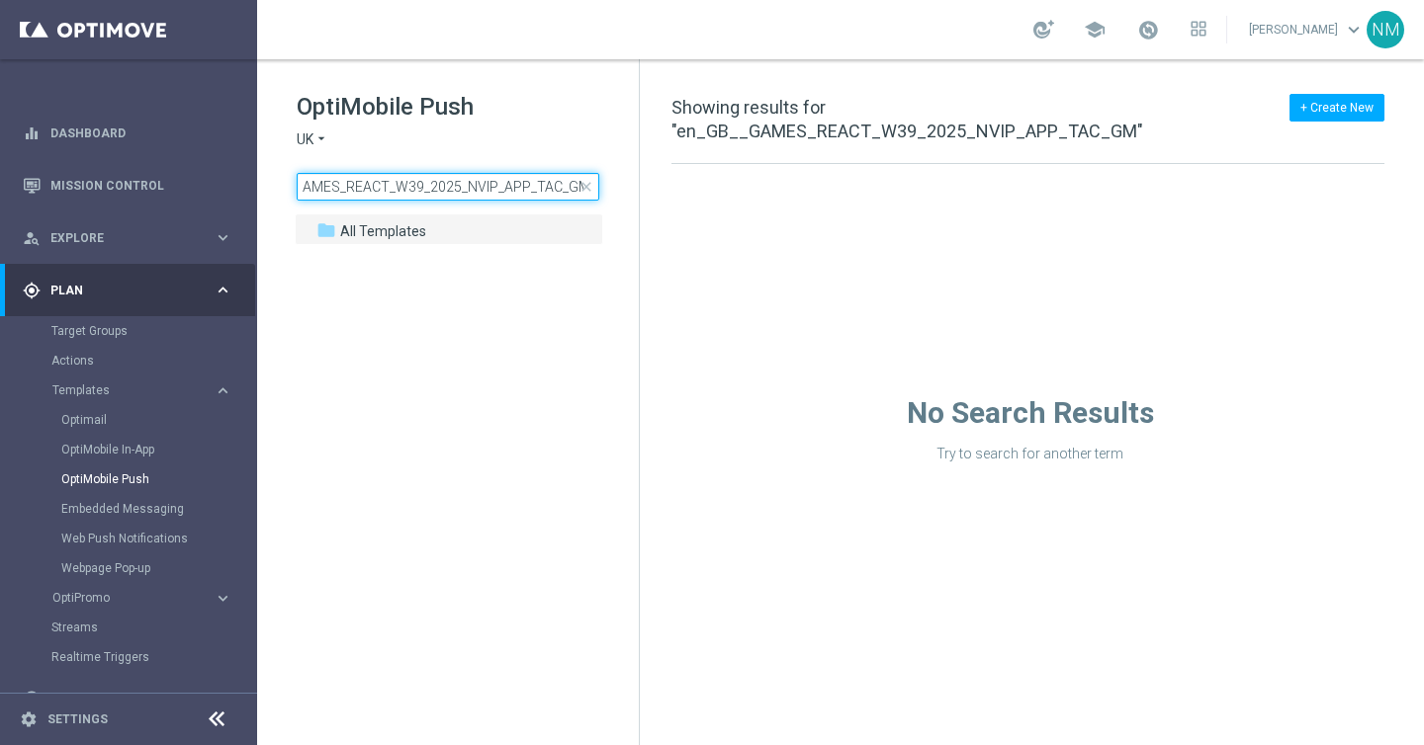
click at [458, 188] on input "en_GB__GAMES_REACT_W39_2025_NVIP_APP_TAC_GM" at bounding box center [448, 187] width 303 height 28
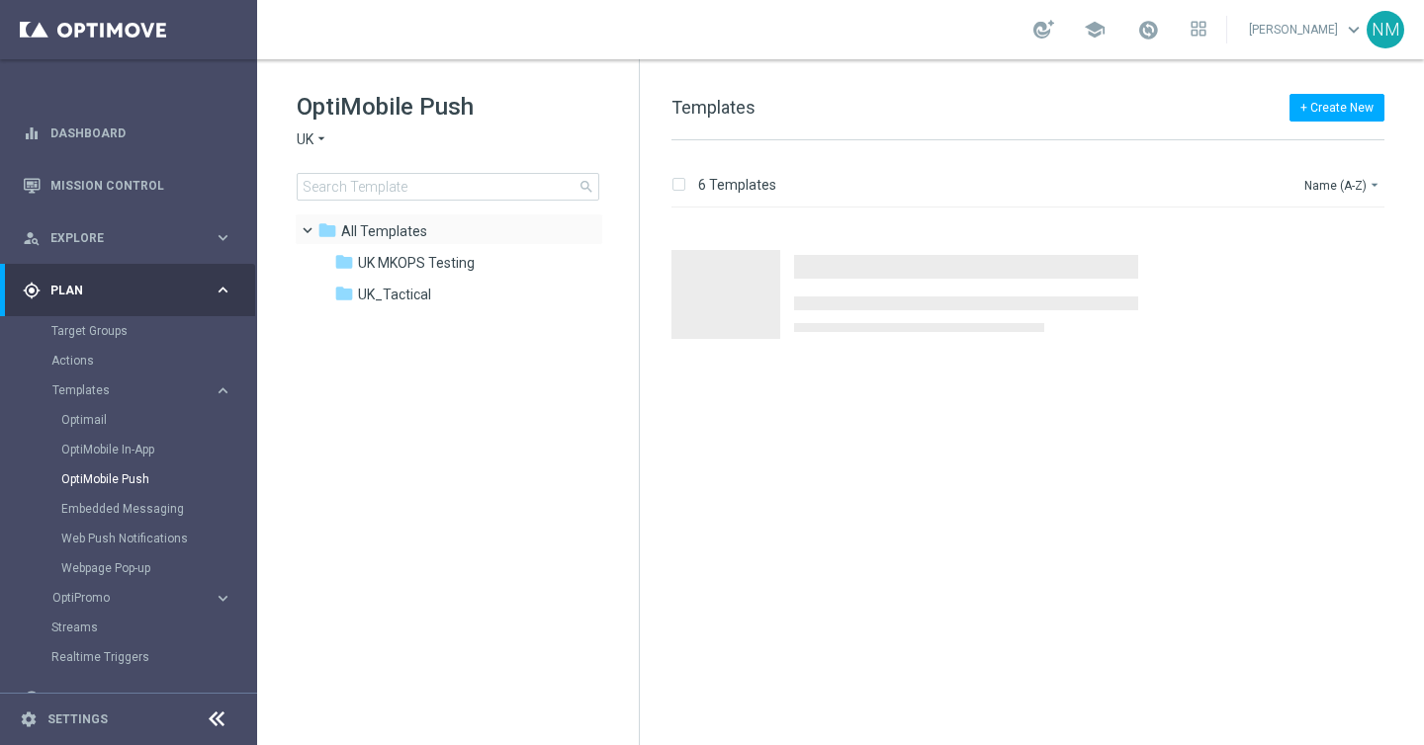
click at [312, 229] on span at bounding box center [316, 225] width 8 height 9
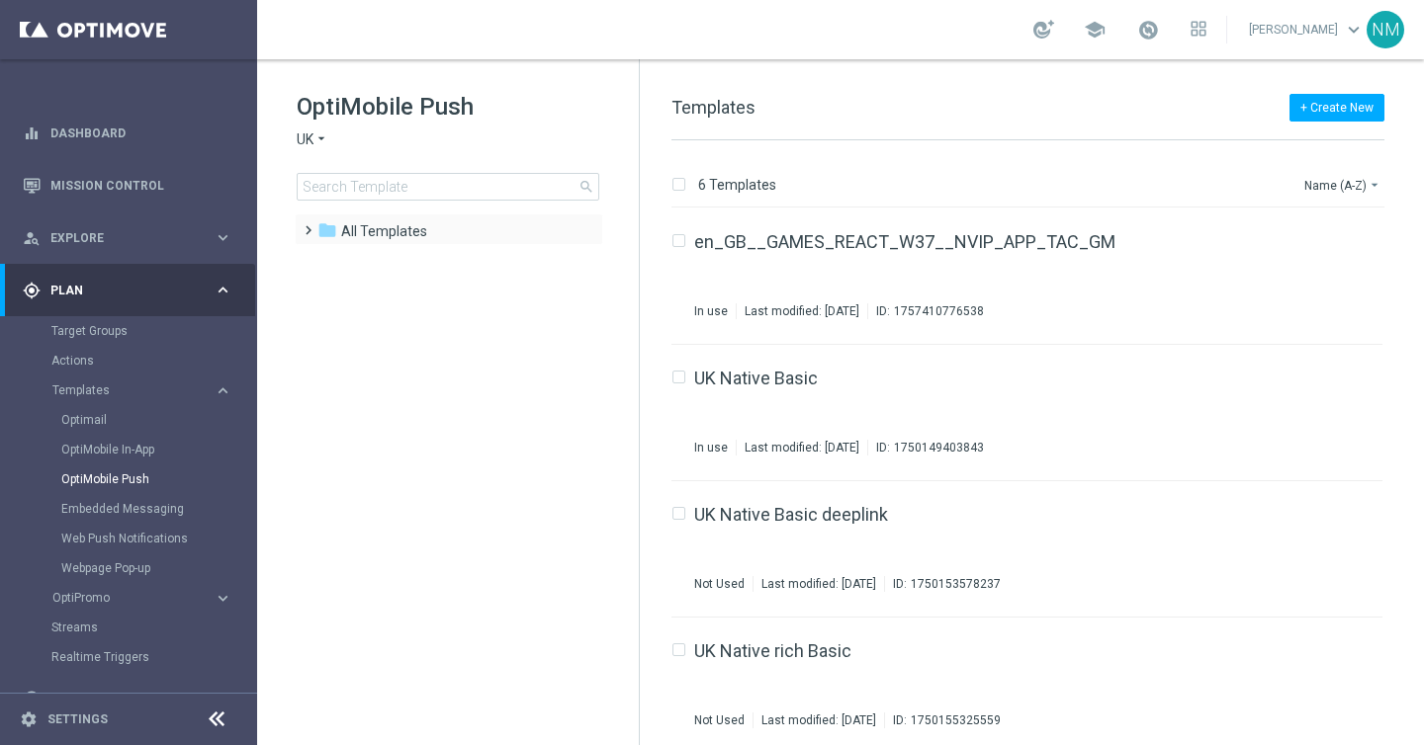
click at [307, 225] on span at bounding box center [304, 222] width 9 height 8
click at [397, 297] on span "UK_Tactical" at bounding box center [394, 295] width 73 height 18
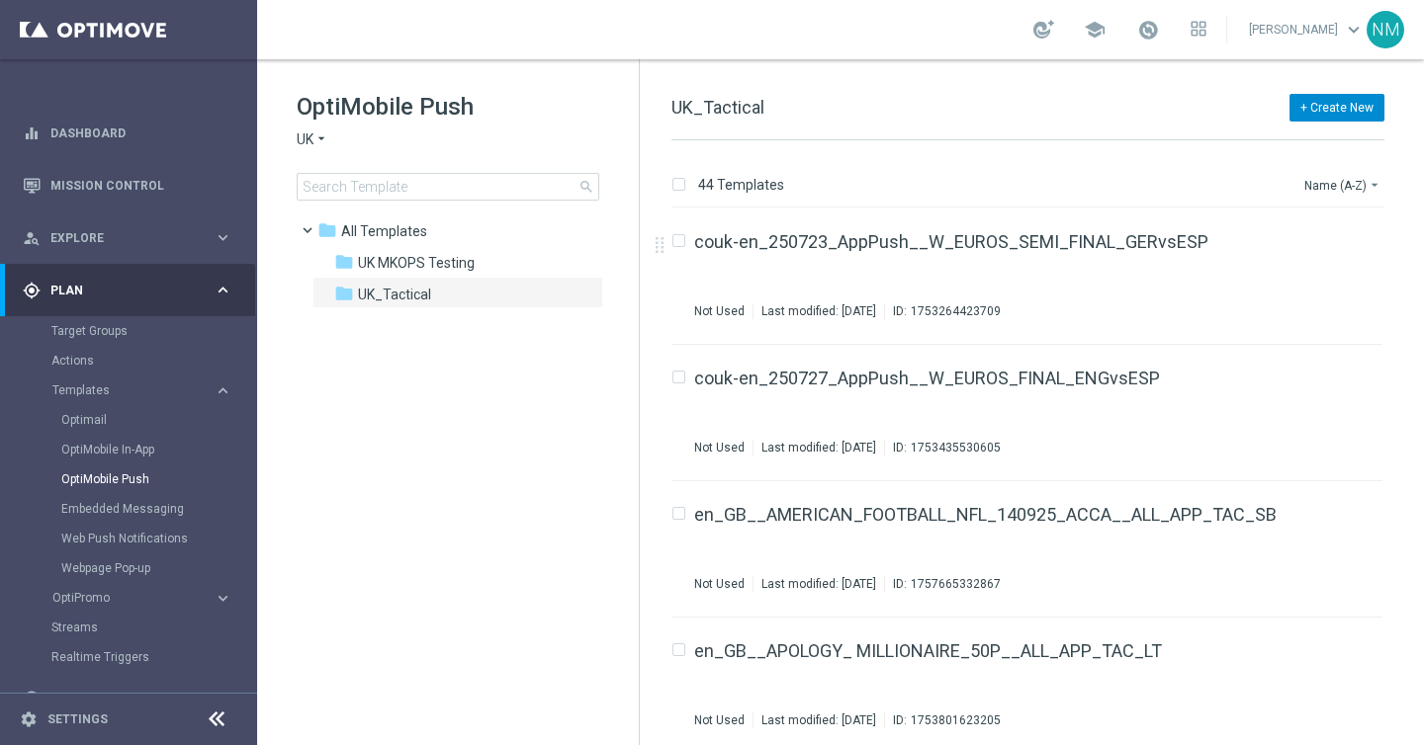
click at [1322, 111] on button "+ Create New" at bounding box center [1336, 108] width 95 height 28
click at [1294, 140] on span "New Template" at bounding box center [1281, 143] width 79 height 14
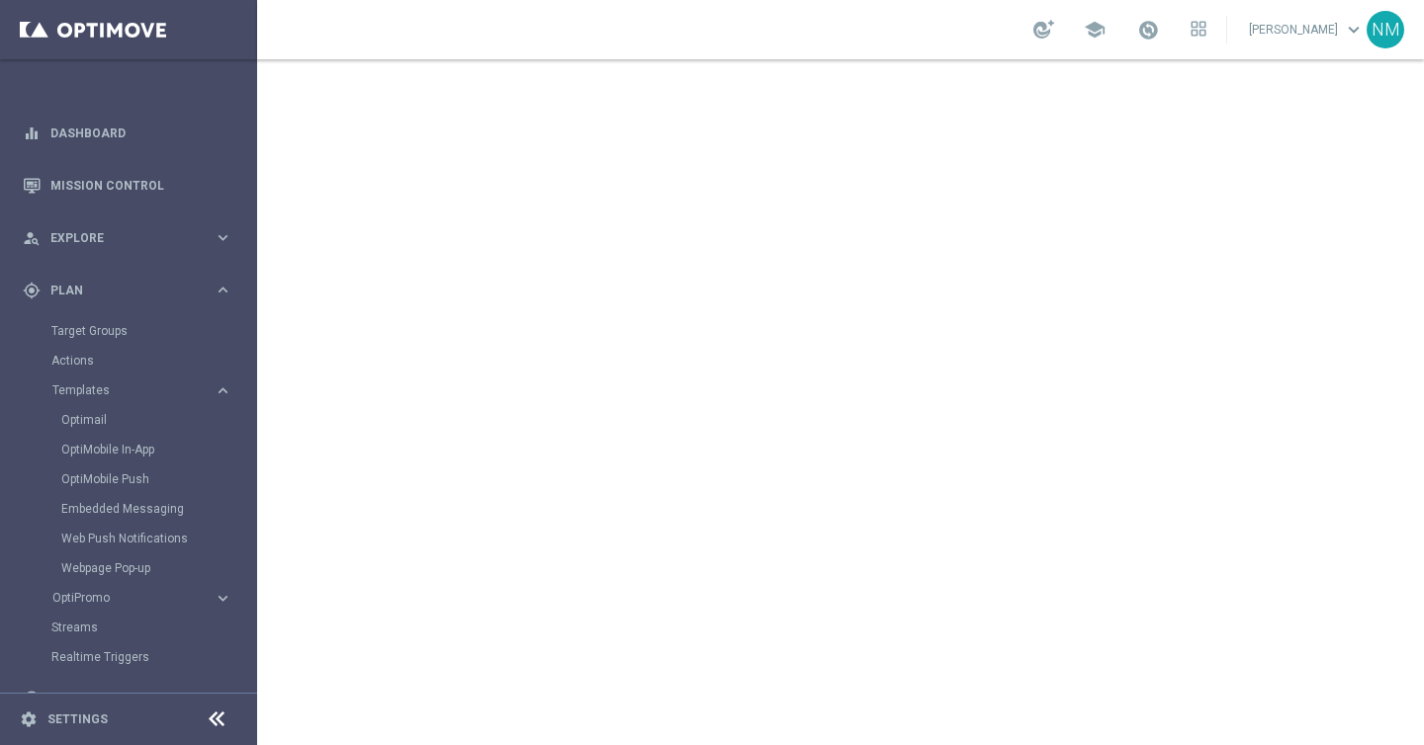
click at [763, 47] on div "school [PERSON_NAME] keyboard_arrow_down NM" at bounding box center [840, 29] width 1167 height 59
click at [26, 719] on icon "settings" at bounding box center [29, 720] width 18 height 18
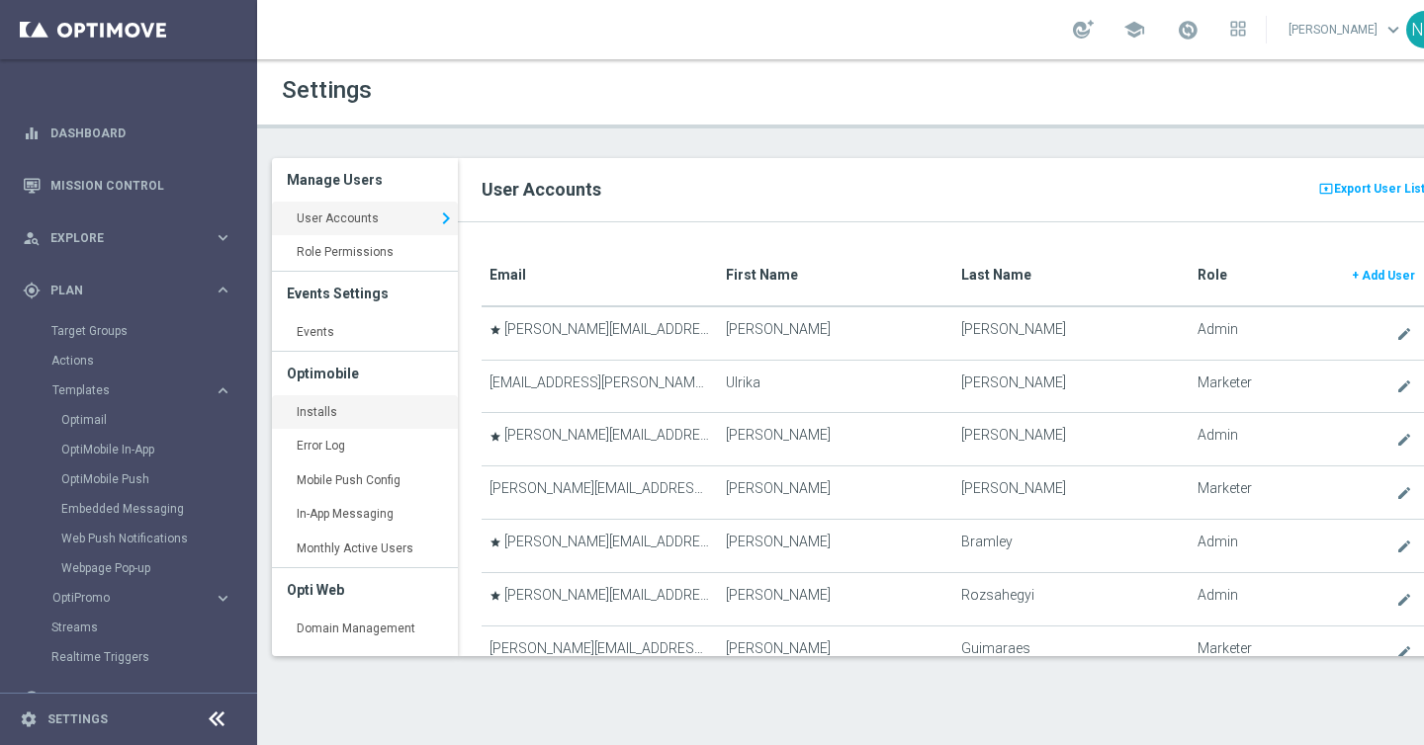
click at [338, 413] on link "Installs keyboard_arrow_right" at bounding box center [365, 413] width 186 height 36
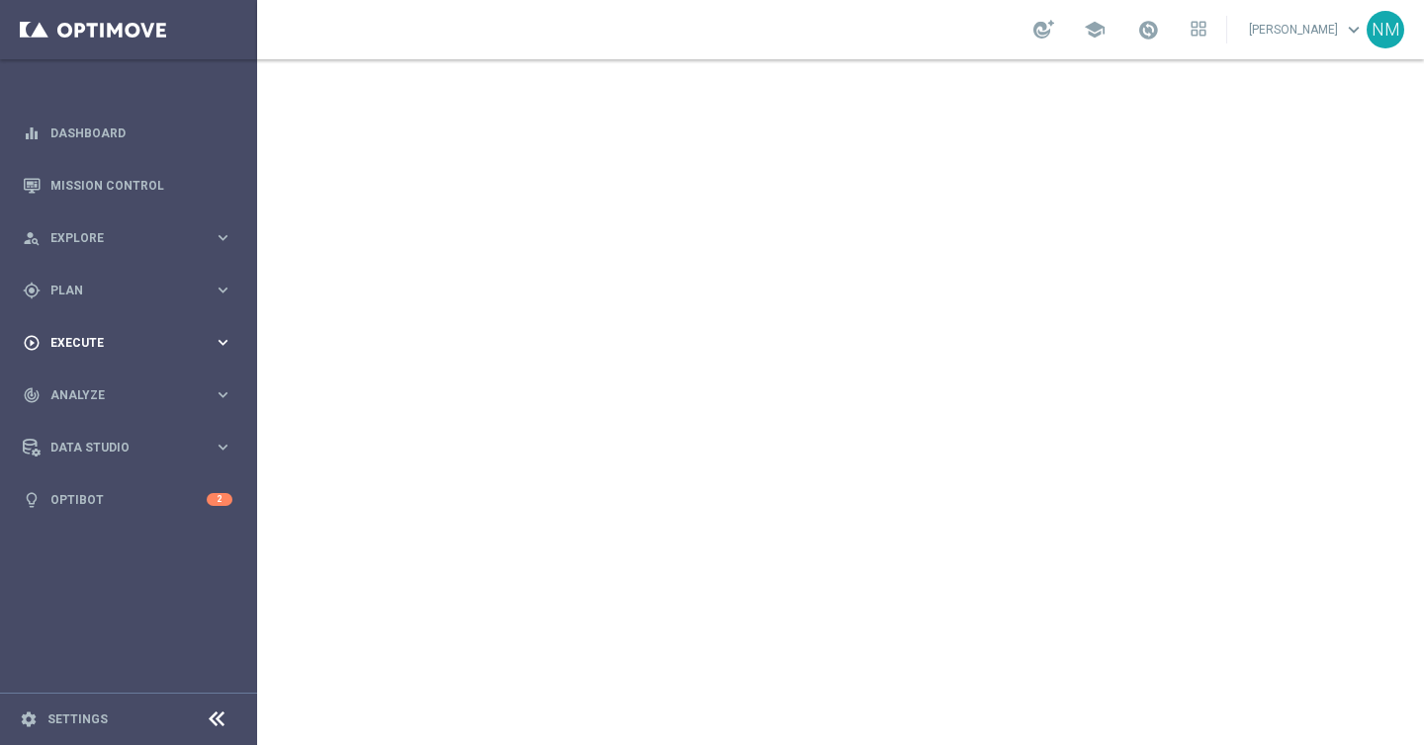
click at [97, 344] on span "Execute" at bounding box center [131, 343] width 163 height 12
click at [116, 234] on span "Explore" at bounding box center [131, 238] width 163 height 12
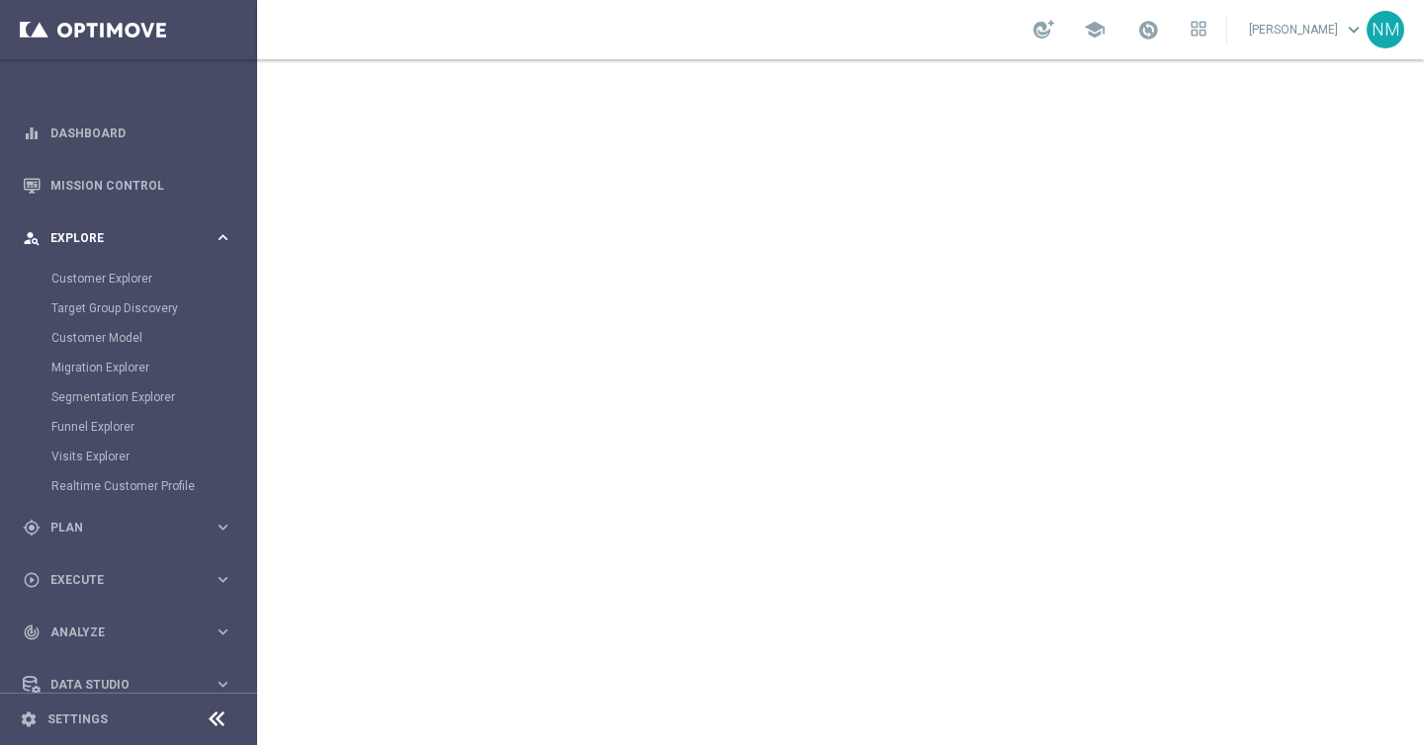
click at [99, 234] on span "Explore" at bounding box center [131, 238] width 163 height 12
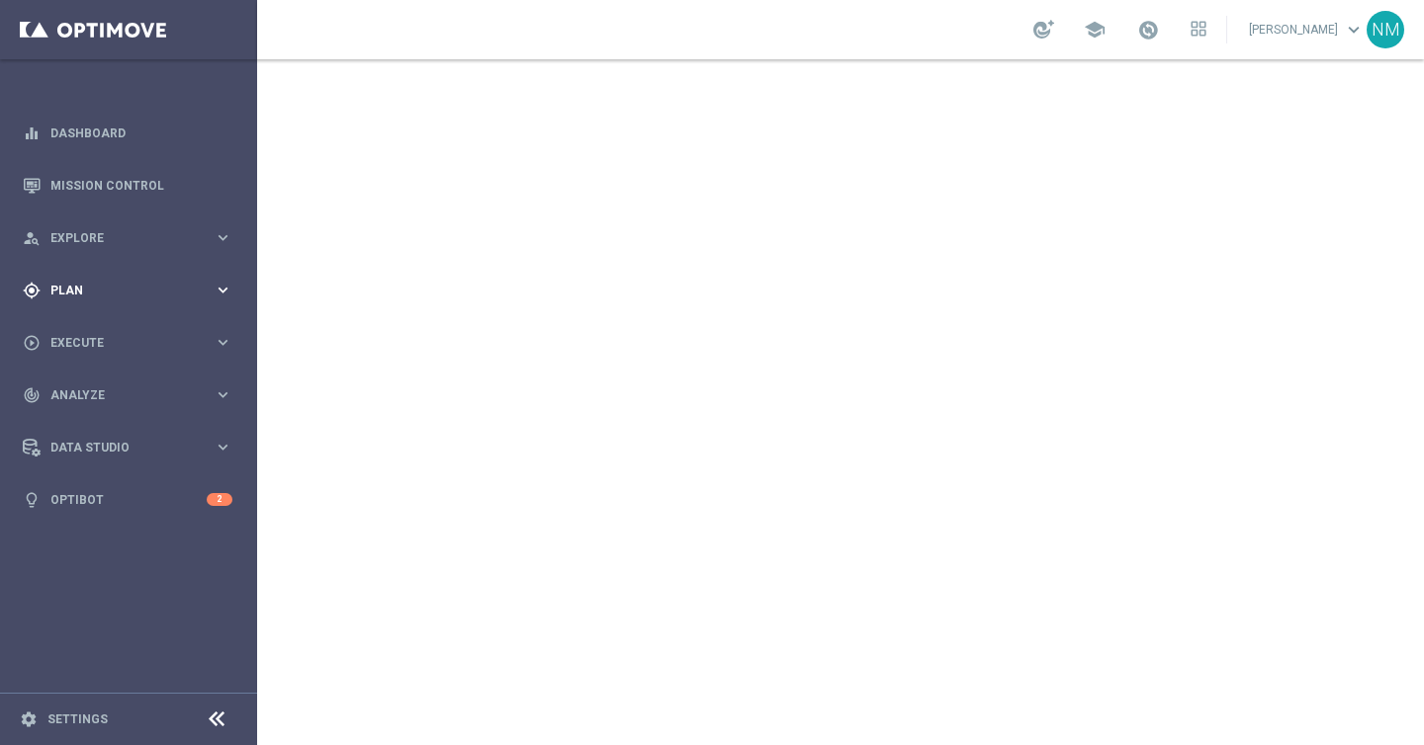
click at [89, 301] on div "gps_fixed Plan keyboard_arrow_right" at bounding box center [127, 290] width 255 height 52
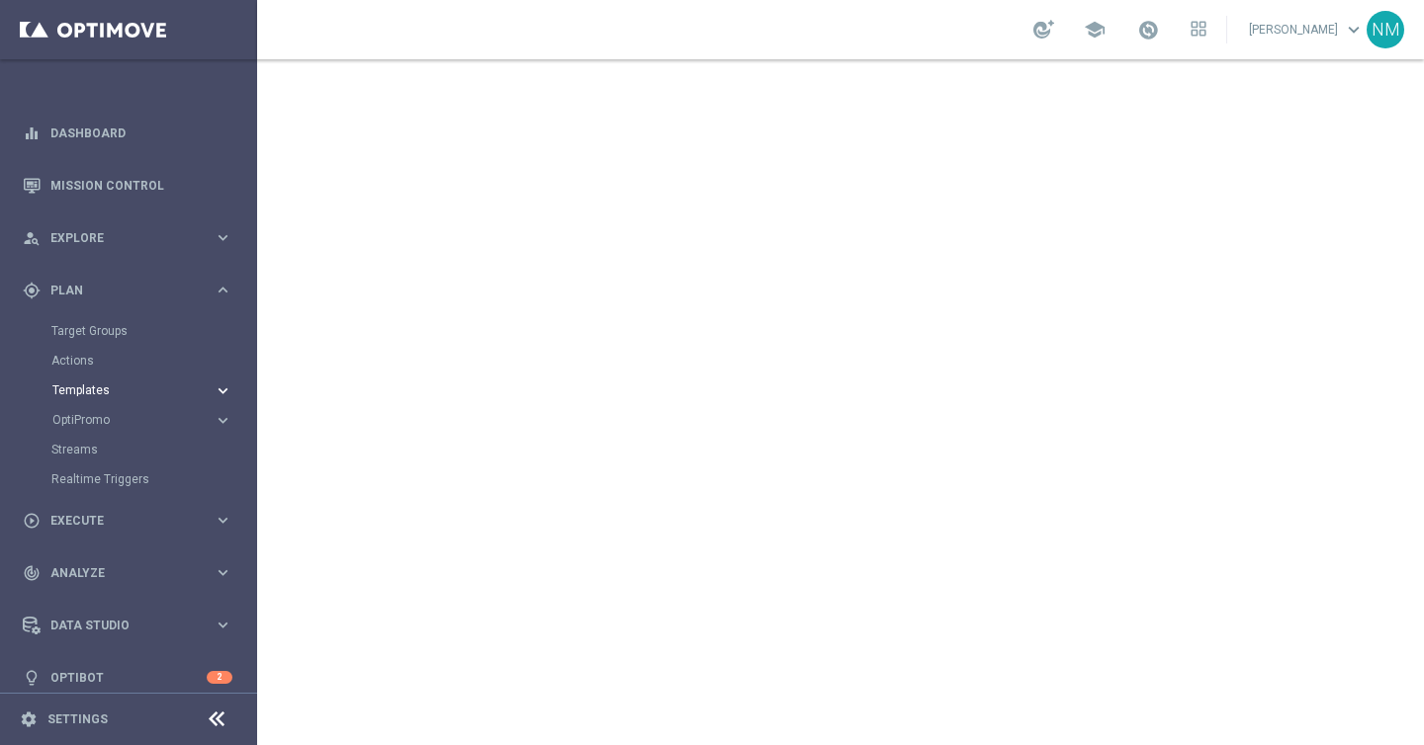
click at [88, 385] on span "Templates" at bounding box center [122, 391] width 141 height 12
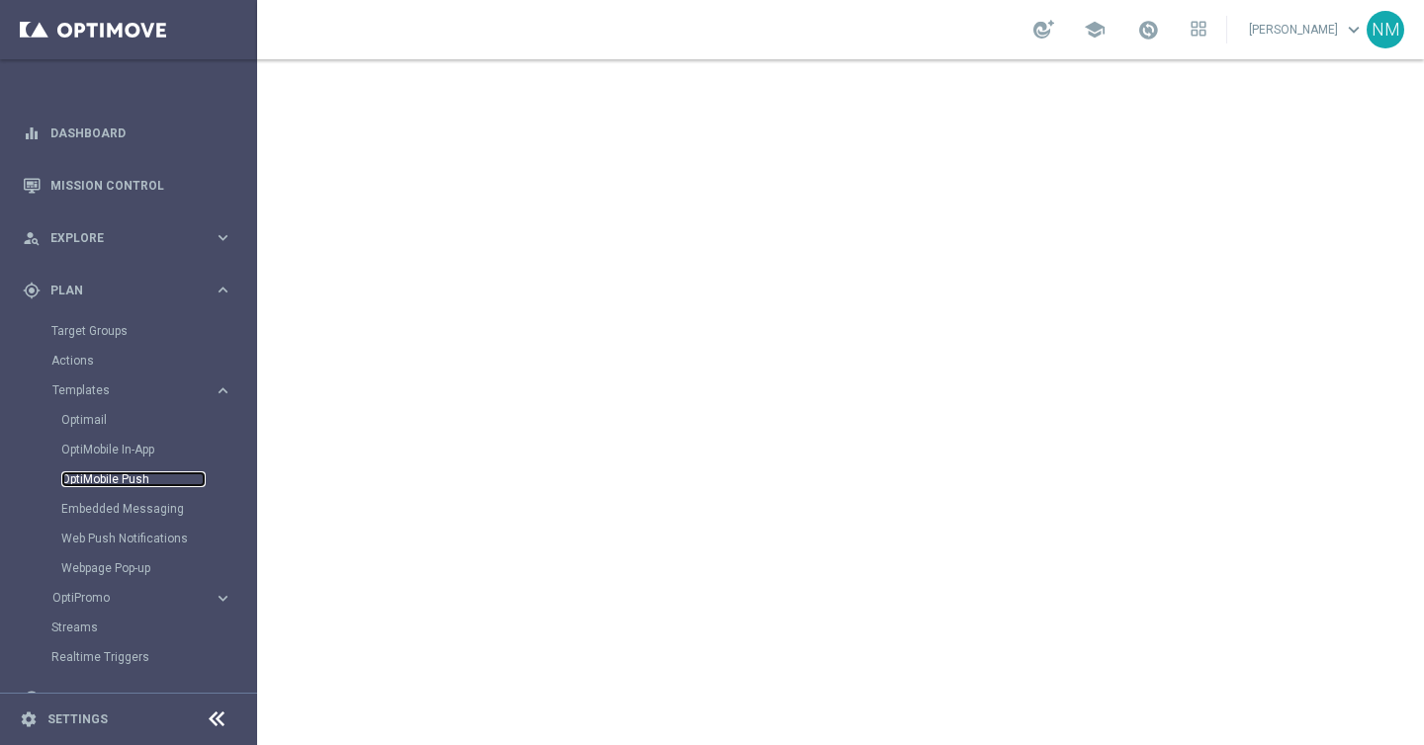
click at [98, 476] on link "OptiMobile Push" at bounding box center [133, 480] width 144 height 16
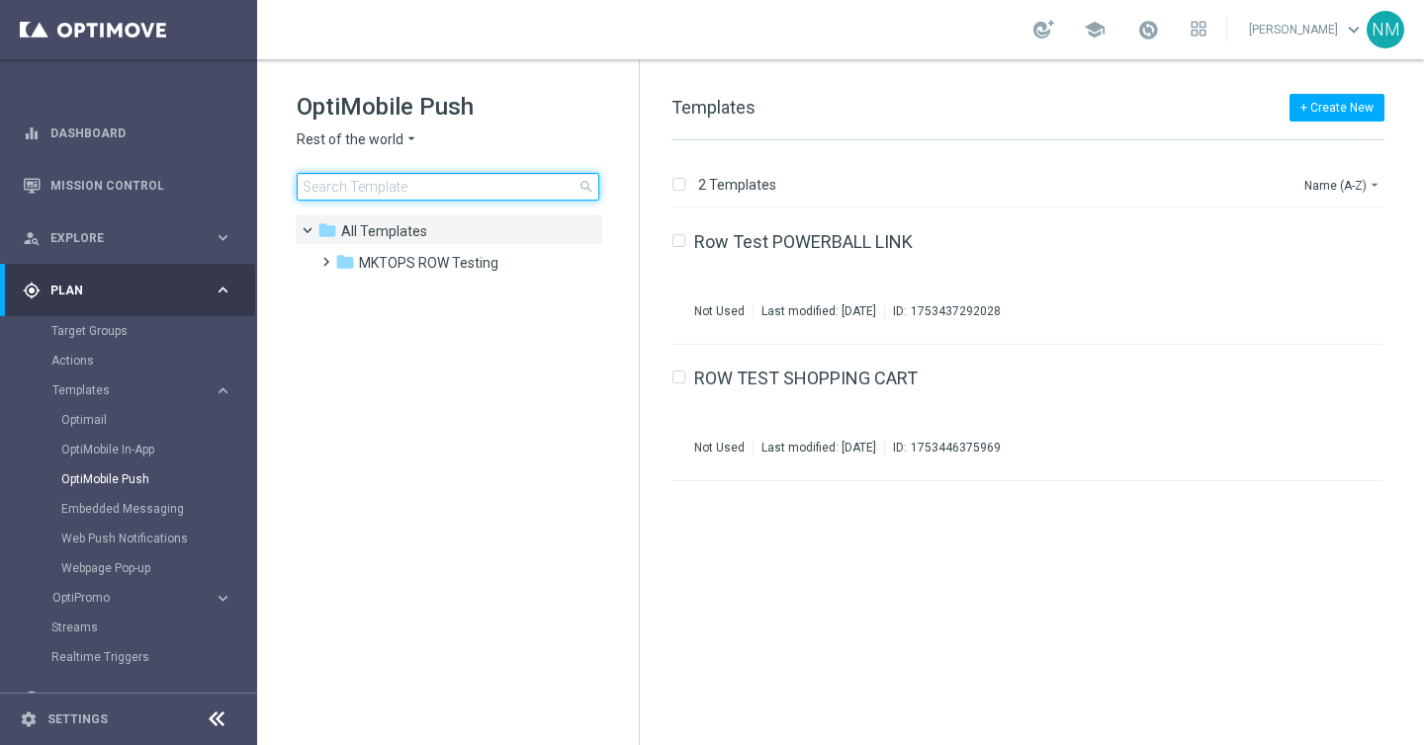
click at [487, 192] on input at bounding box center [448, 187] width 303 height 28
click at [366, 137] on span "Rest of the world" at bounding box center [350, 140] width 107 height 19
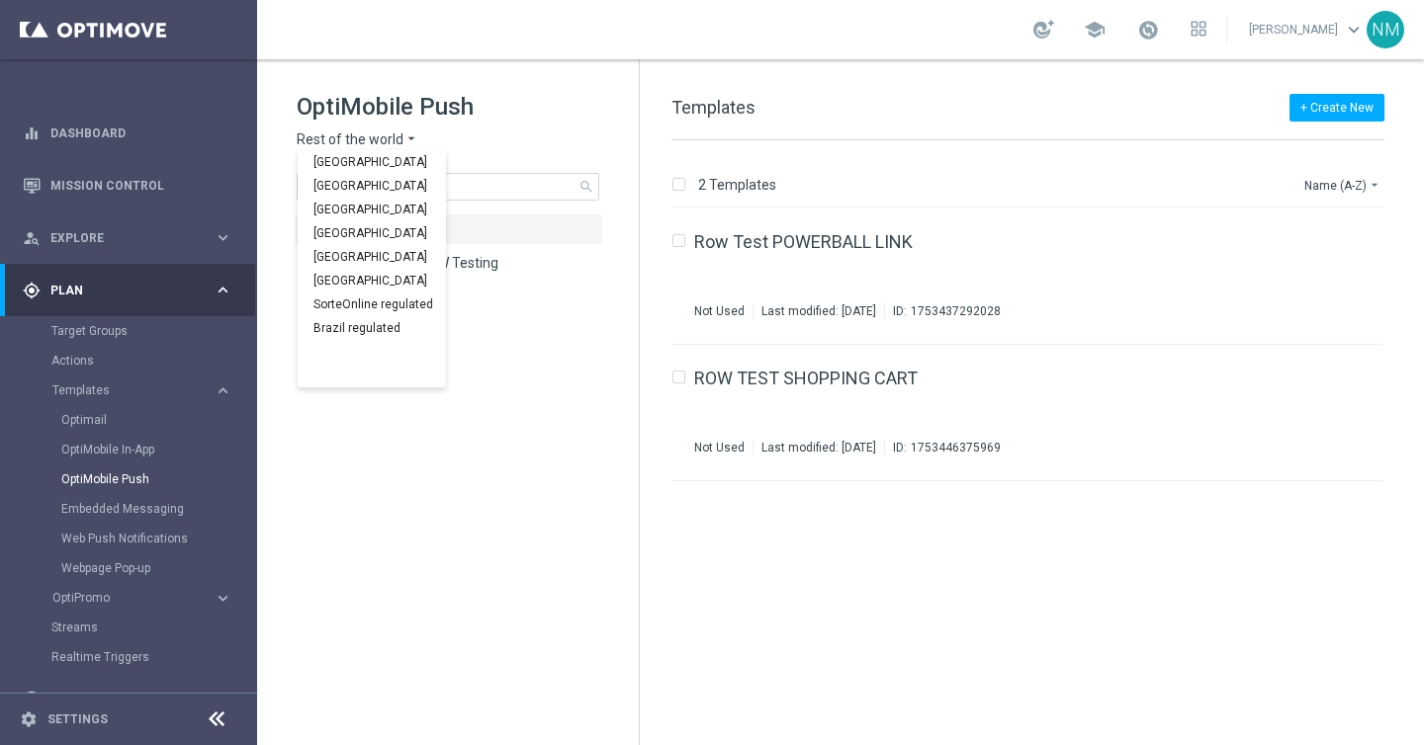
scroll to position [617, 0]
click at [349, 346] on div "UK" at bounding box center [372, 352] width 148 height 24
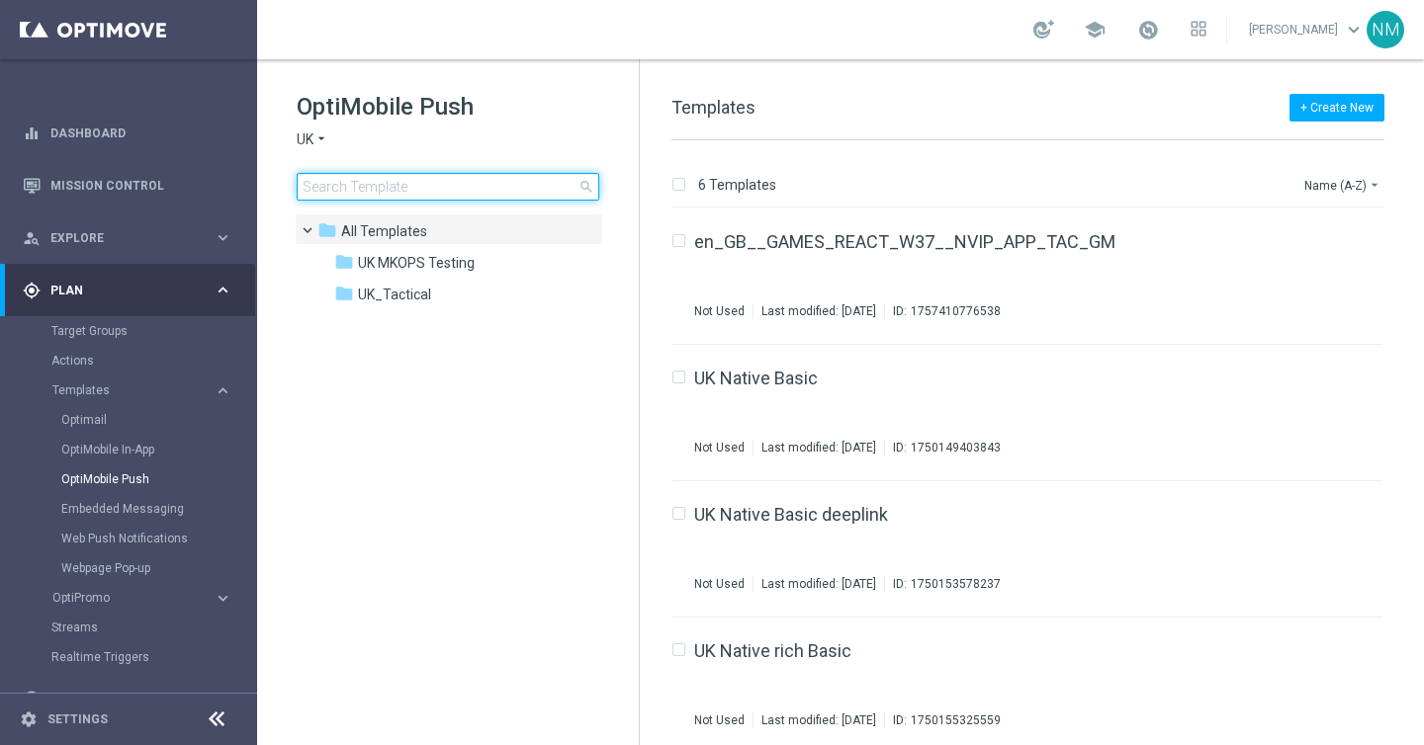
click at [398, 190] on input at bounding box center [448, 187] width 303 height 28
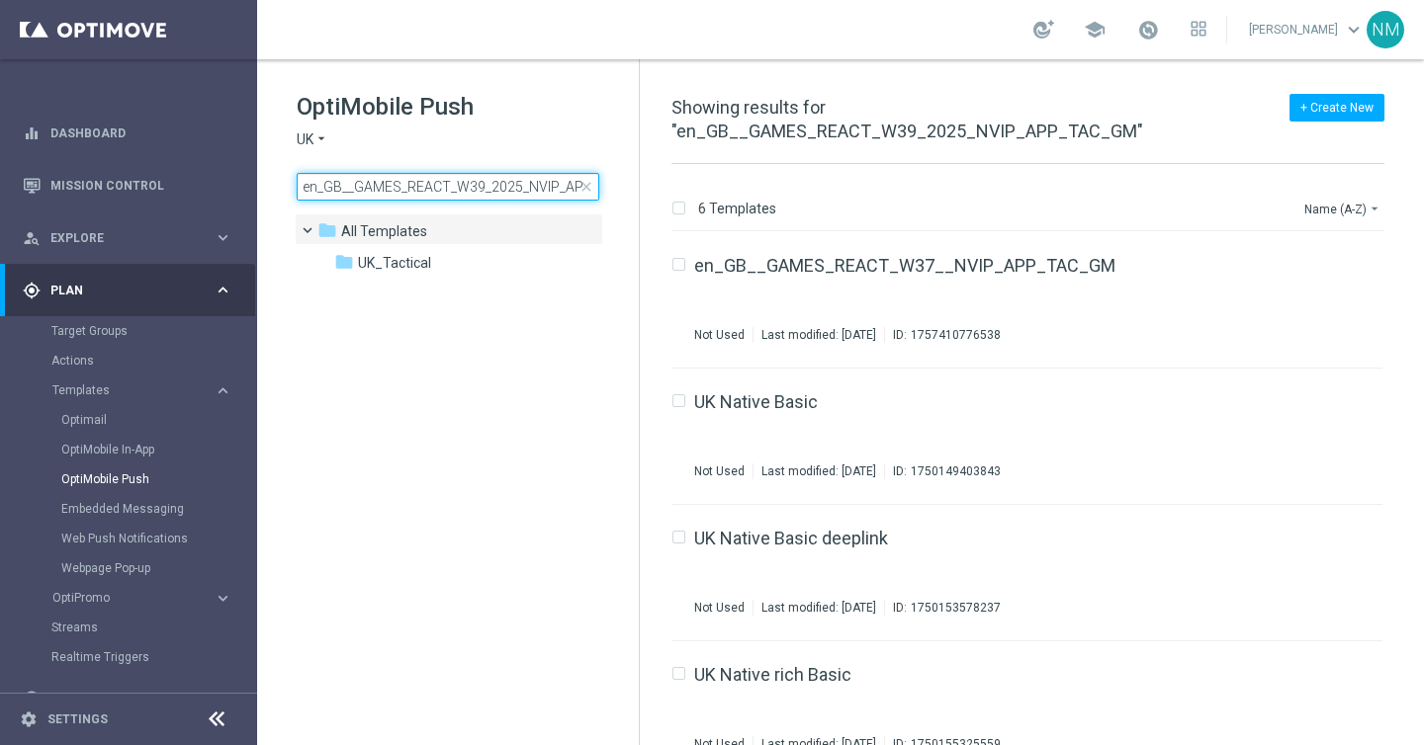
scroll to position [0, 61]
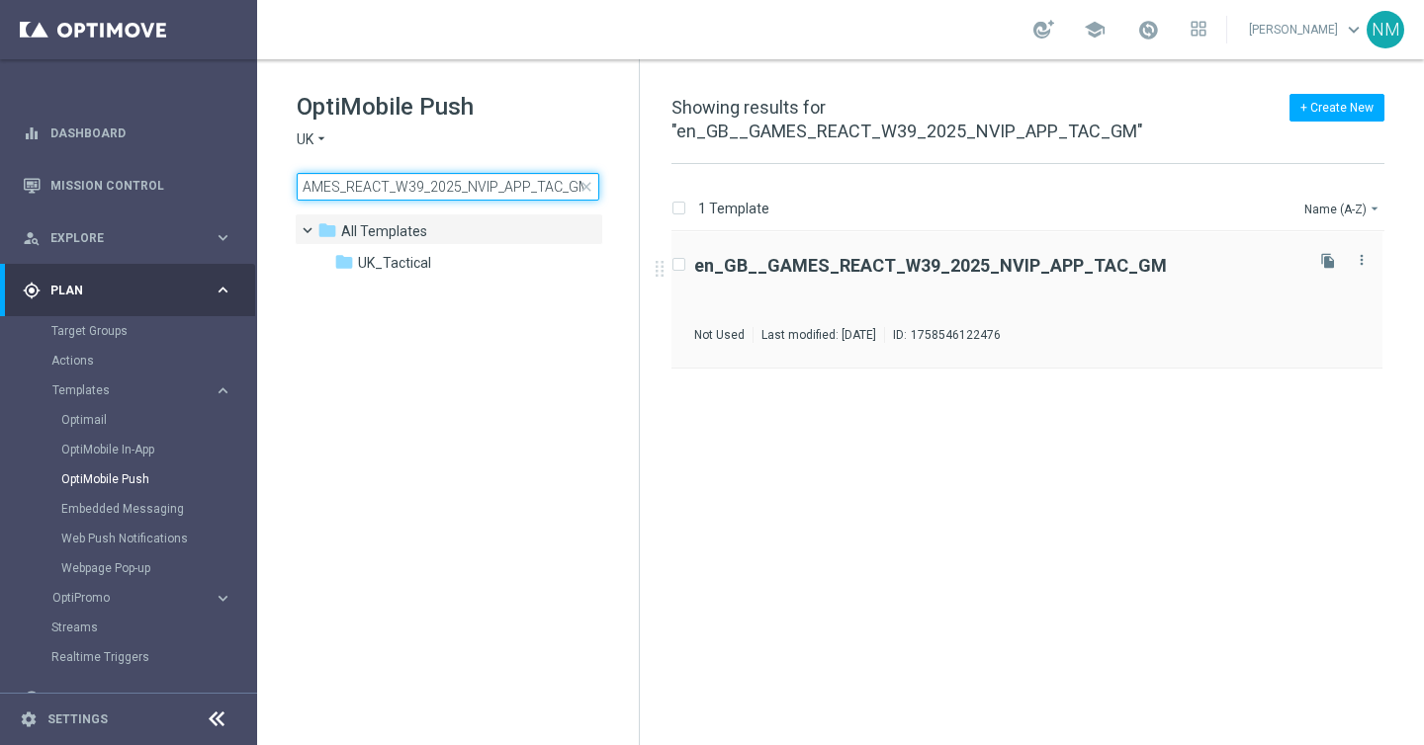
type input "en_GB__GAMES_REACT_W39_2025_NVIP_APP_TAC_GM"
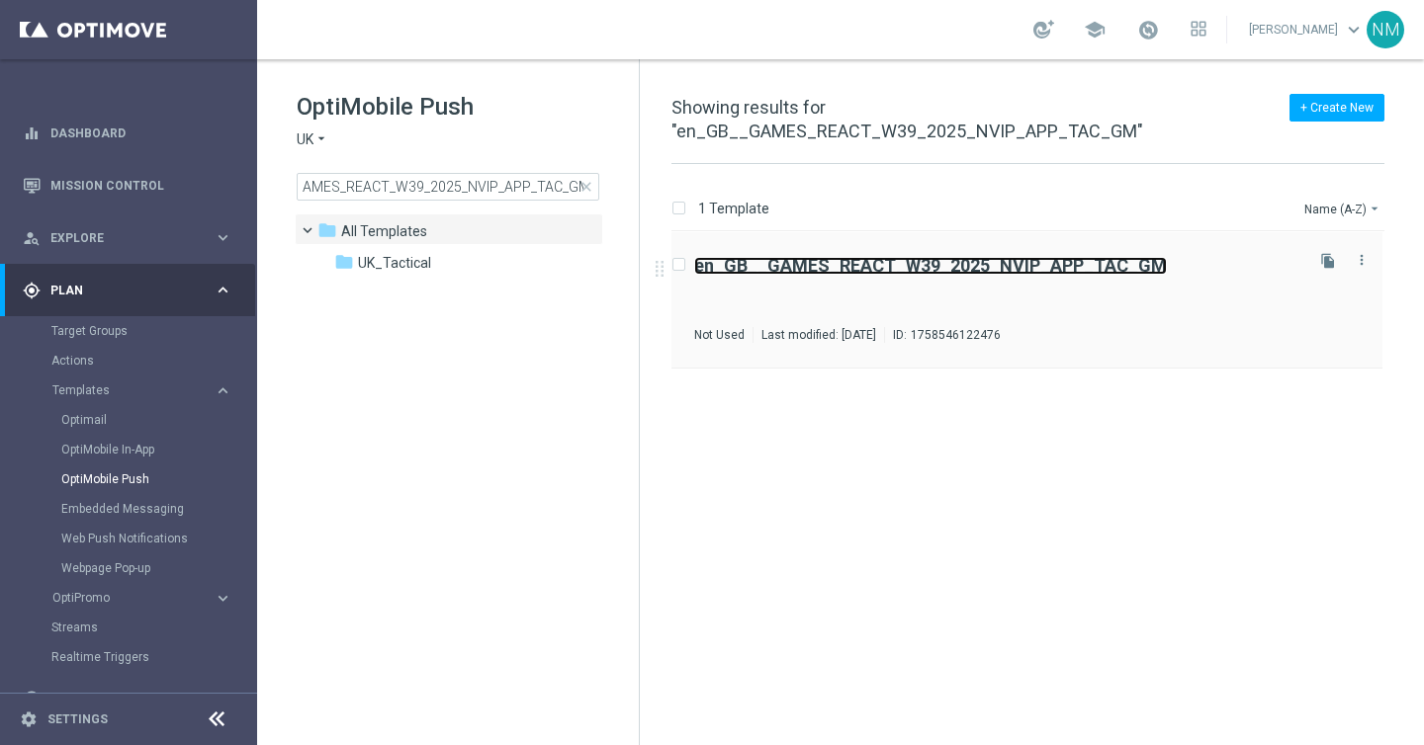
click at [854, 255] on b "en_GB__GAMES_REACT_W39_2025_NVIP_APP_TAC_GM" at bounding box center [930, 265] width 473 height 21
